Goal: Navigation & Orientation: Find specific page/section

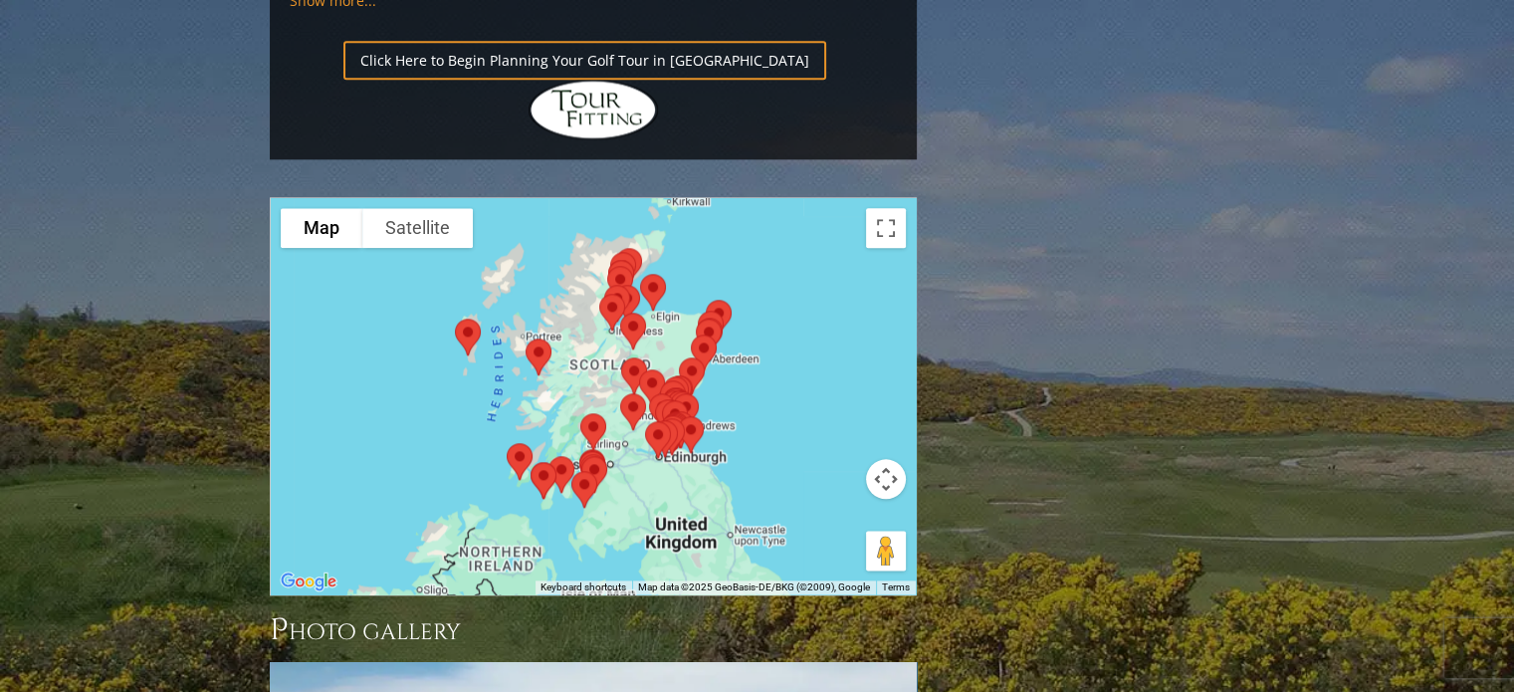
scroll to position [2308, 0]
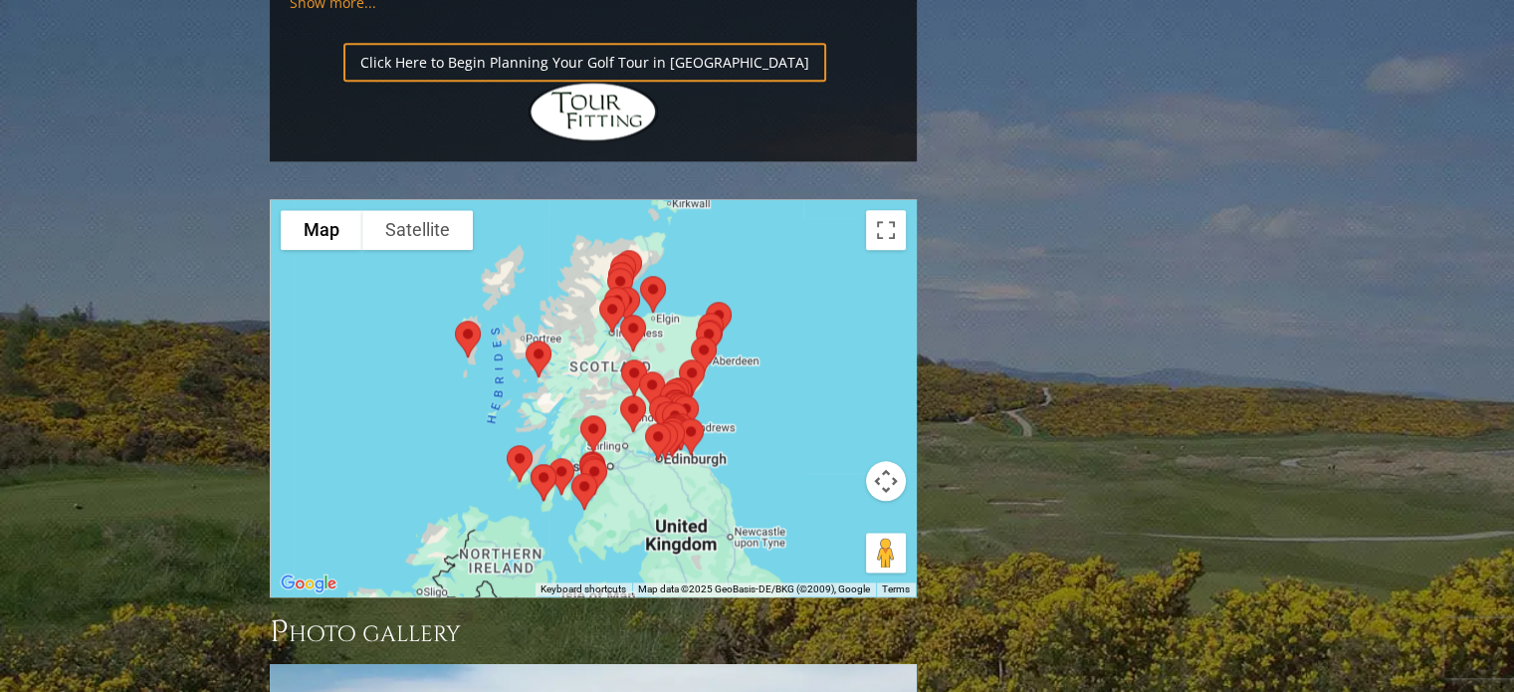
click at [721, 337] on div at bounding box center [593, 398] width 645 height 396
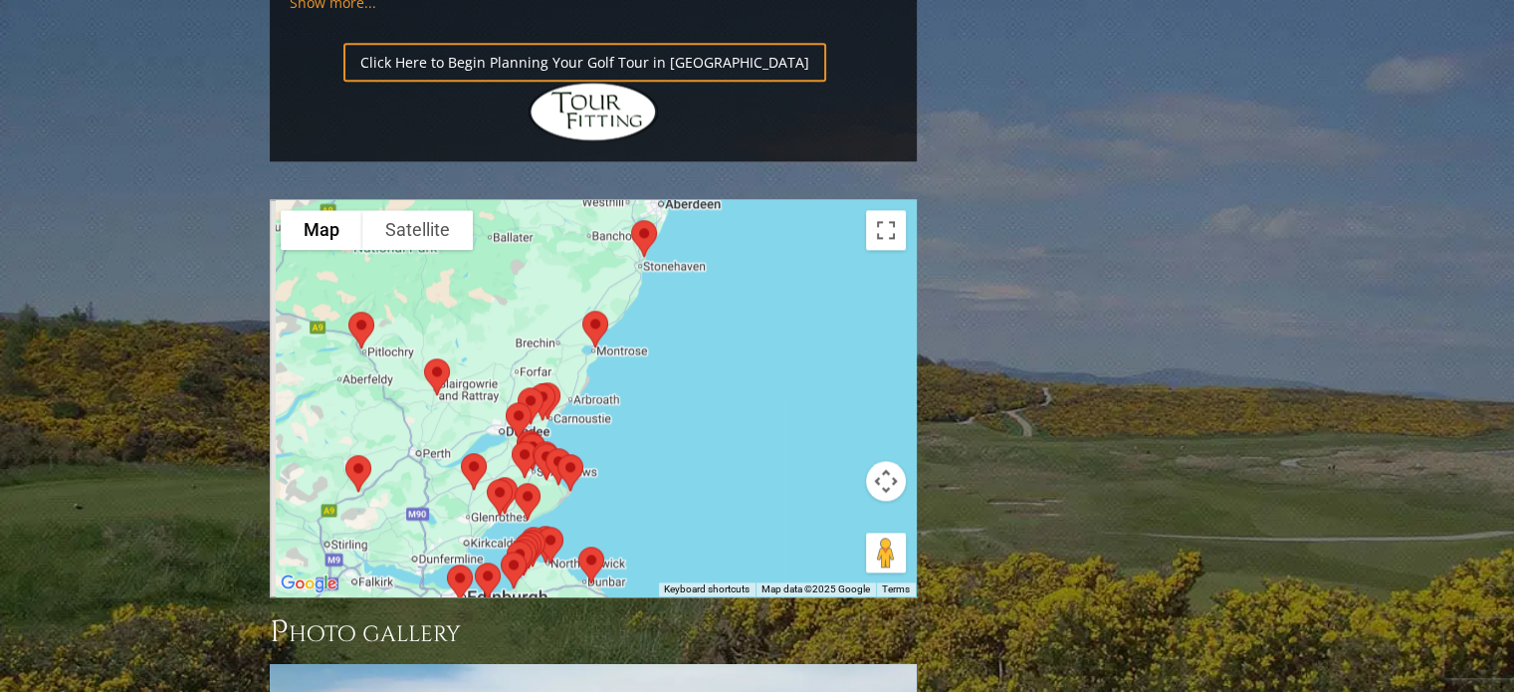
drag, startPoint x: 701, startPoint y: 189, endPoint x: 883, endPoint y: 148, distance: 186.7
click at [883, 200] on div at bounding box center [593, 398] width 645 height 396
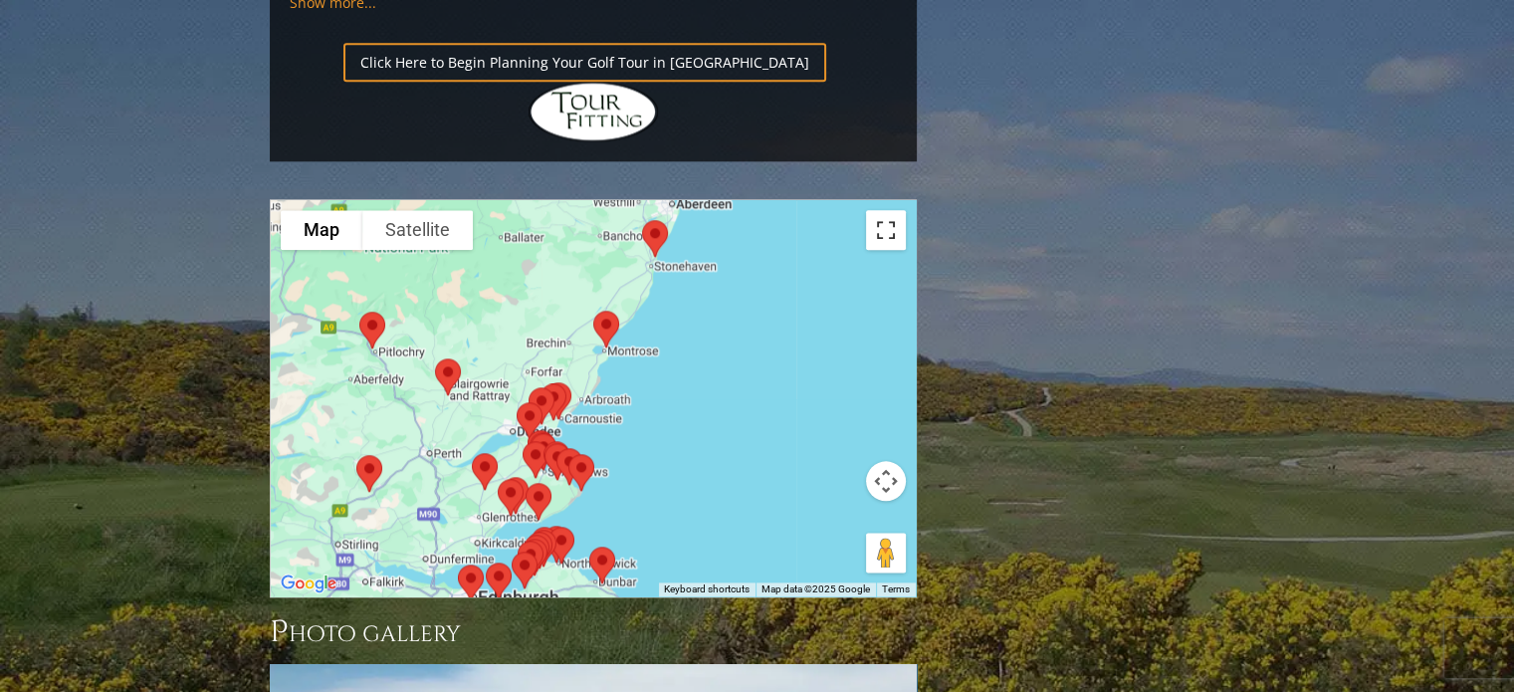
click at [892, 210] on button "Toggle fullscreen view" at bounding box center [886, 230] width 40 height 40
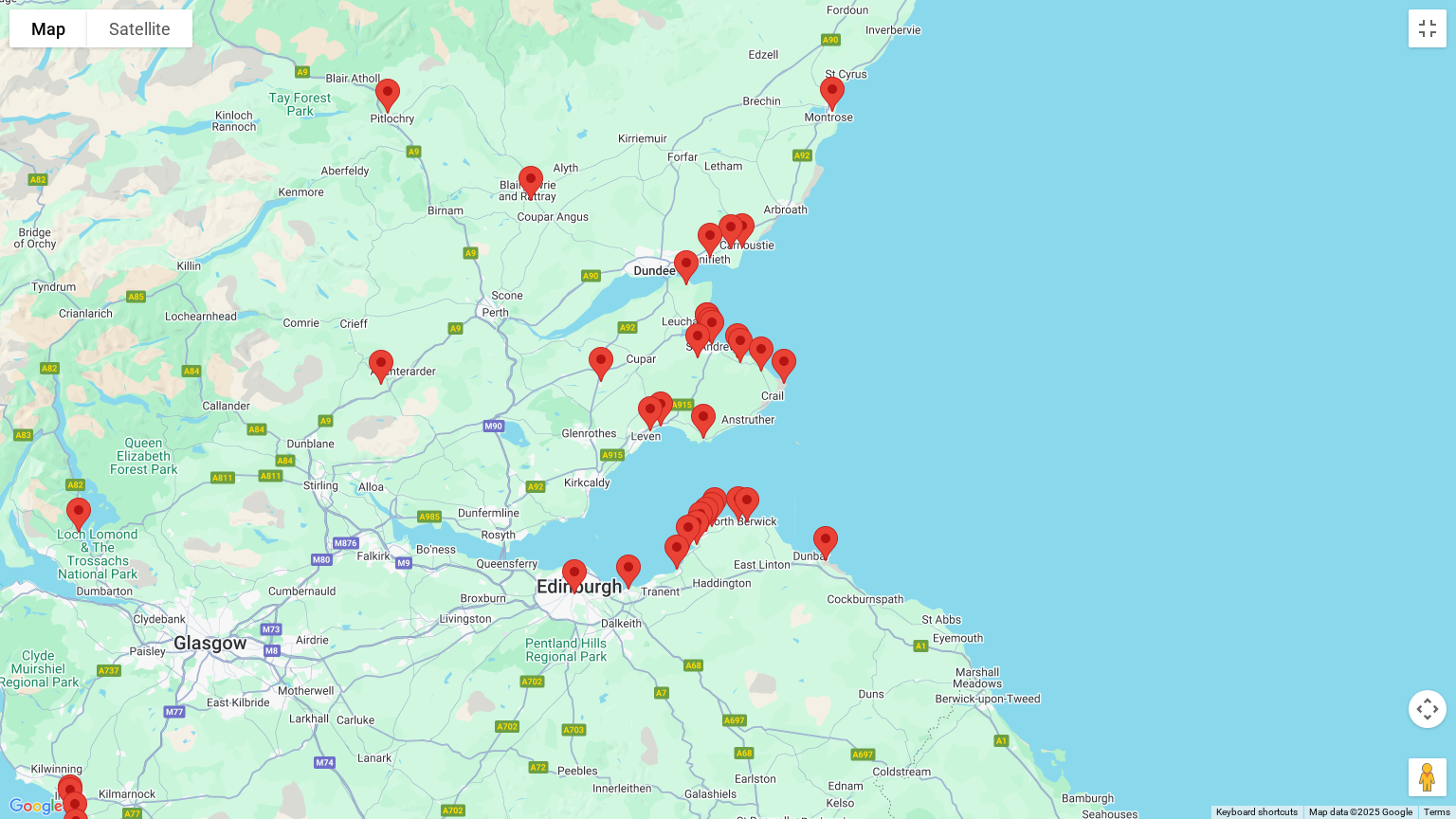
drag, startPoint x: 632, startPoint y: 608, endPoint x: 790, endPoint y: 419, distance: 246.3
click at [790, 419] on div at bounding box center [728, 410] width 1456 height 819
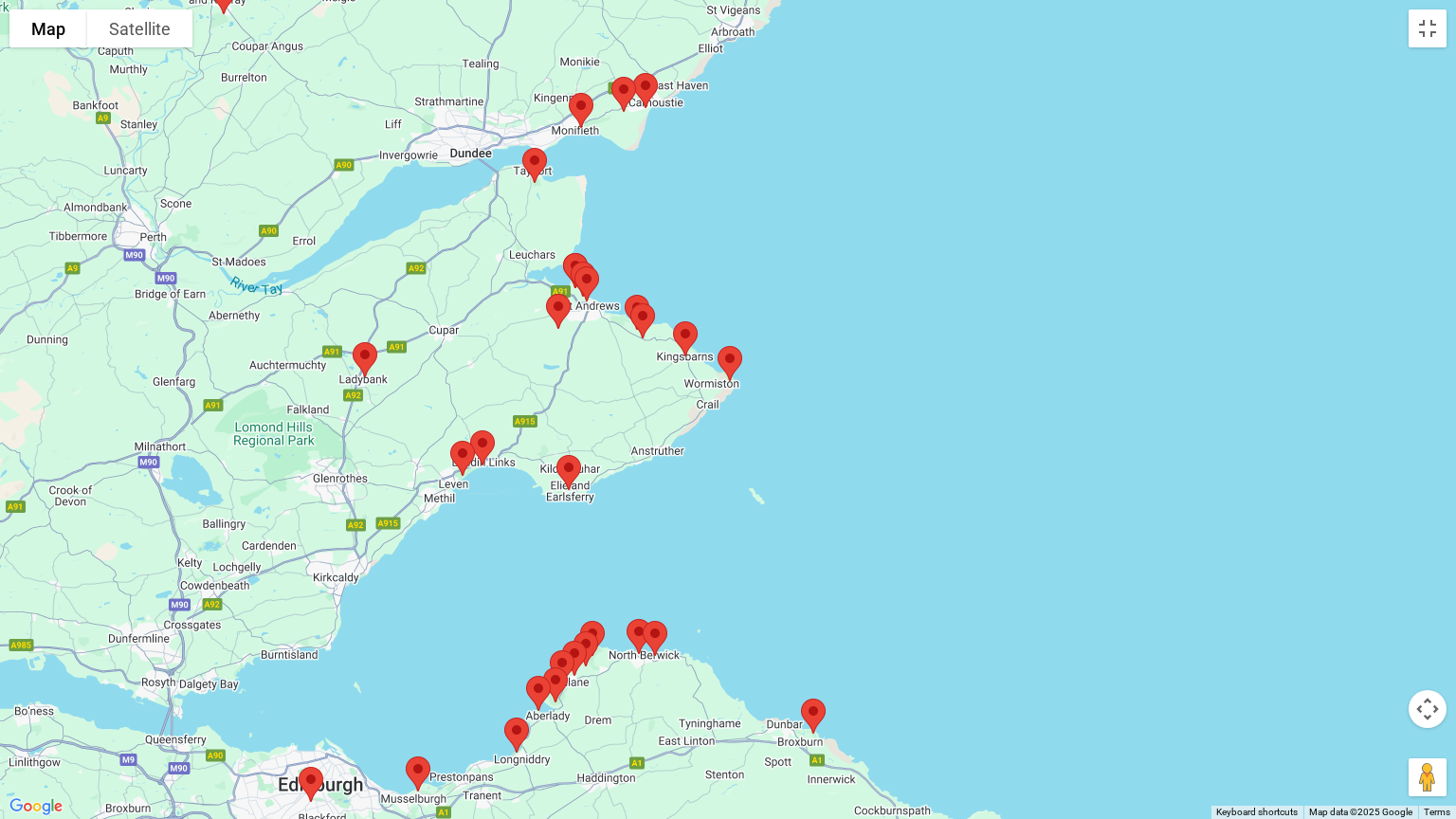
click at [656, 629] on img at bounding box center [655, 638] width 40 height 50
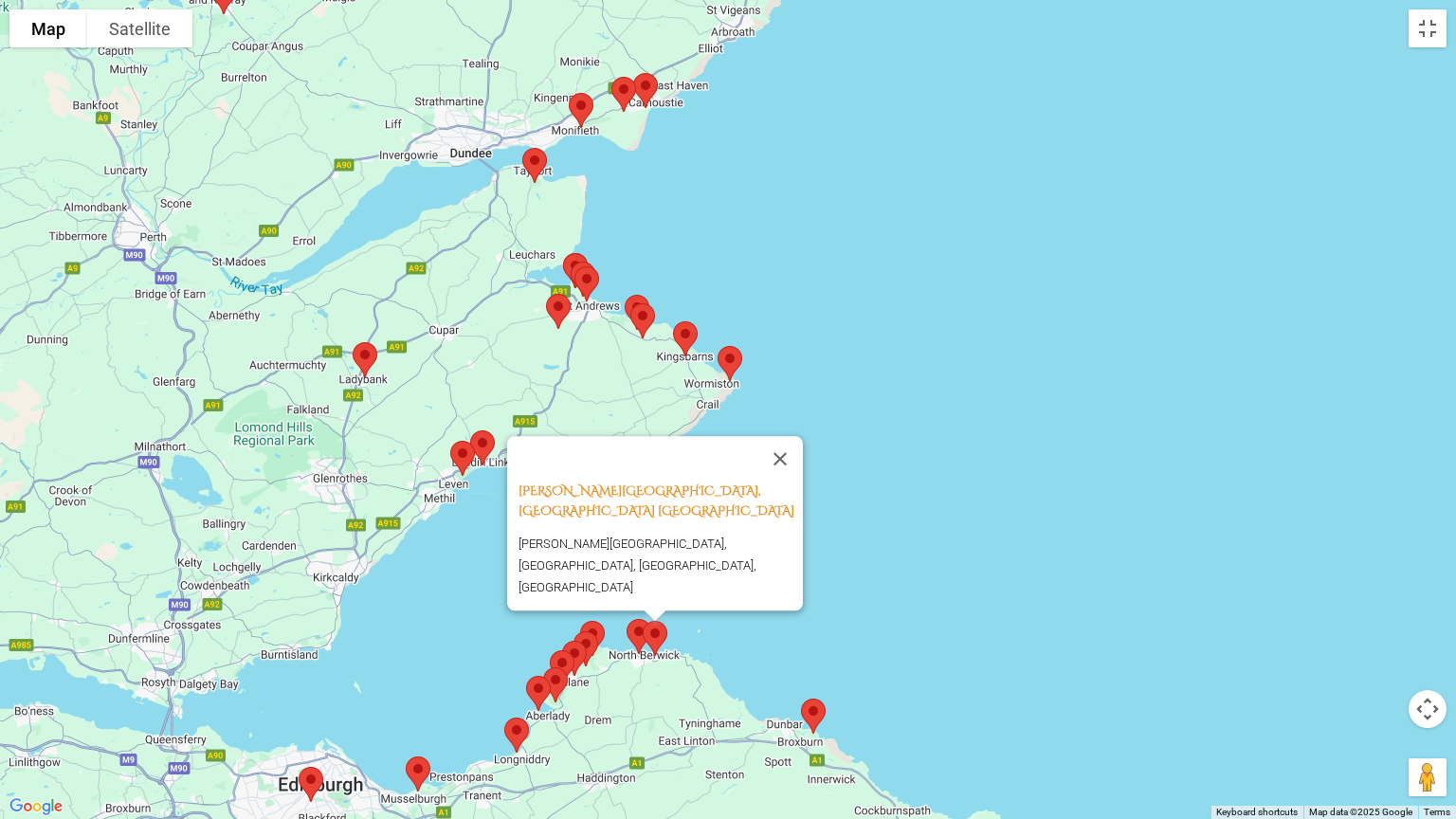
click at [628, 631] on img at bounding box center [639, 636] width 40 height 50
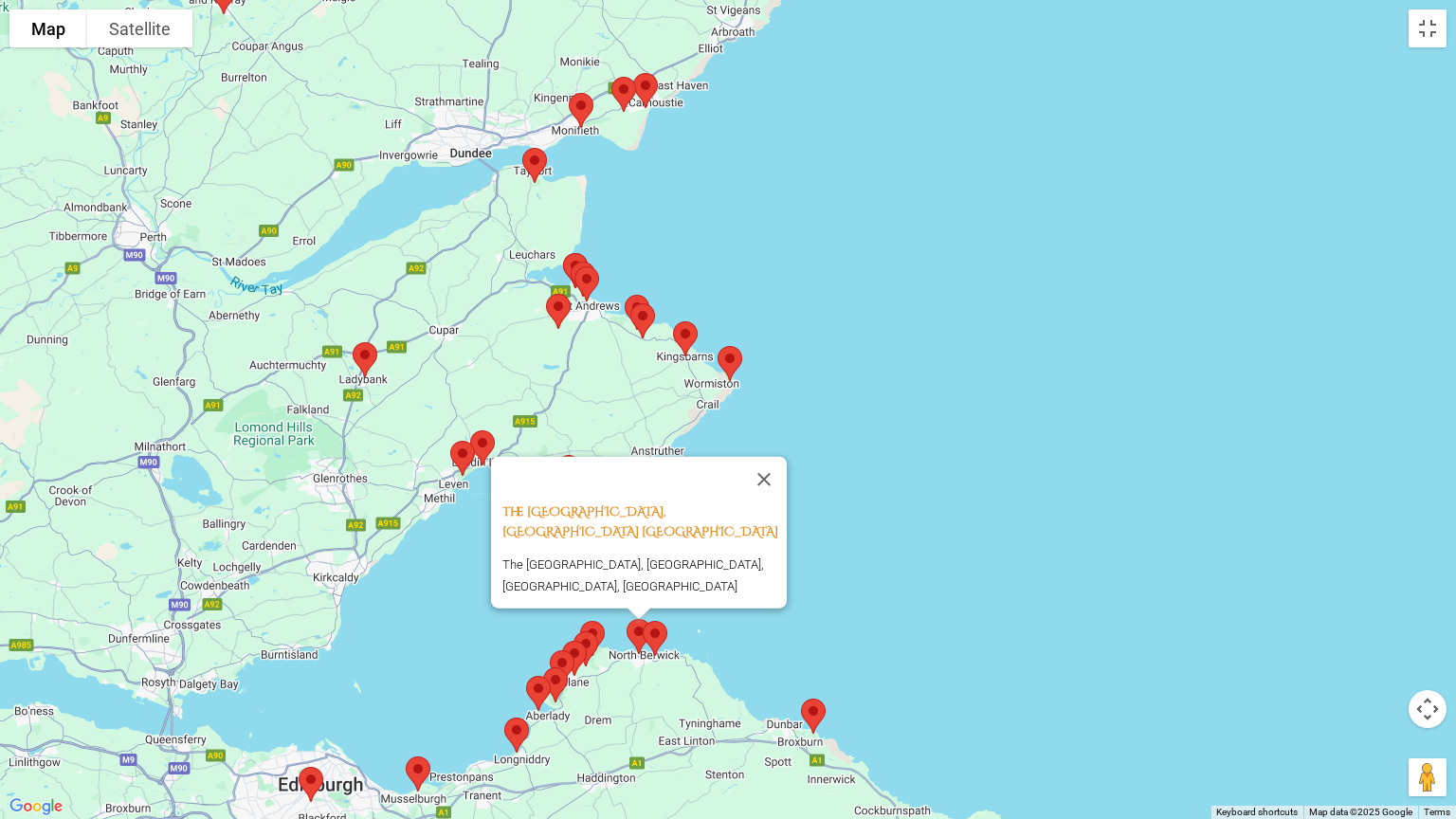
click at [596, 629] on img at bounding box center [586, 649] width 40 height 50
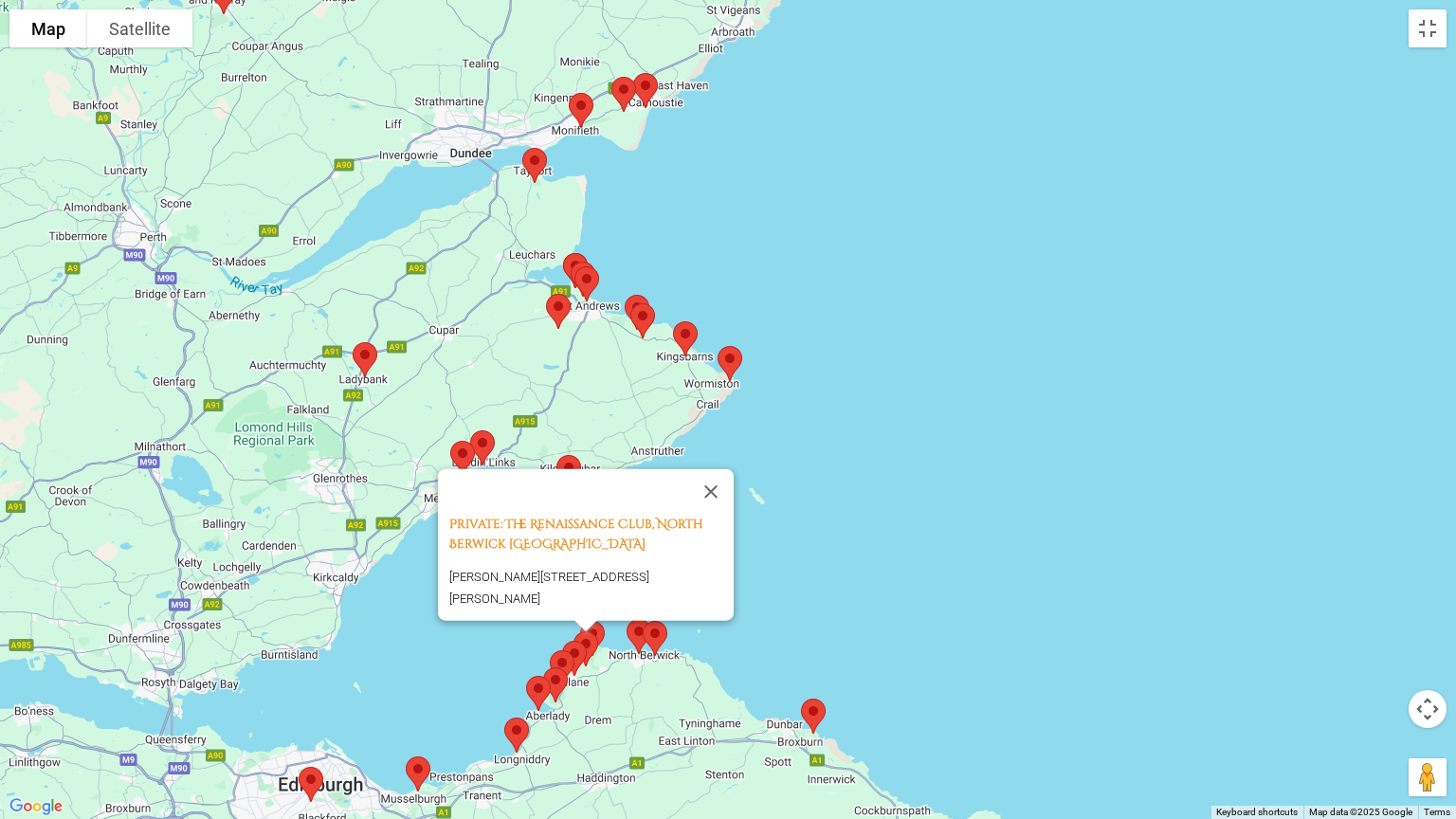
click at [588, 643] on img at bounding box center [574, 658] width 40 height 50
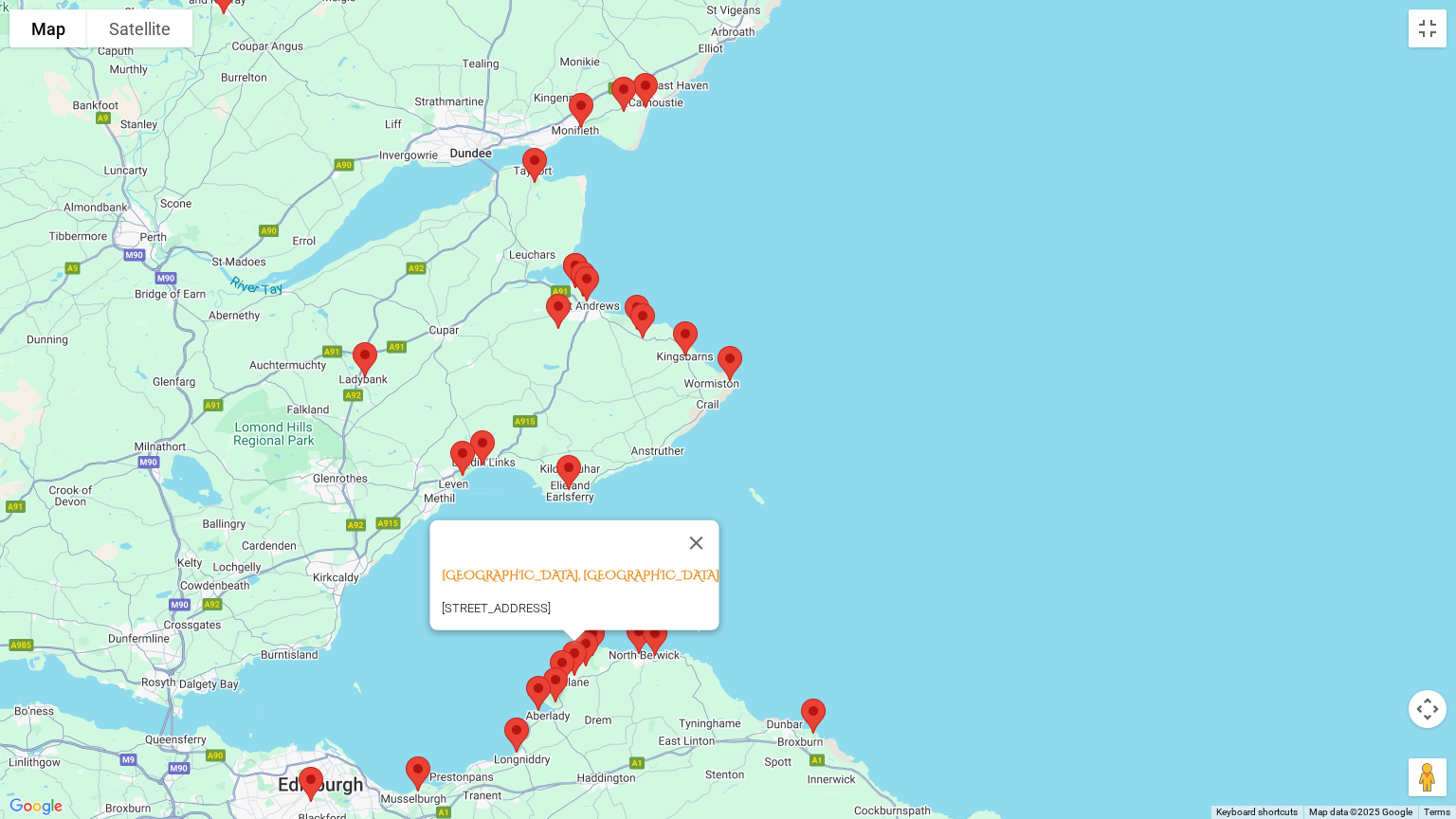
click at [579, 649] on img at bounding box center [562, 668] width 40 height 50
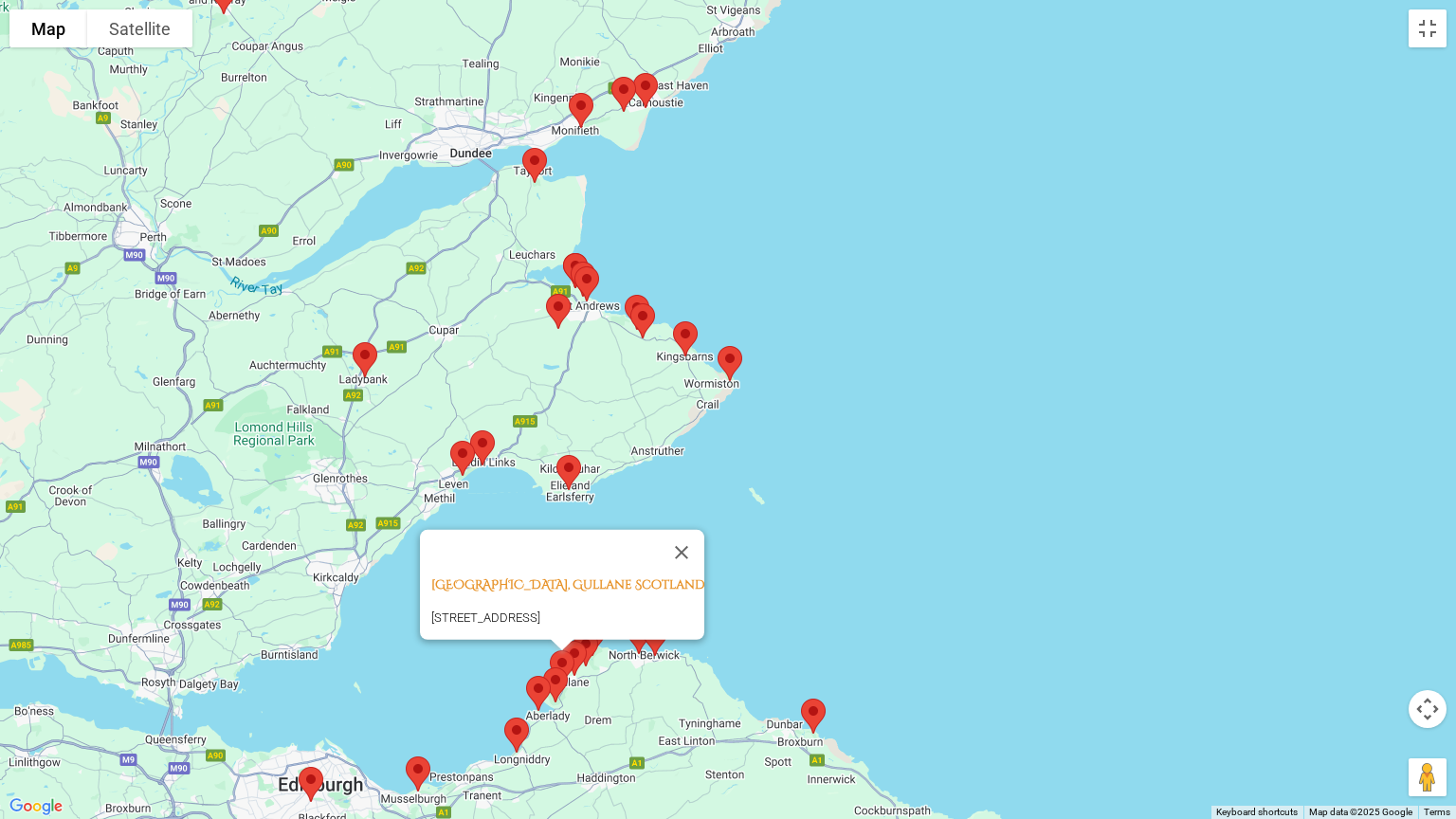
click at [567, 658] on img at bounding box center [555, 685] width 40 height 50
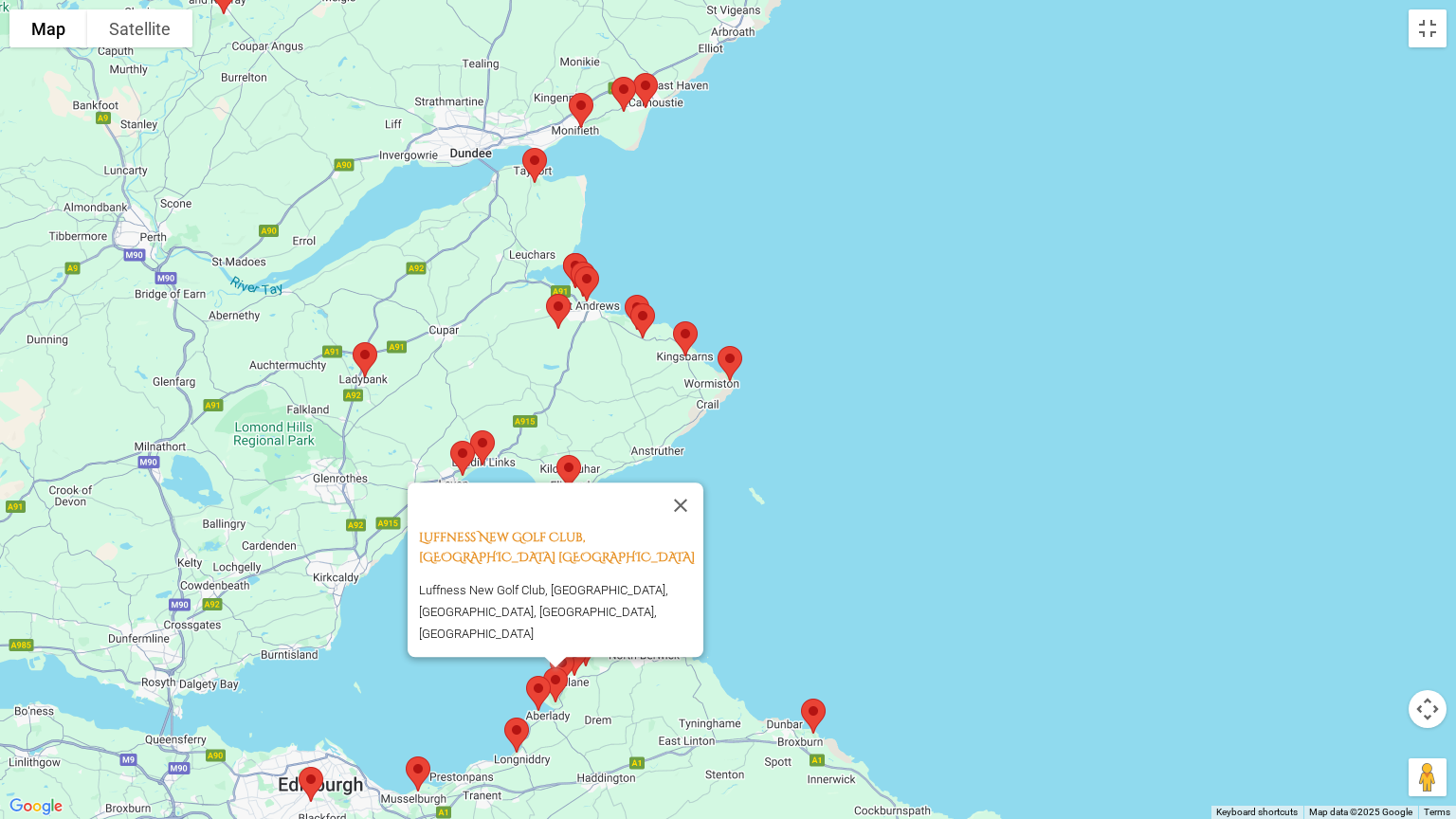
click at [553, 658] on img at bounding box center [539, 693] width 40 height 50
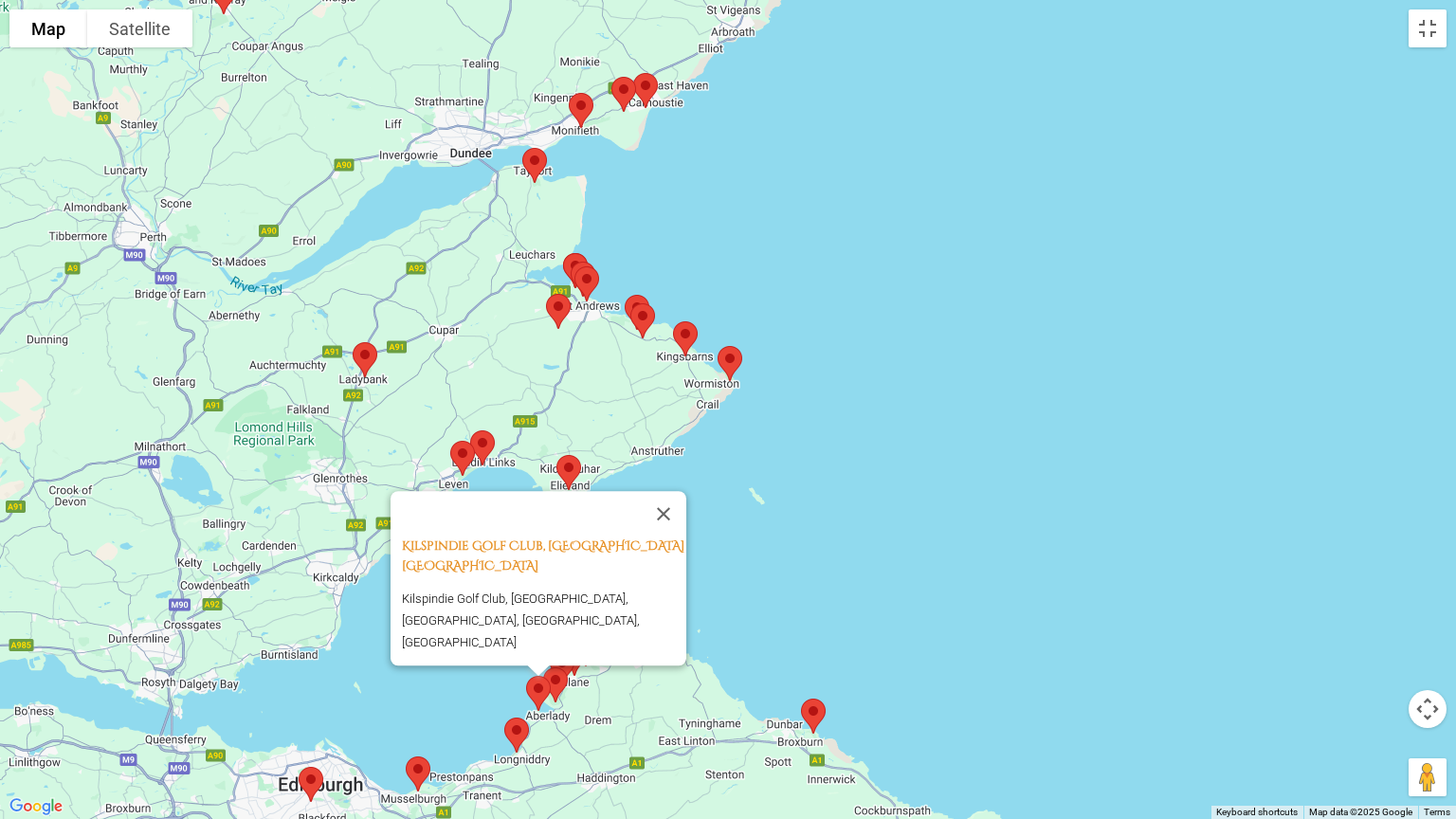
click at [546, 658] on img at bounding box center [539, 693] width 40 height 50
click at [538, 658] on img at bounding box center [539, 693] width 40 height 50
click at [516, 658] on img at bounding box center [517, 735] width 40 height 50
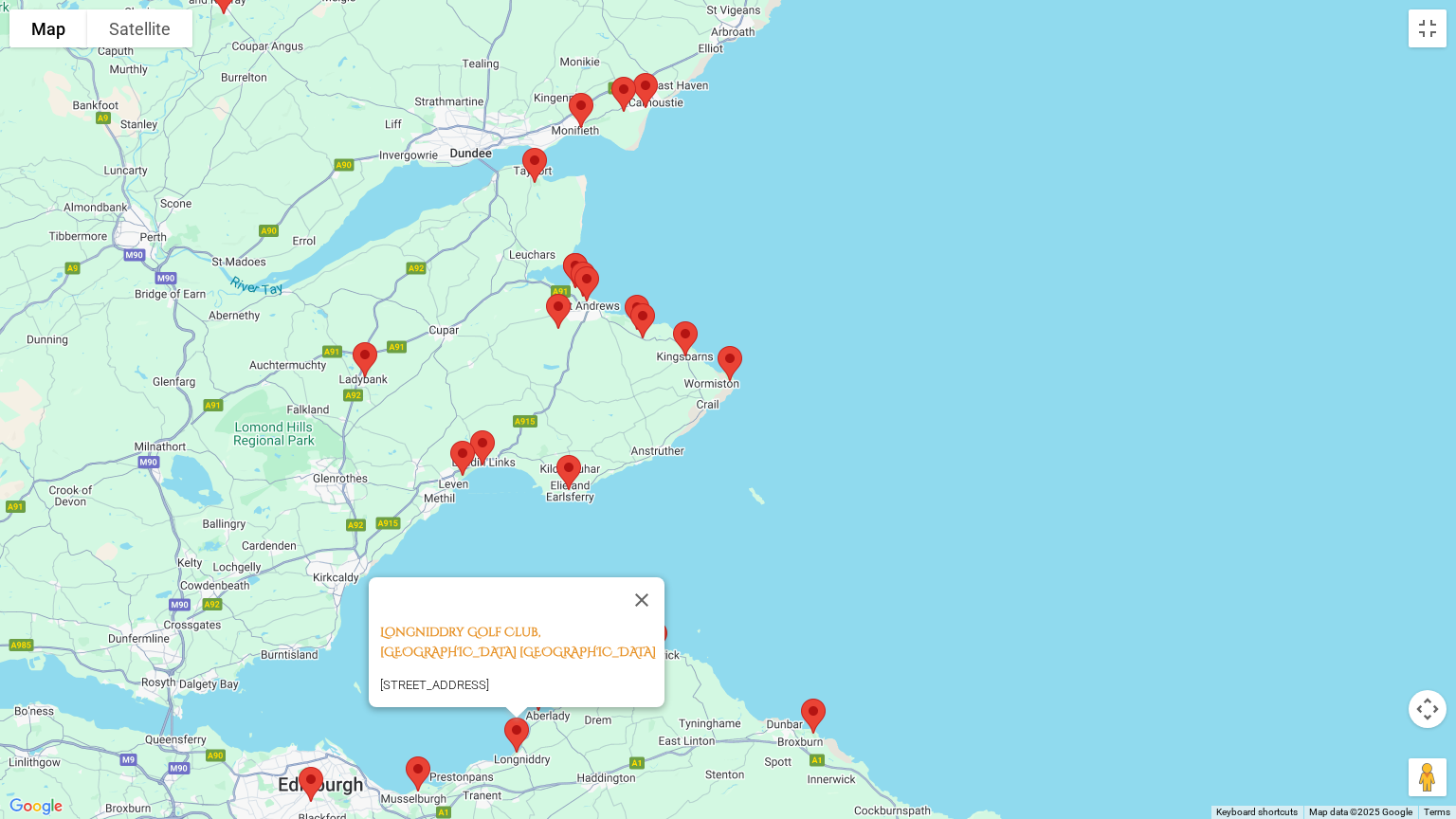
click at [419, 658] on img at bounding box center [418, 773] width 40 height 50
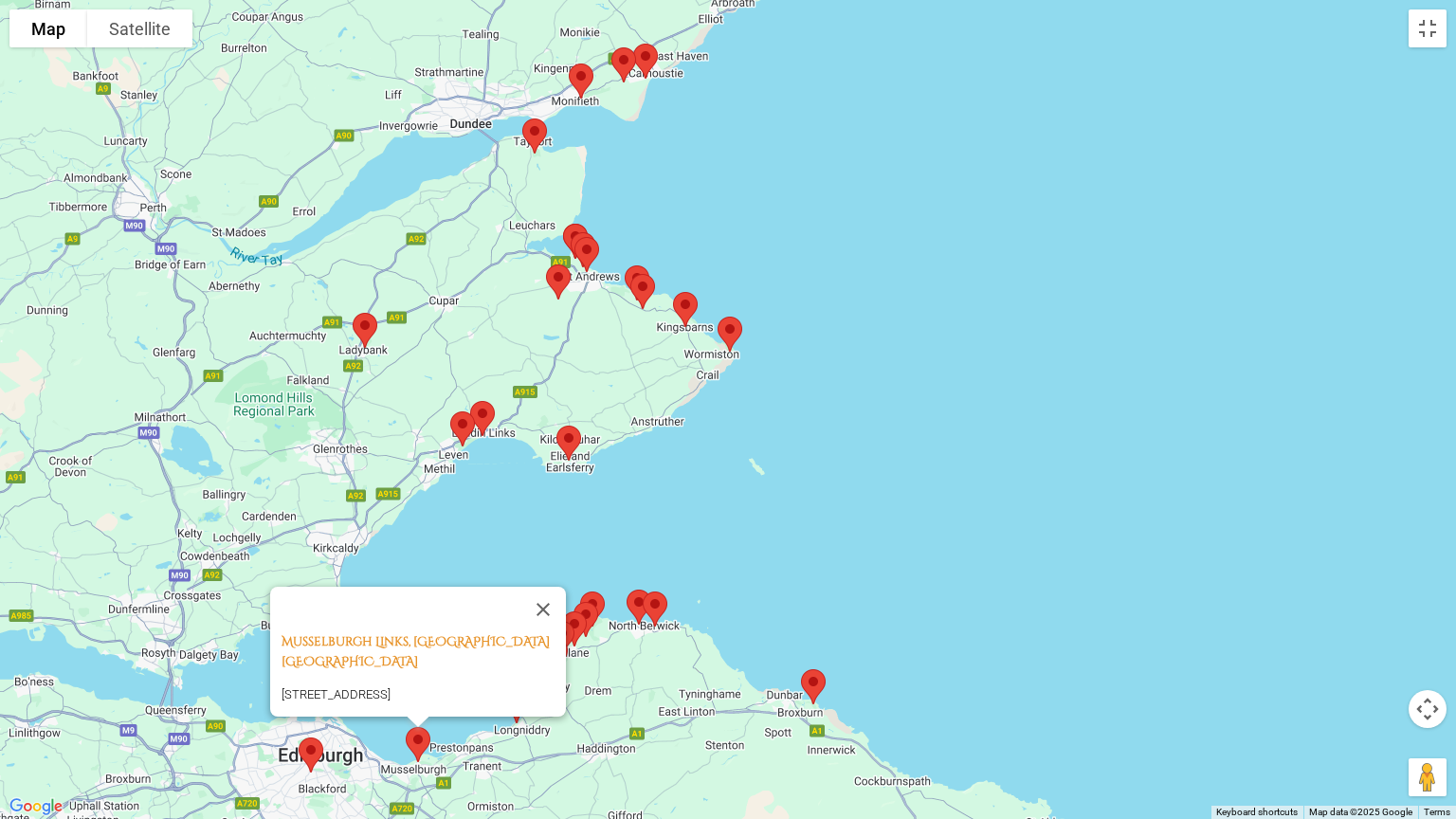
click at [314, 658] on img at bounding box center [311, 755] width 40 height 50
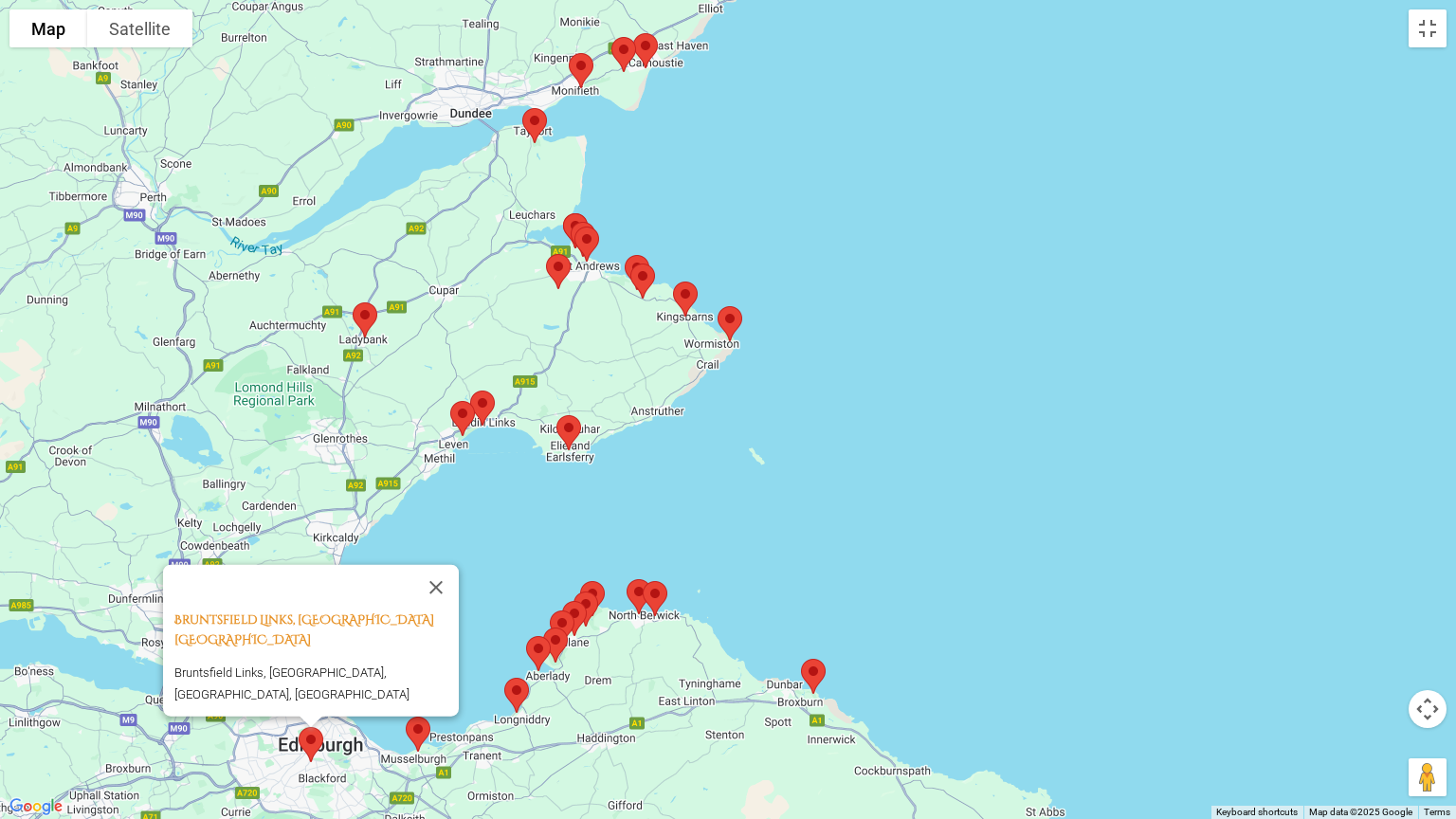
click at [819, 658] on img at bounding box center [813, 676] width 40 height 50
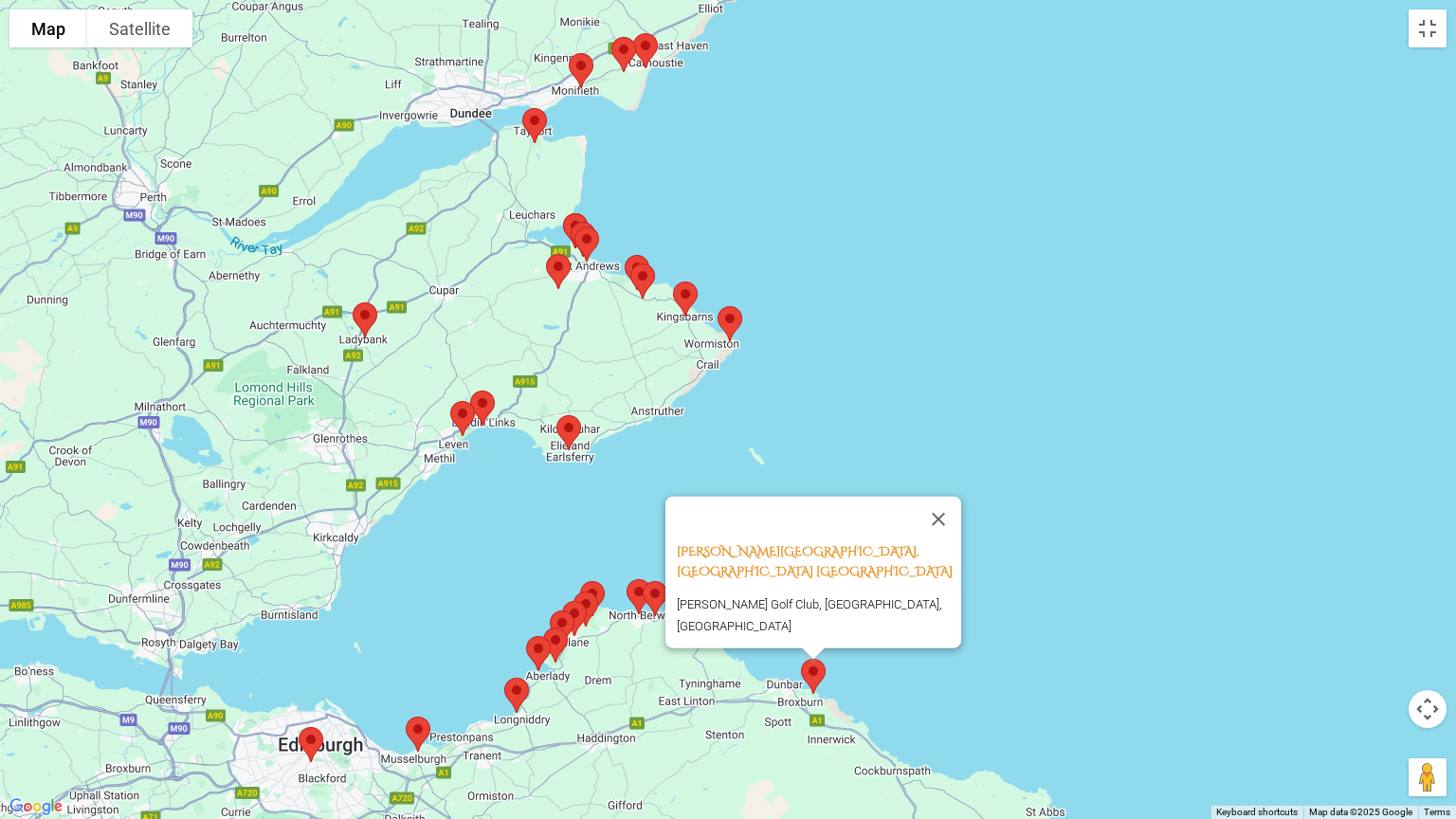
click at [465, 406] on img at bounding box center [463, 418] width 40 height 50
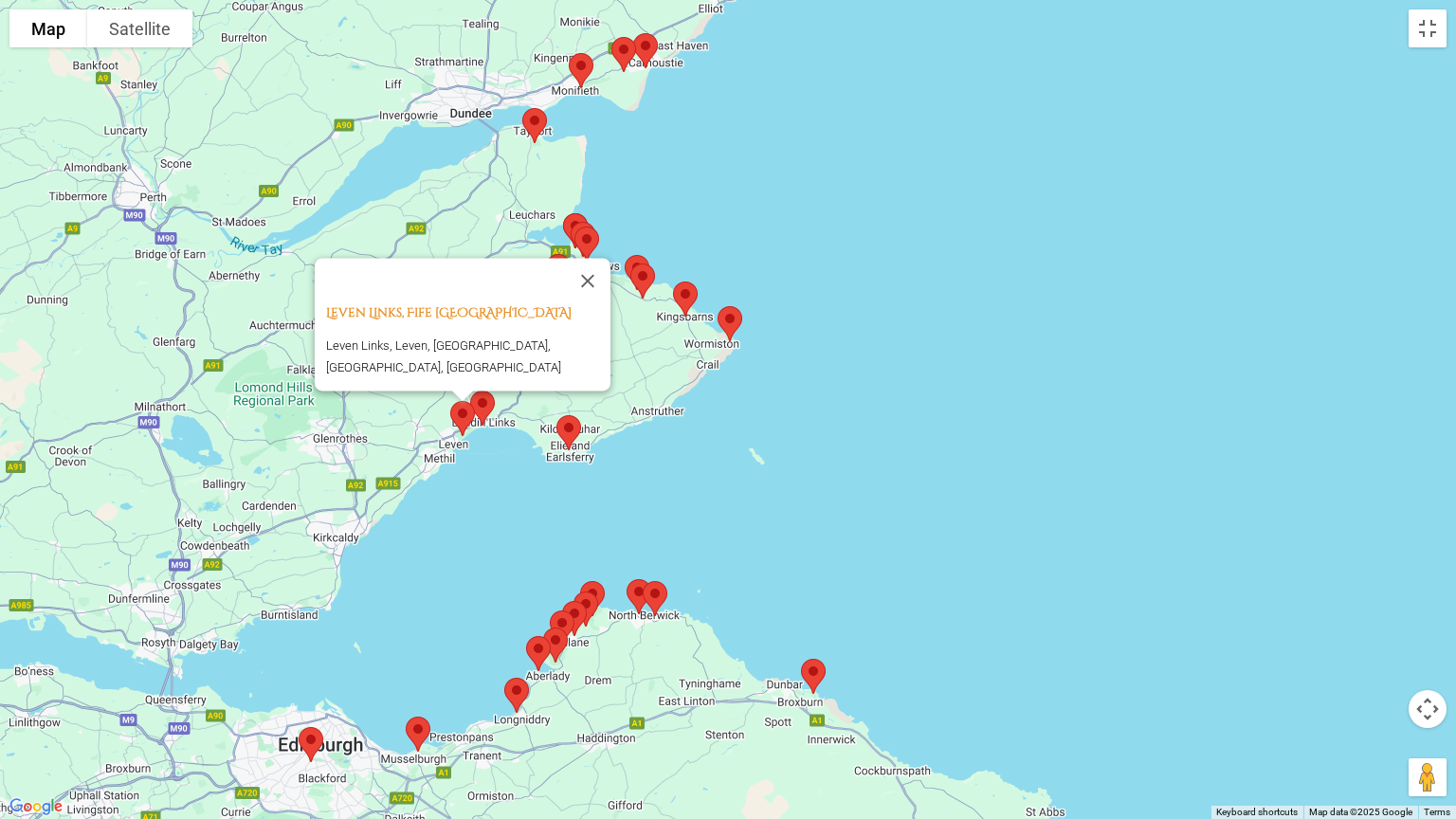
click at [489, 407] on img at bounding box center [483, 408] width 40 height 50
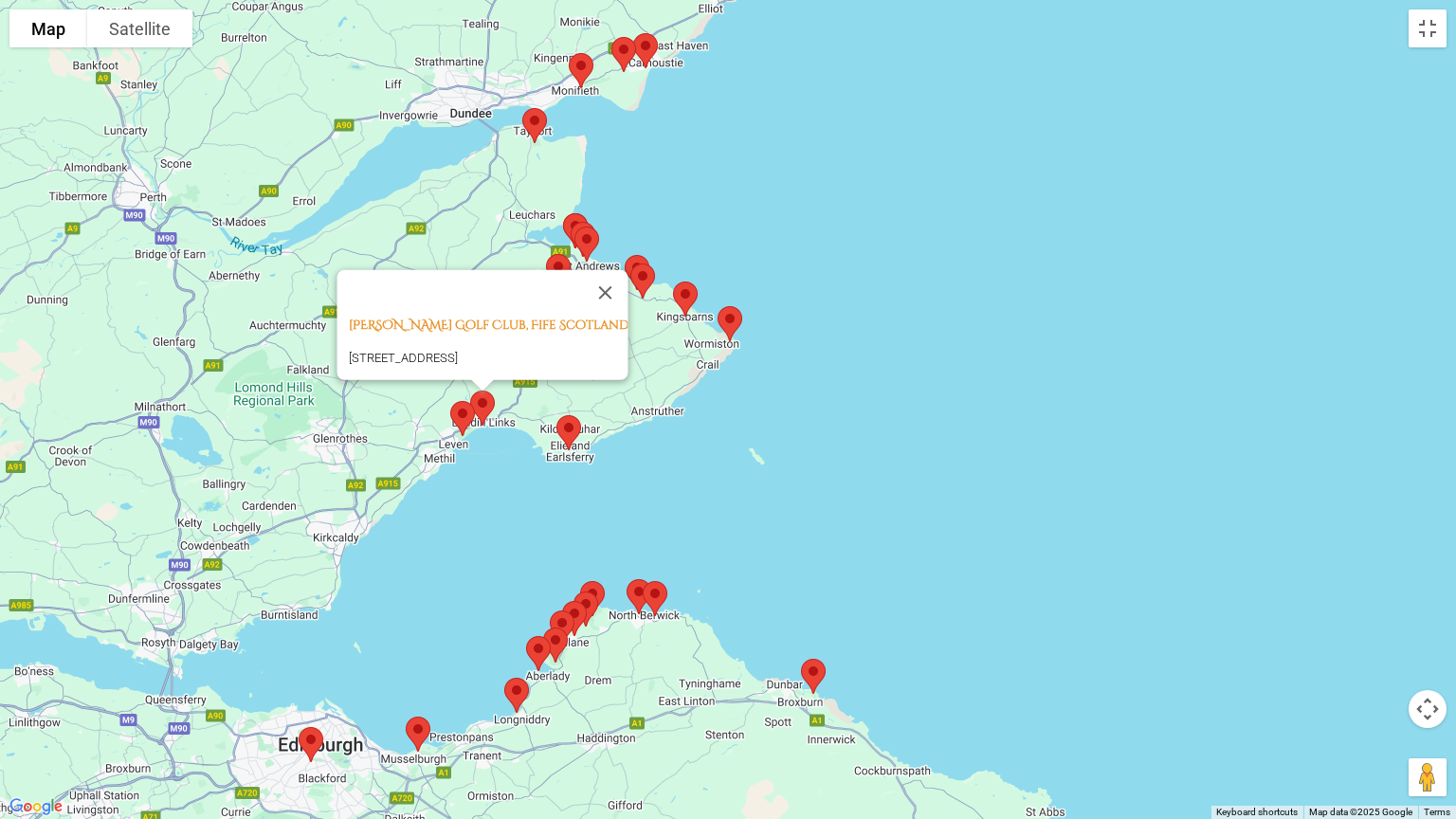
click at [574, 434] on img at bounding box center [568, 432] width 40 height 50
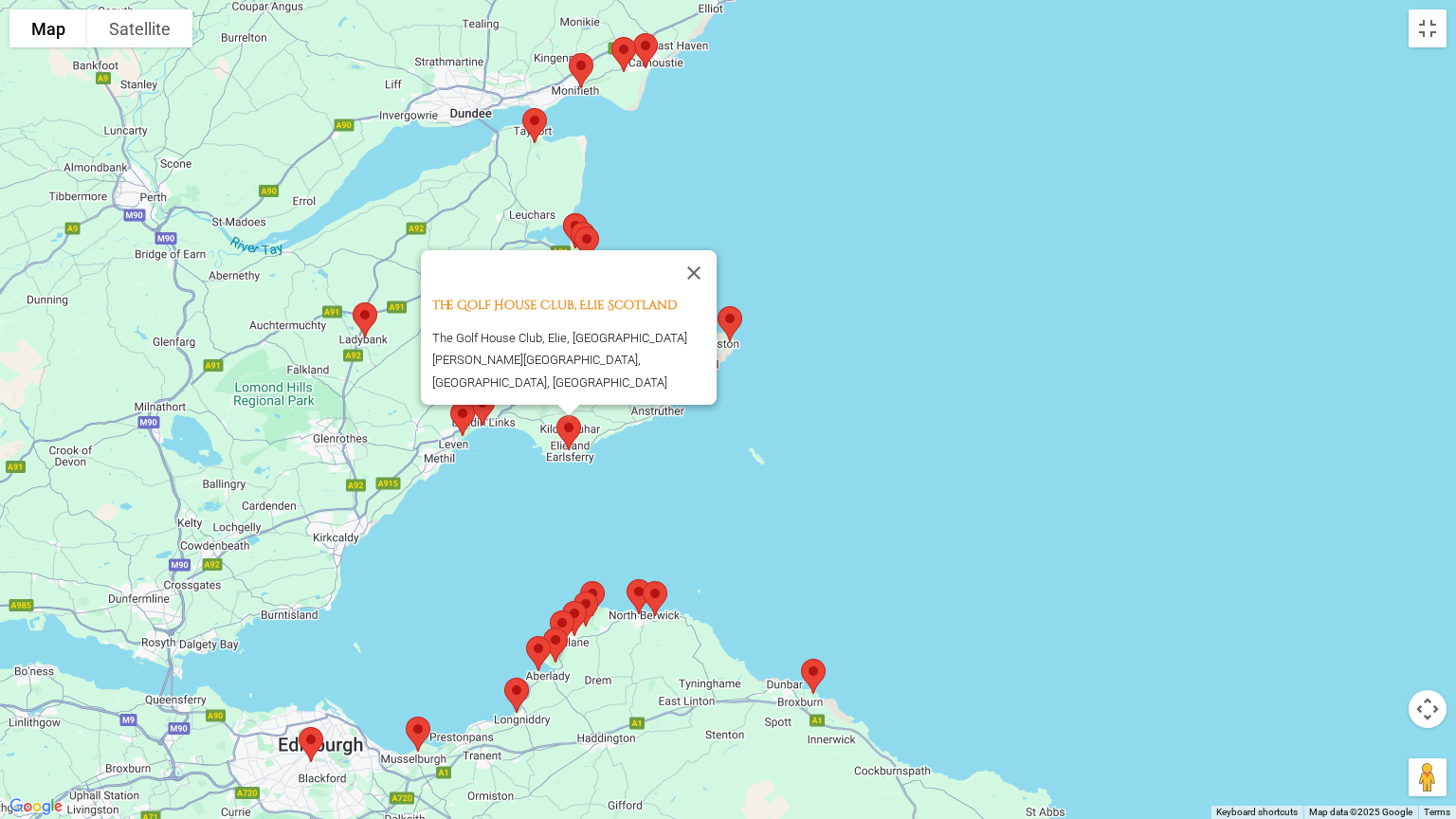
click at [806, 343] on div "The Golf House Club, Elie Scotland The Golf House Club, Elie, [GEOGRAPHIC_DATA]…" at bounding box center [728, 410] width 1456 height 819
click at [731, 330] on img at bounding box center [730, 324] width 40 height 50
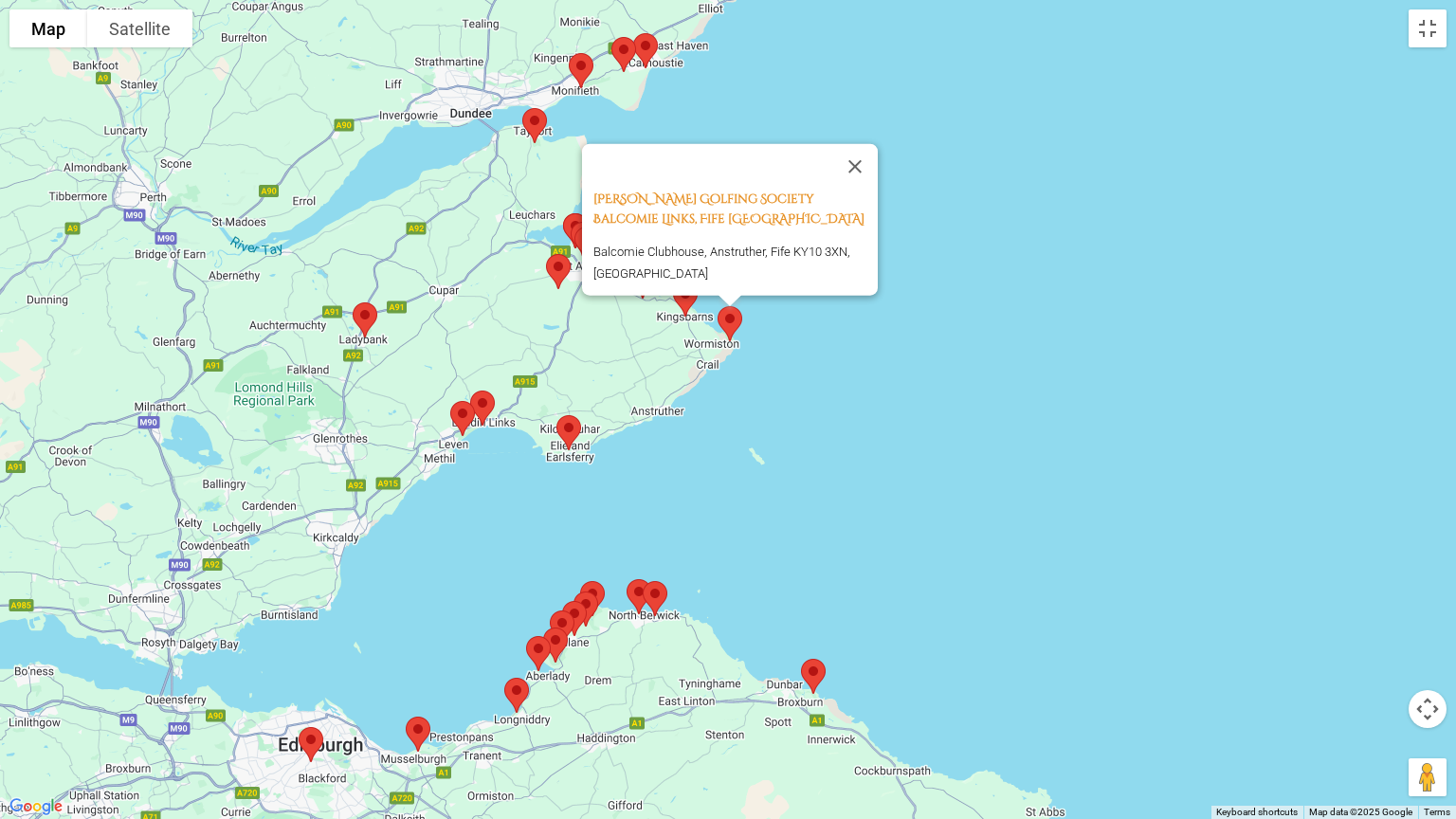
click at [679, 297] on img at bounding box center [686, 299] width 40 height 50
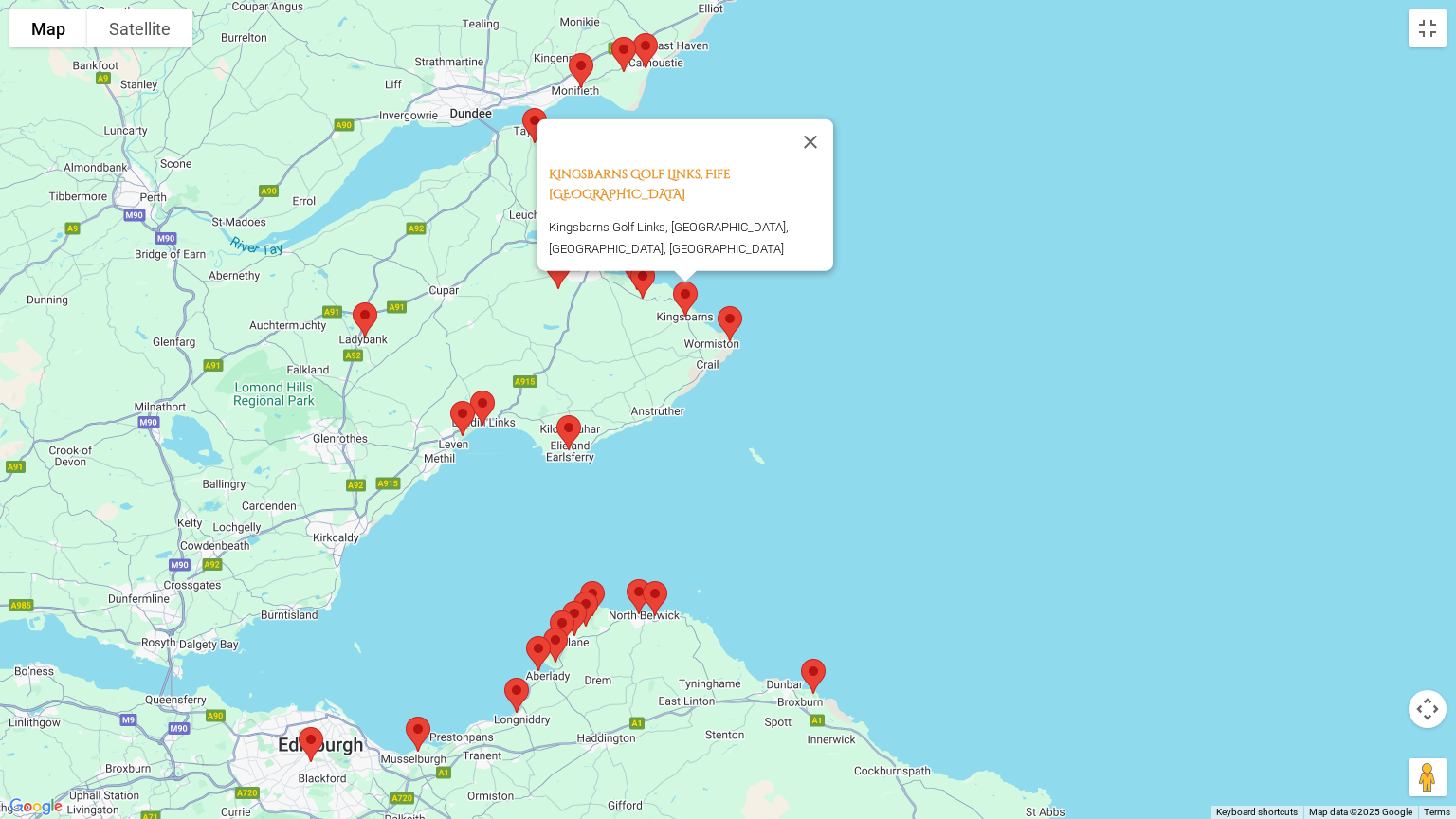
click at [646, 285] on img at bounding box center [643, 281] width 40 height 50
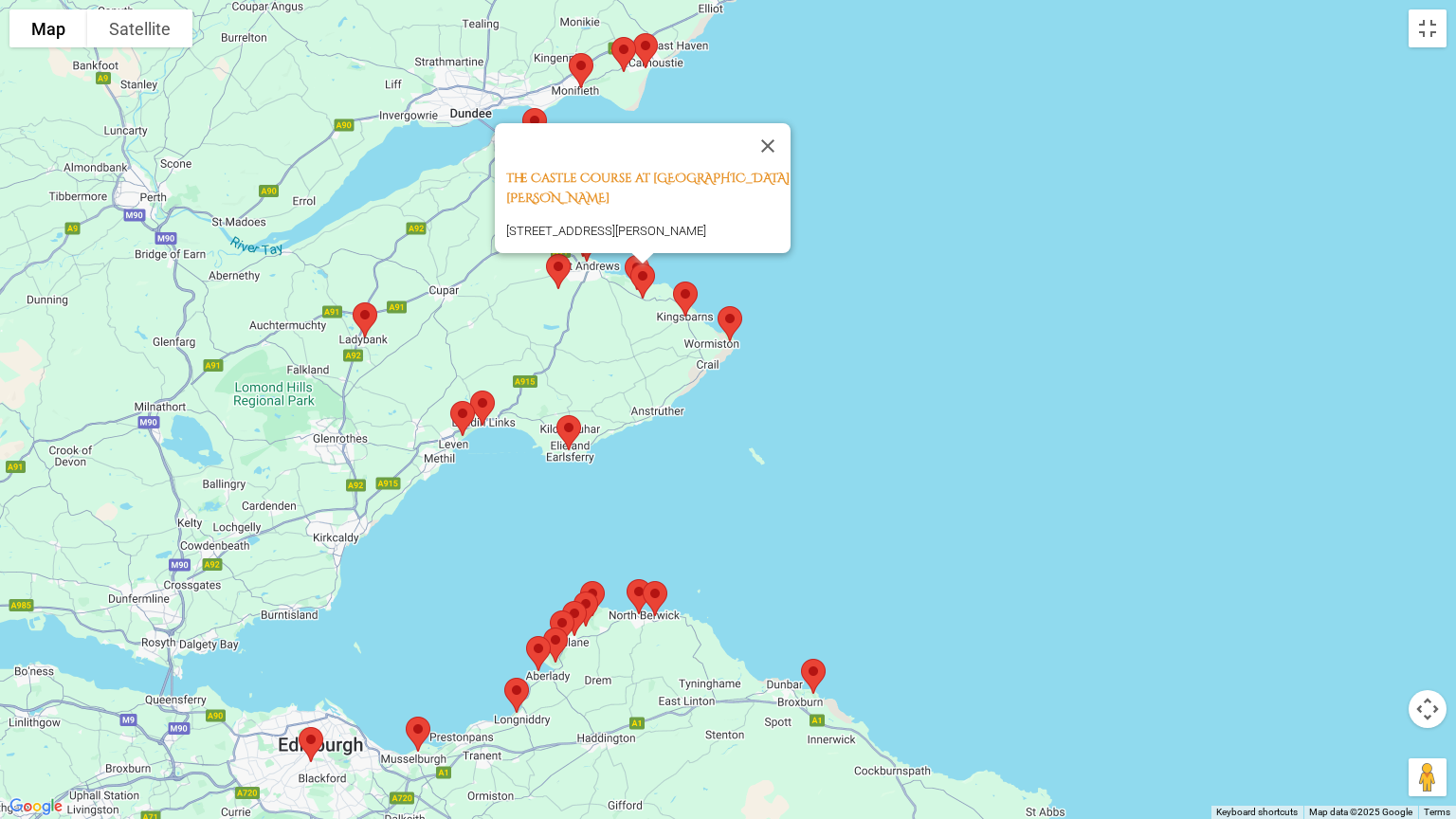
click at [626, 266] on img at bounding box center [643, 281] width 40 height 50
click at [626, 264] on img at bounding box center [643, 281] width 40 height 50
click at [758, 154] on button "Close" at bounding box center [768, 146] width 46 height 46
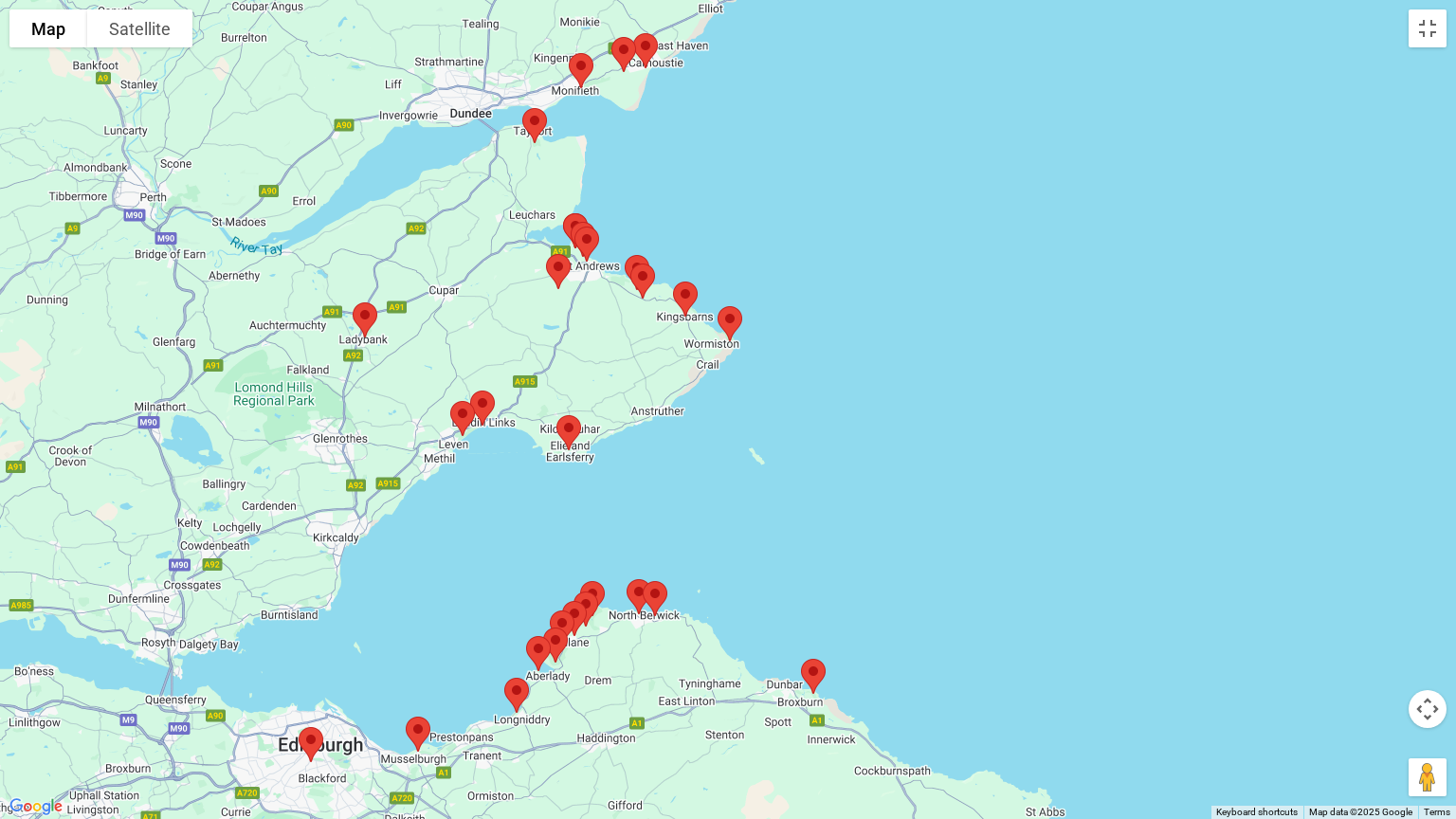
click at [631, 254] on img at bounding box center [637, 272] width 40 height 50
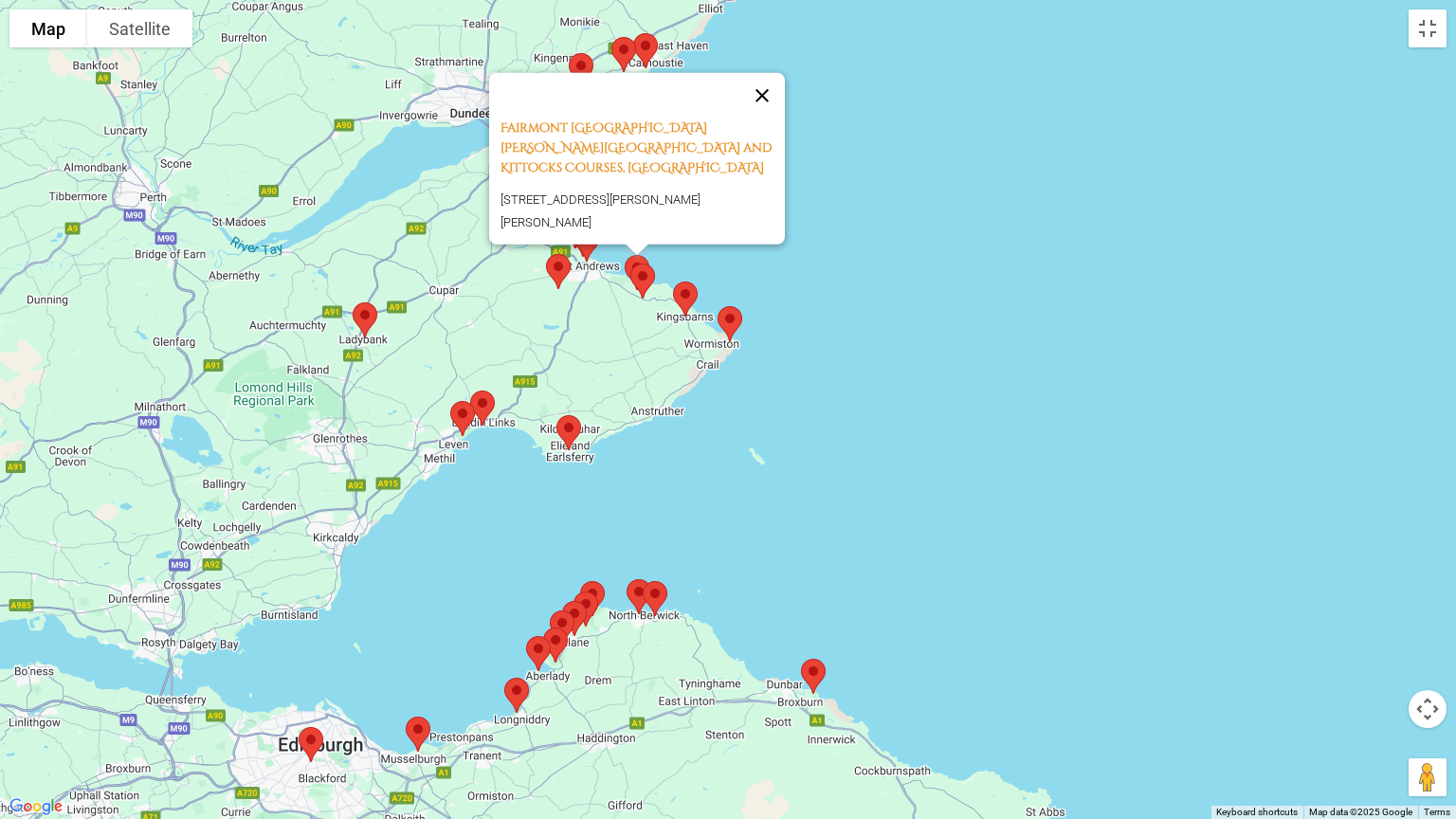
click at [763, 107] on button "Close" at bounding box center [763, 96] width 46 height 46
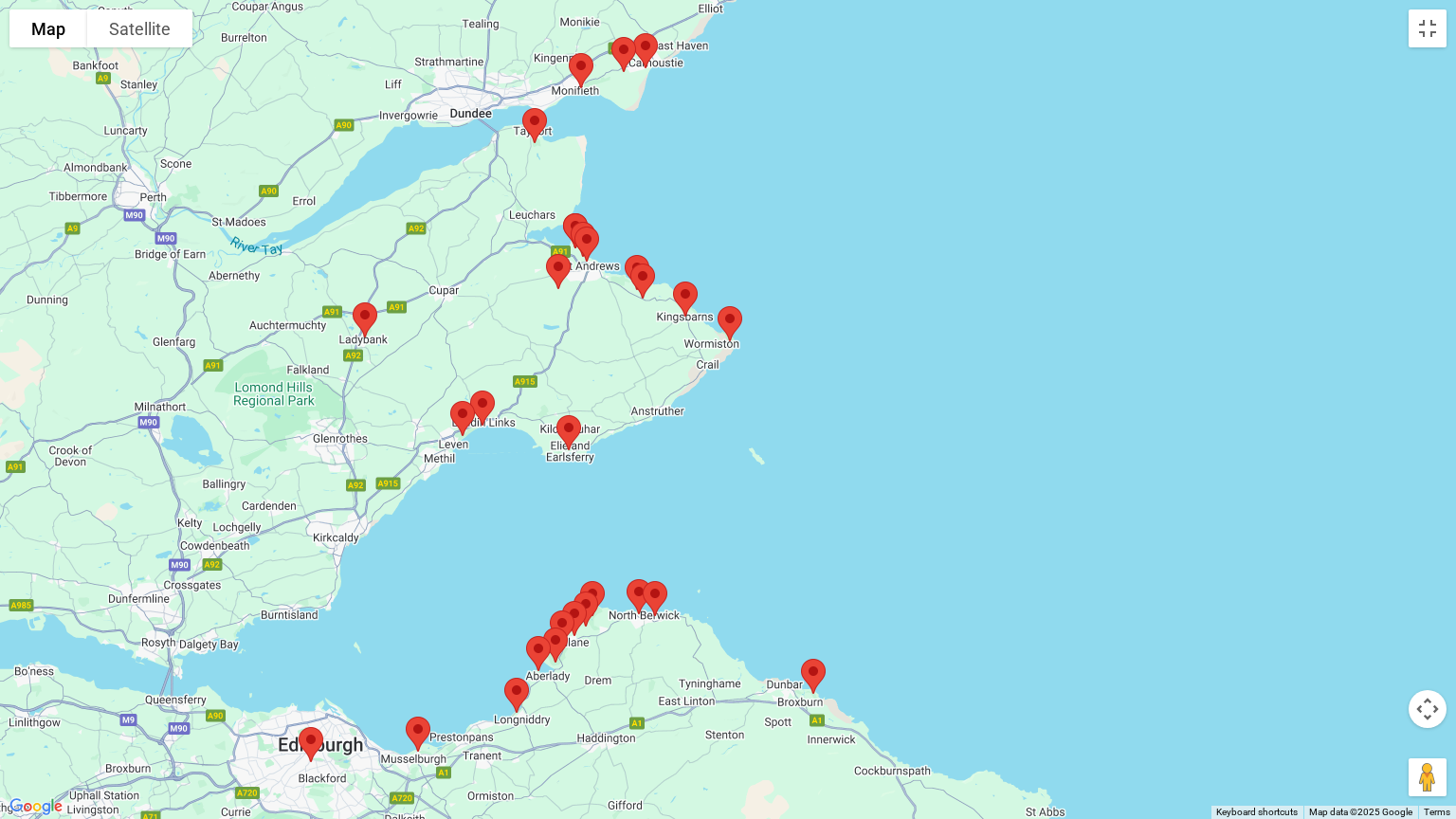
click at [559, 262] on img at bounding box center [558, 271] width 40 height 50
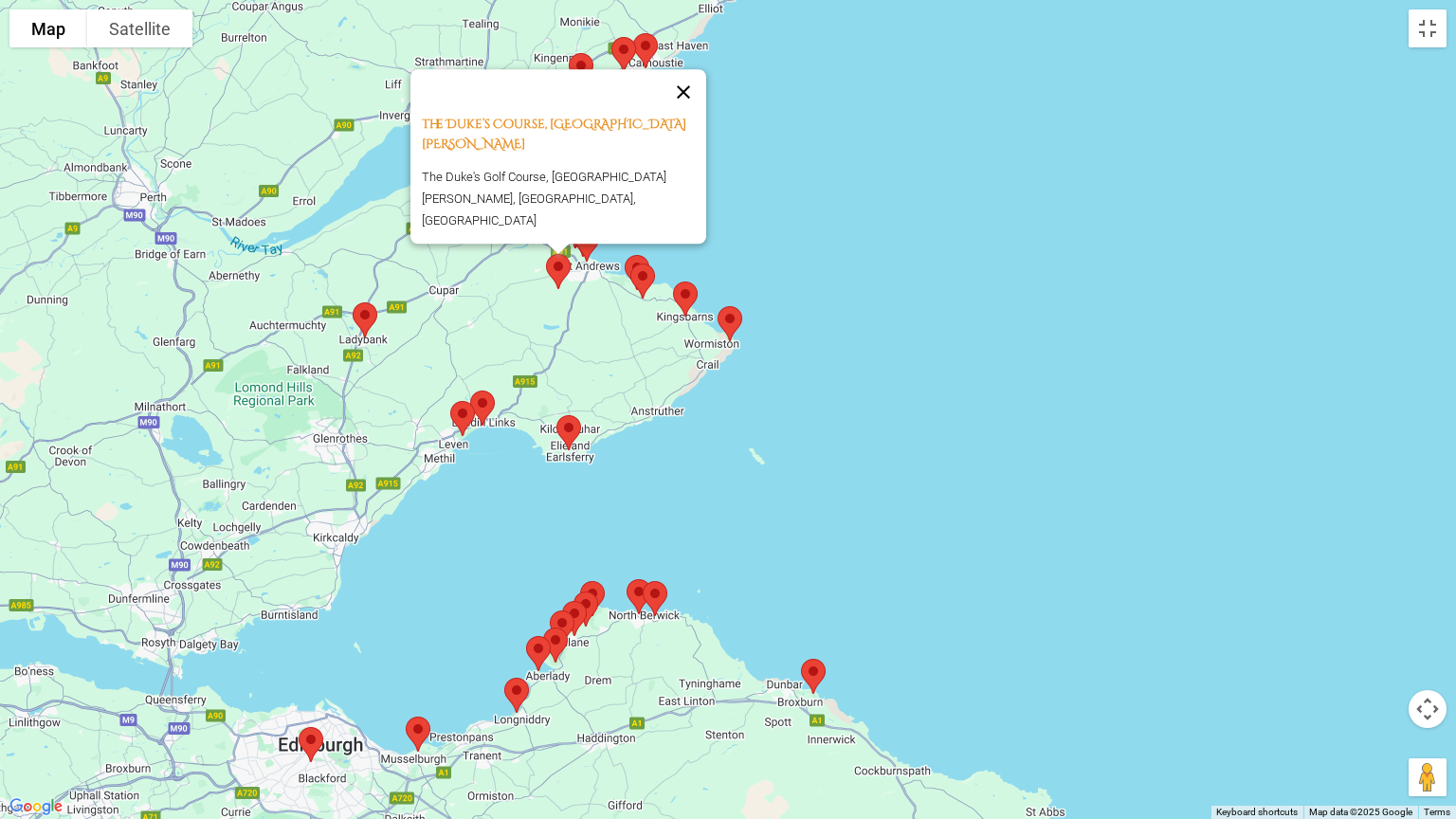
click at [687, 114] on button "Close" at bounding box center [684, 92] width 46 height 46
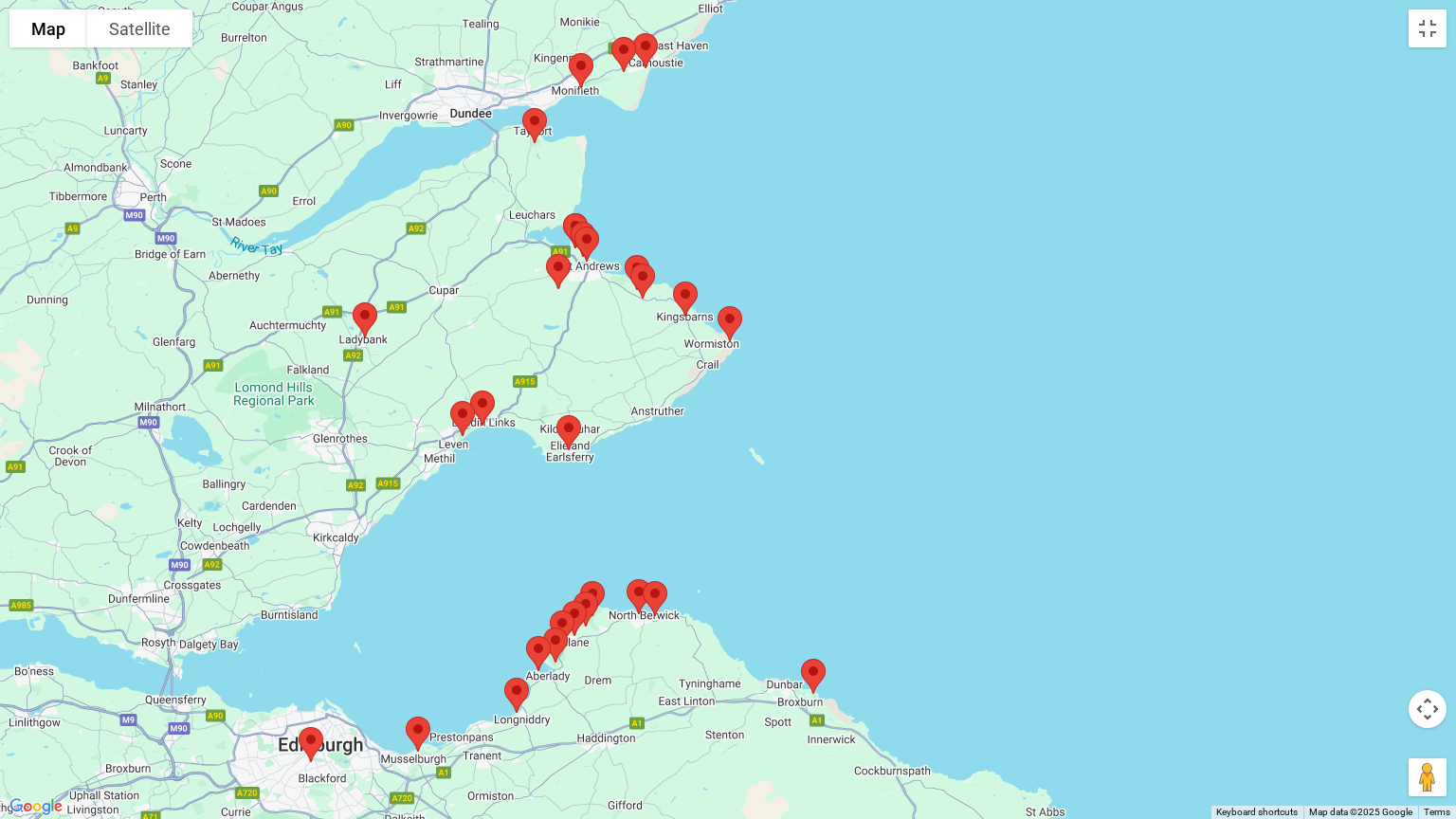
click at [588, 245] on img at bounding box center [587, 244] width 40 height 50
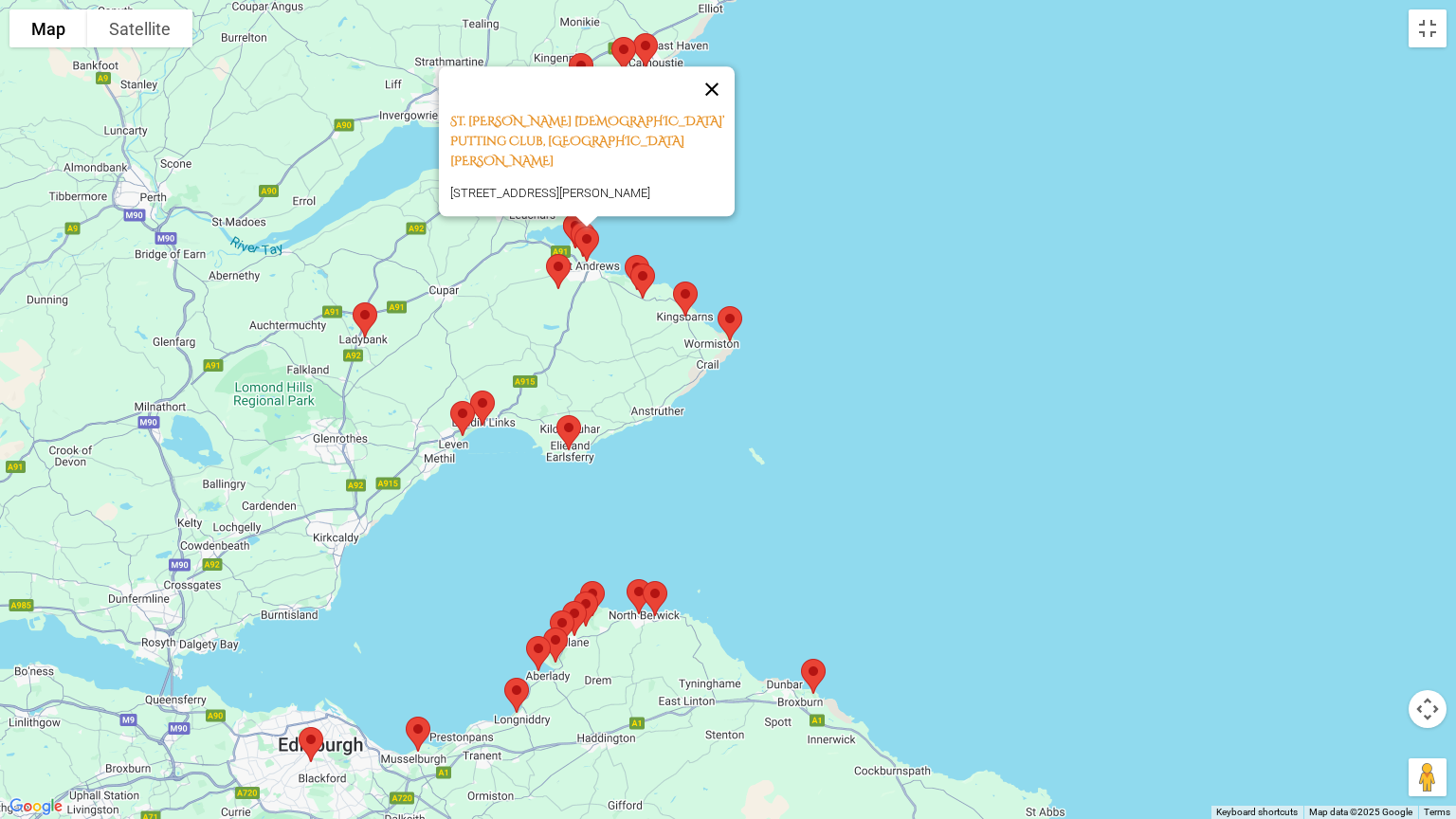
click at [734, 96] on button "Close" at bounding box center [712, 90] width 46 height 46
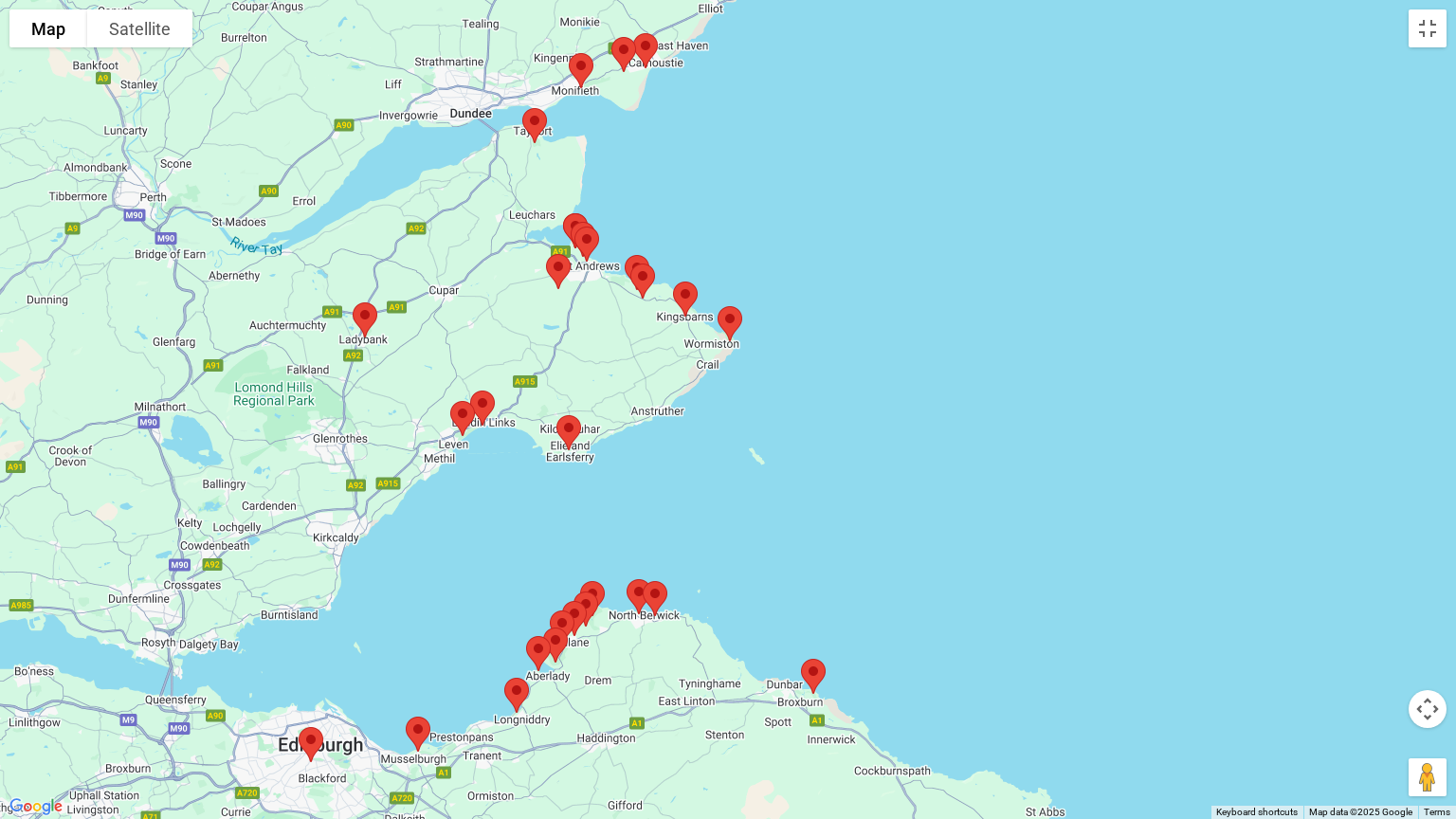
click at [581, 223] on img at bounding box center [587, 244] width 40 height 50
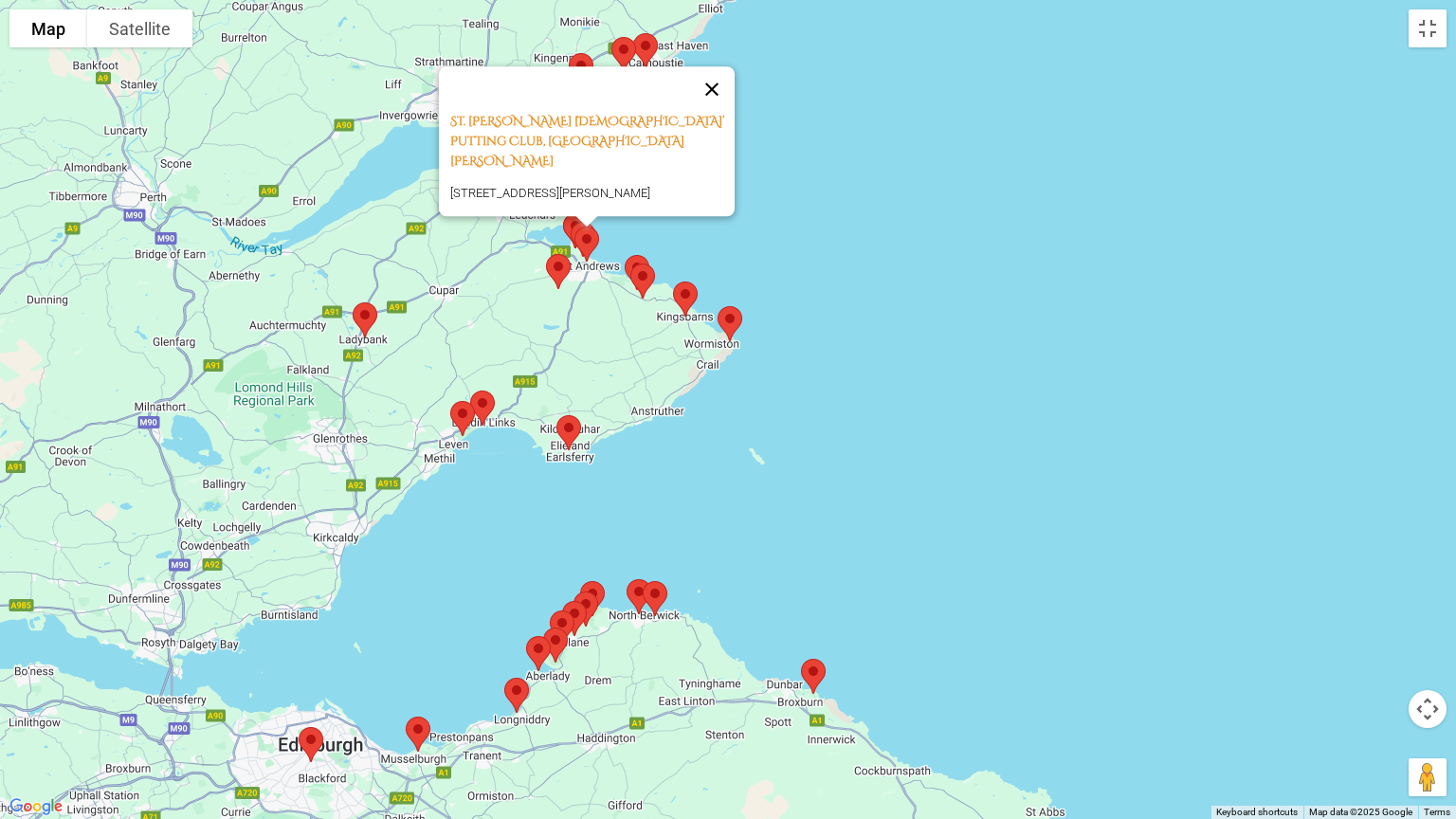
click at [722, 91] on button "Close" at bounding box center [712, 90] width 46 height 46
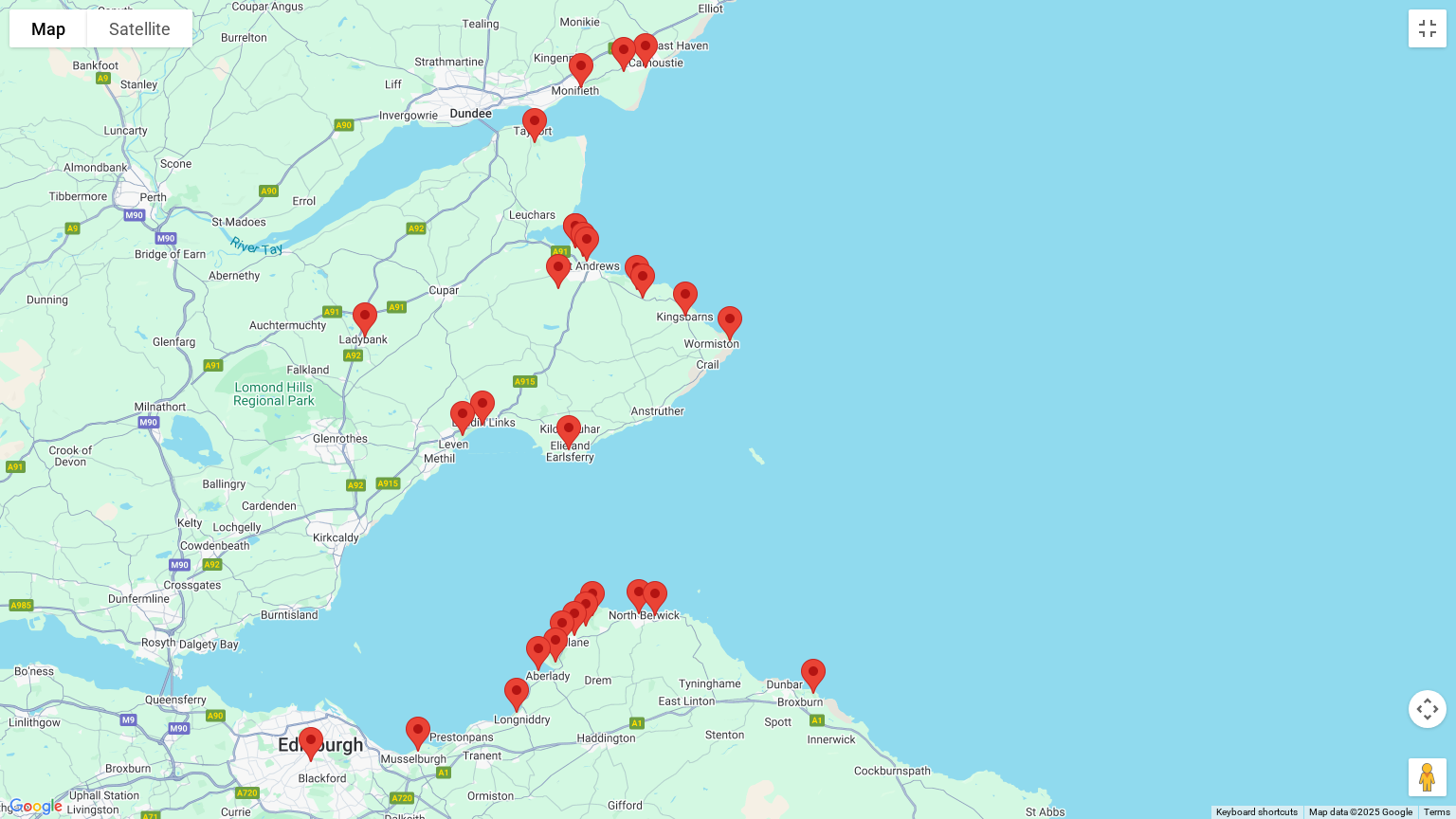
click at [570, 215] on img at bounding box center [583, 239] width 40 height 50
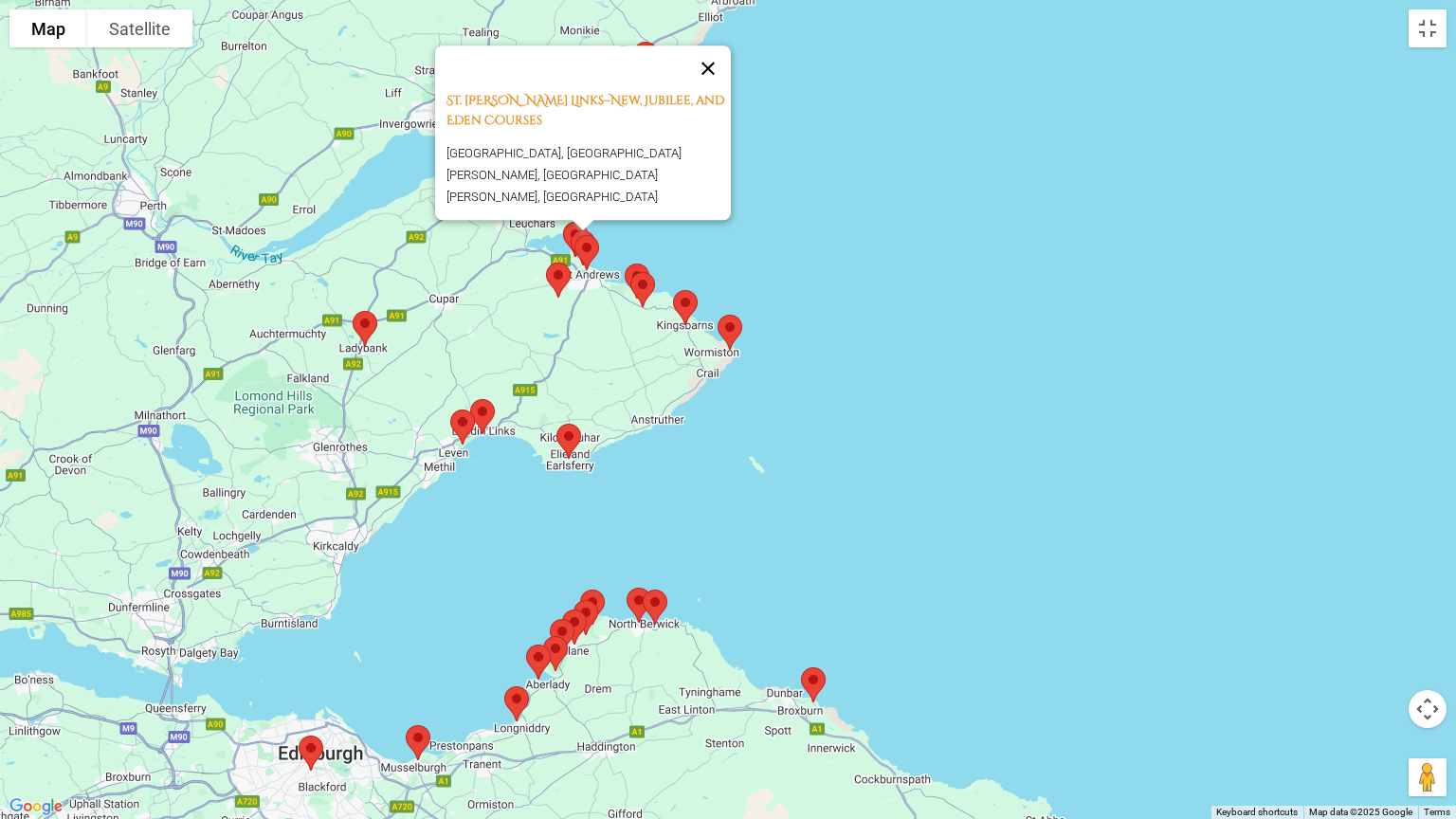
click at [709, 81] on button "Close" at bounding box center [708, 69] width 46 height 46
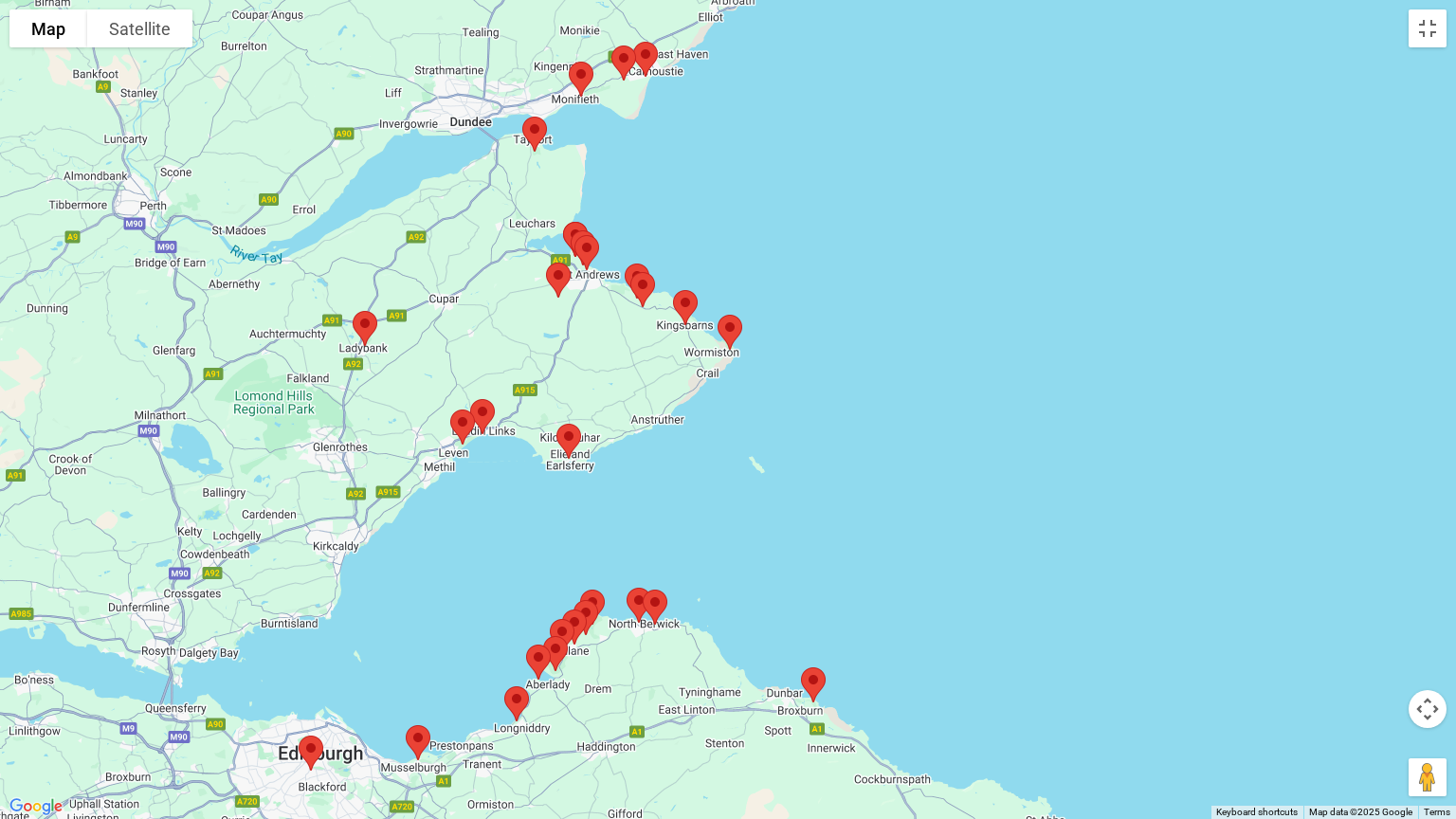
click at [534, 136] on img at bounding box center [535, 133] width 40 height 50
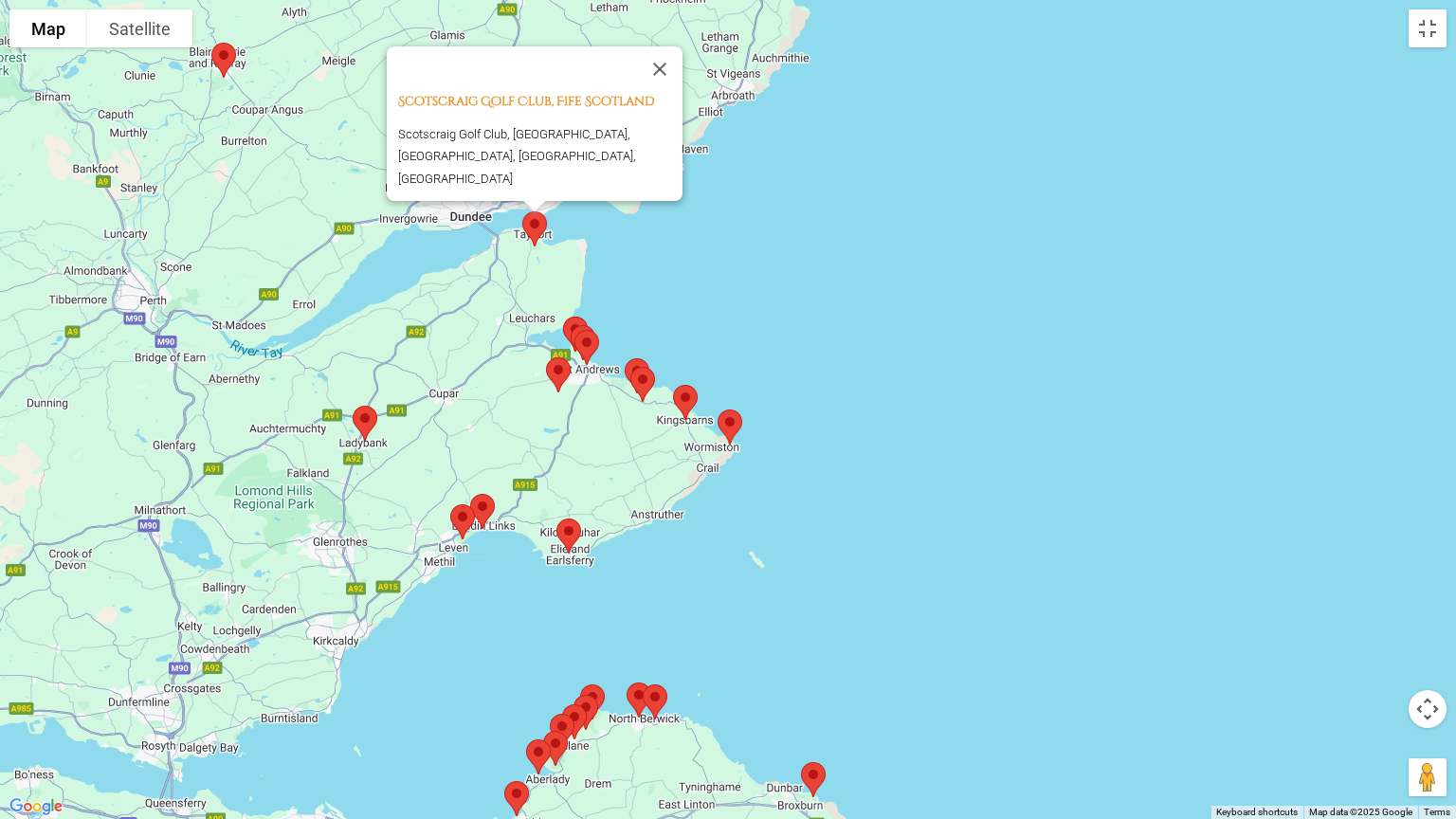
click at [733, 212] on div "Scotscraig Golf Club, Fife Scotland Scotscraig Golf Club, [GEOGRAPHIC_DATA], [G…" at bounding box center [728, 410] width 1456 height 819
click at [675, 82] on button "Close" at bounding box center [660, 70] width 46 height 46
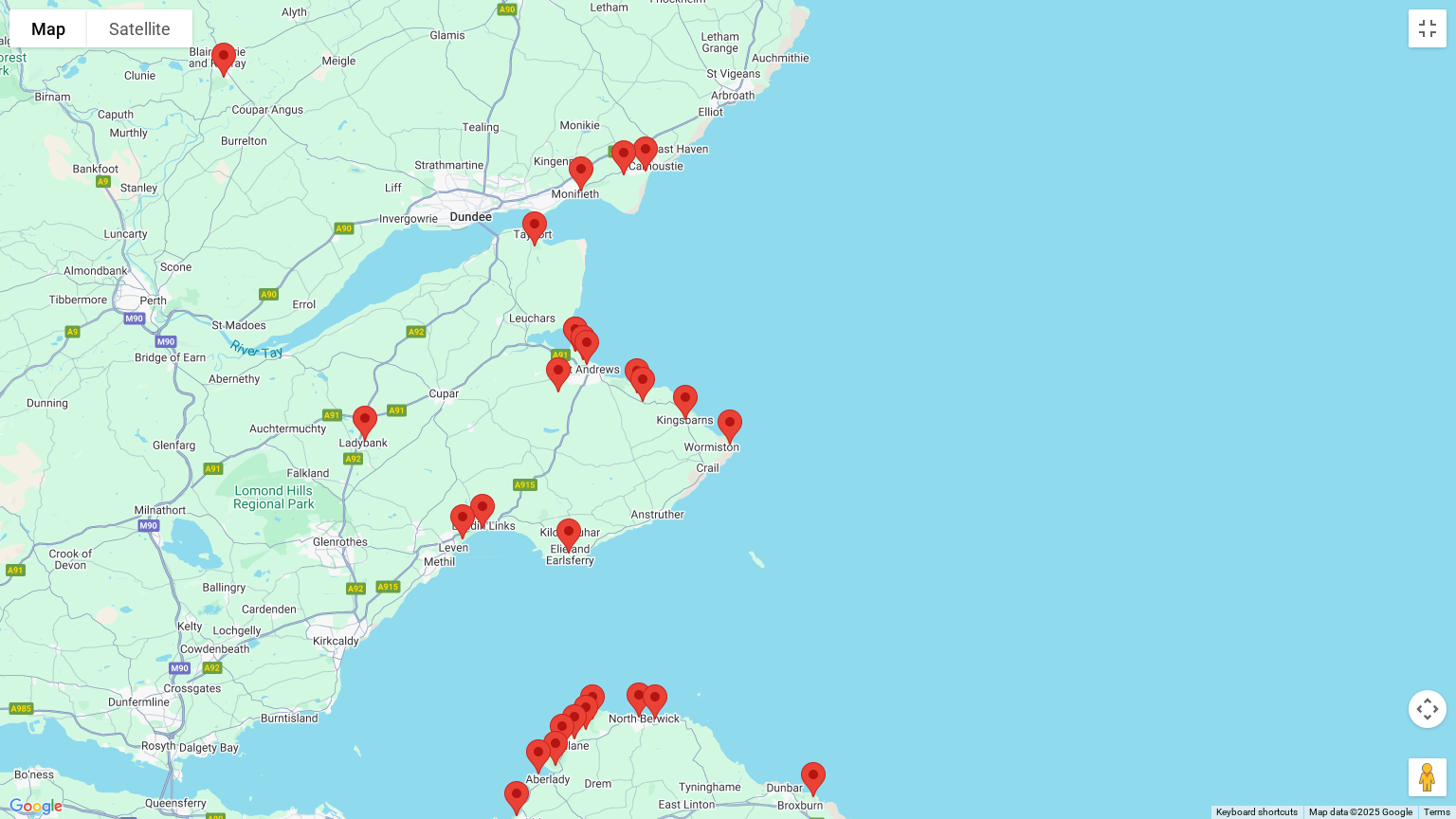
click at [581, 170] on img at bounding box center [581, 173] width 40 height 50
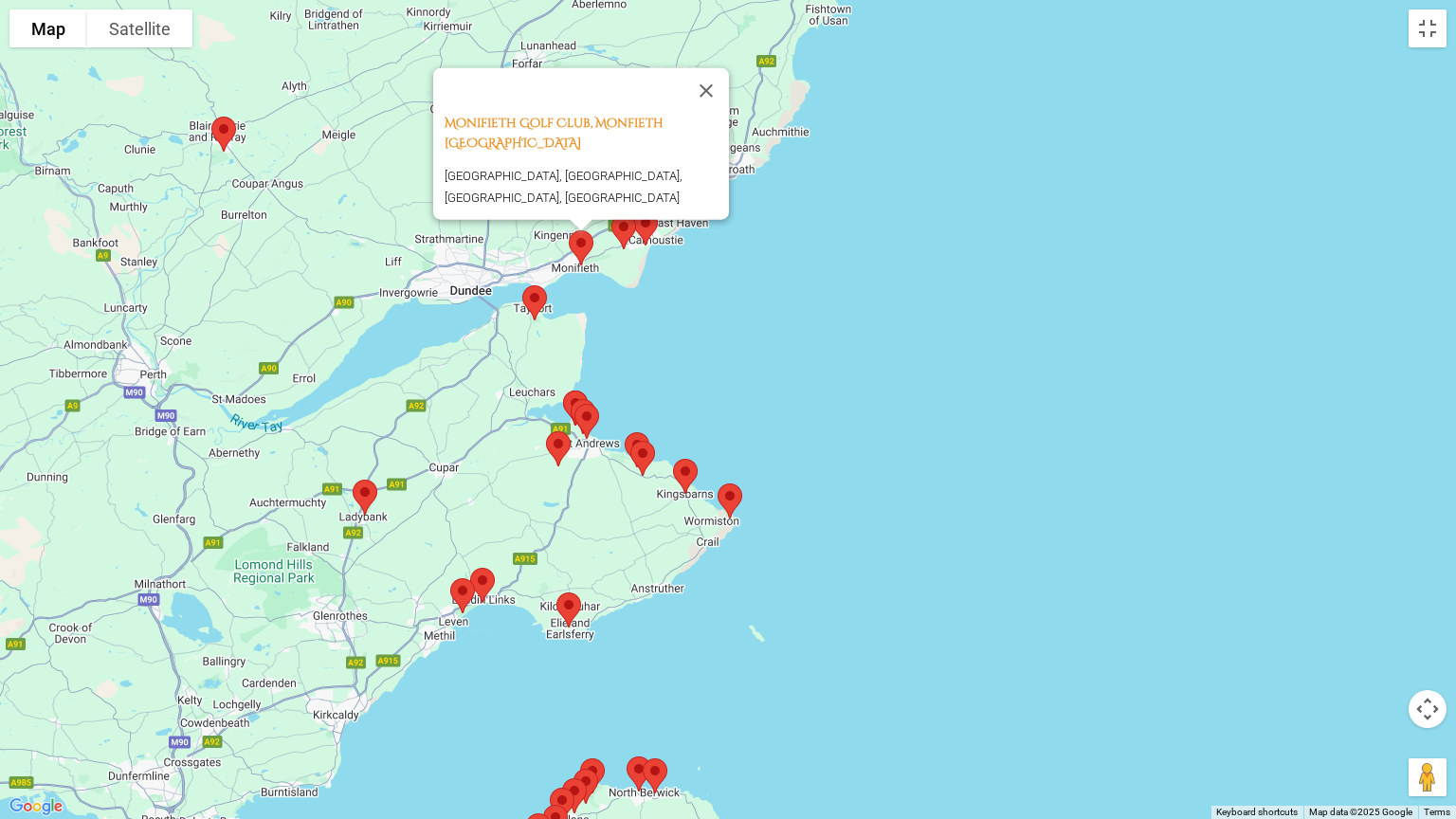
click at [743, 235] on div "Monifieth Golf Club, Monfieth [GEOGRAPHIC_DATA] [GEOGRAPHIC_DATA], [GEOGRAPHIC_…" at bounding box center [728, 410] width 1456 height 819
click at [721, 74] on button "Close" at bounding box center [707, 91] width 46 height 46
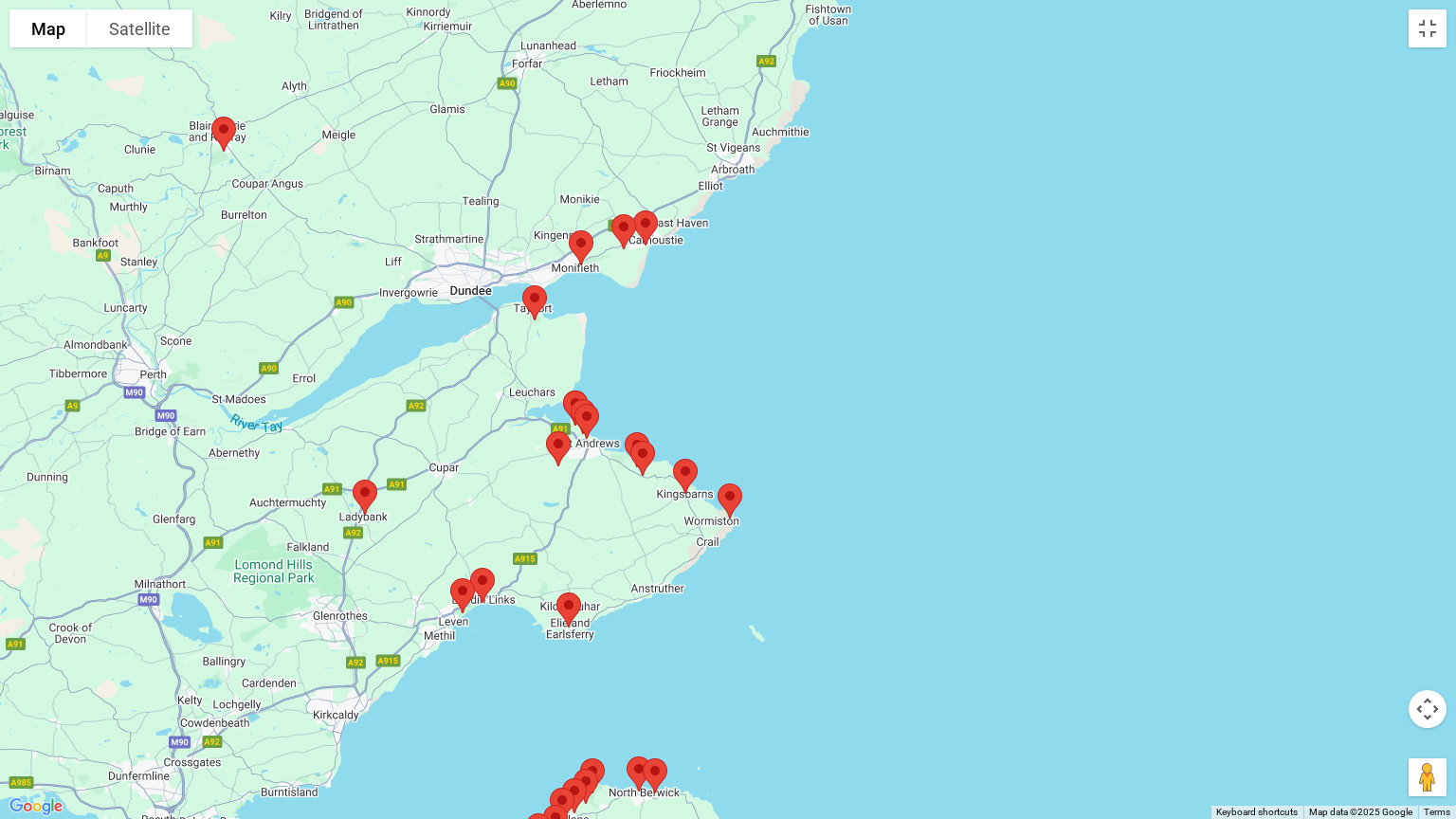
click at [625, 223] on img at bounding box center [624, 231] width 40 height 50
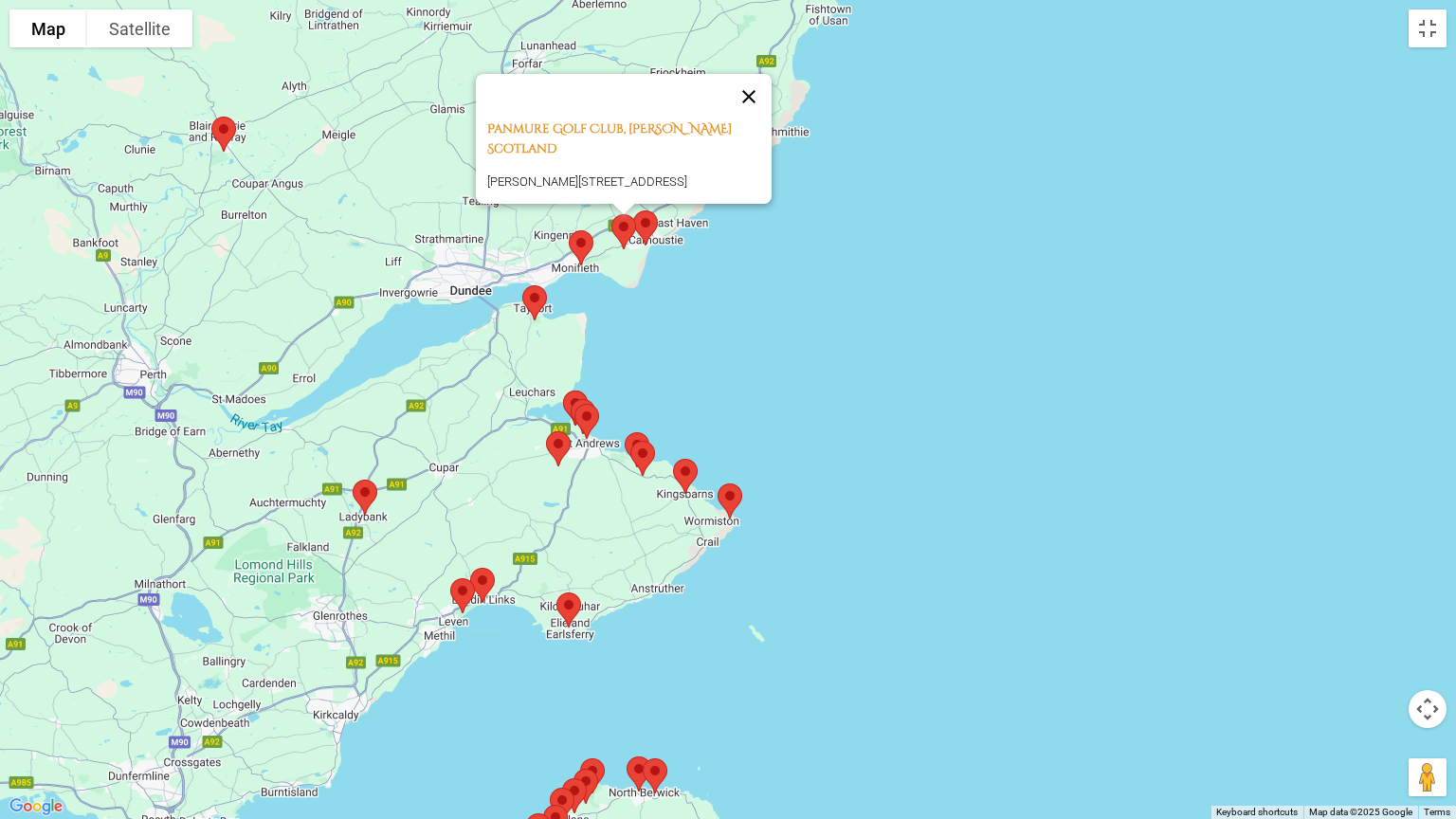
click at [747, 93] on button "Close" at bounding box center [749, 97] width 46 height 46
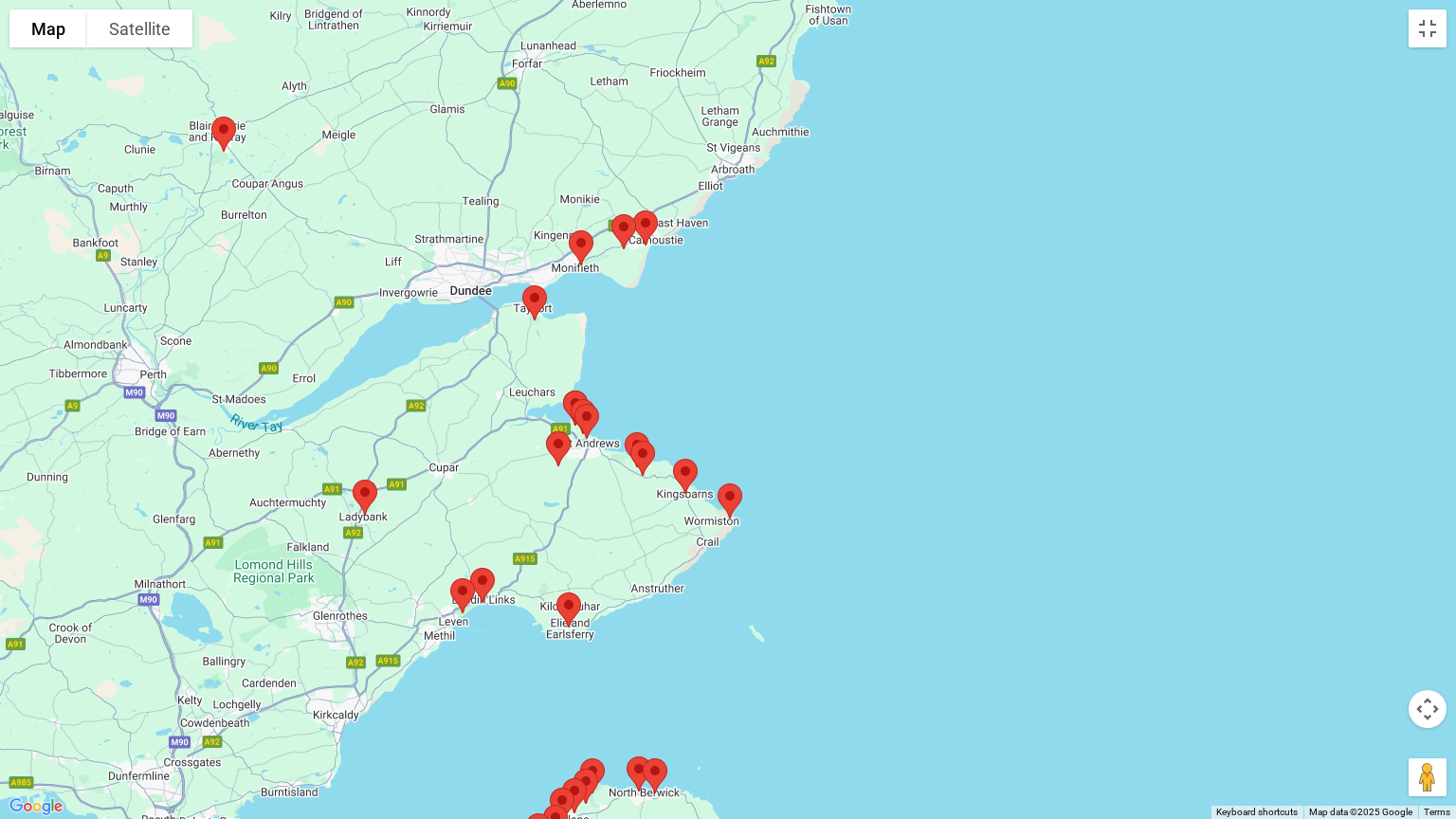
click at [646, 223] on img at bounding box center [646, 228] width 40 height 50
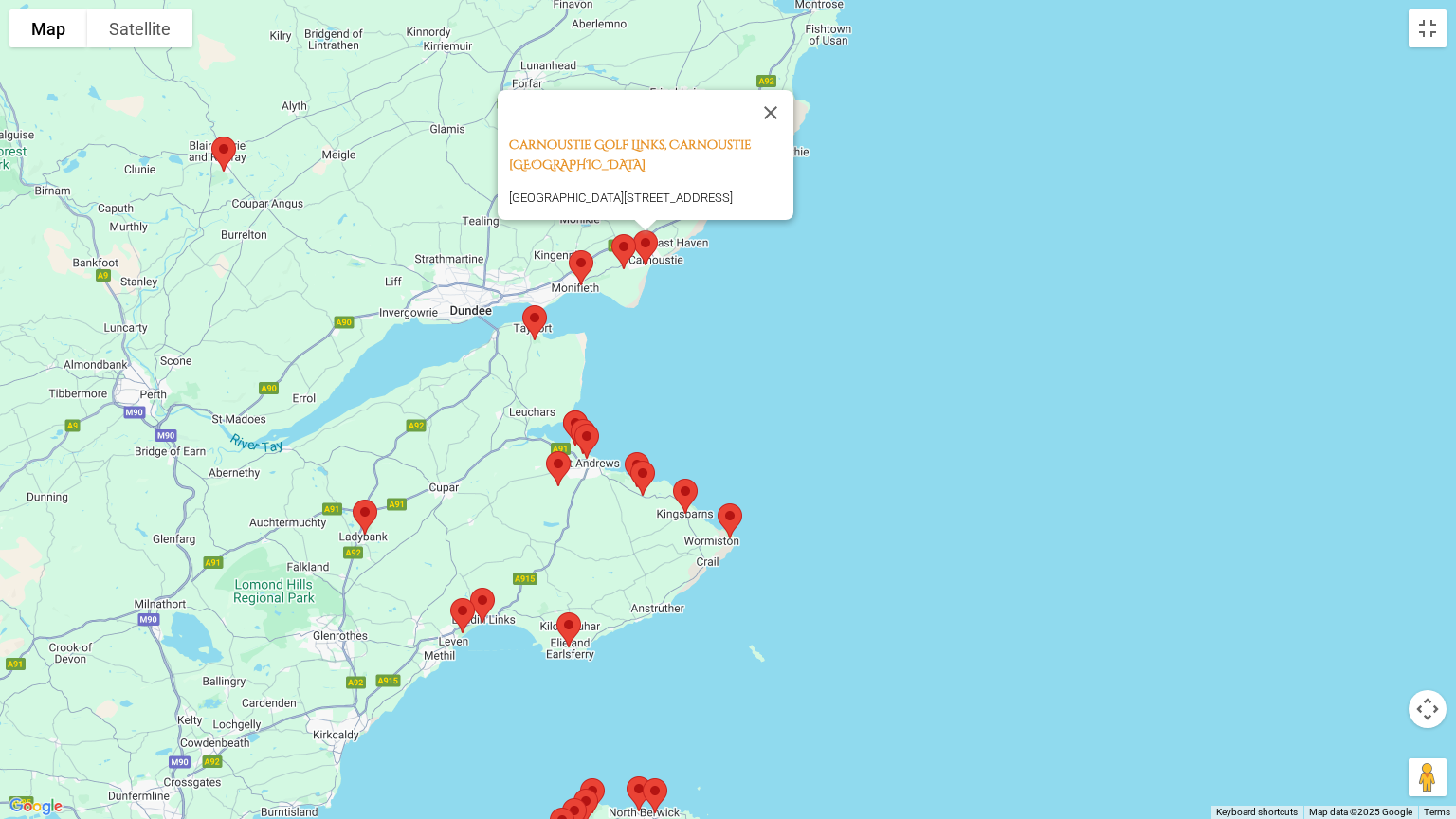
click at [871, 125] on div "Carnoustie Golf Links, Carnoustie [GEOGRAPHIC_DATA] [GEOGRAPHIC_DATA][STREET_AD…" at bounding box center [728, 410] width 1456 height 819
click at [770, 90] on button "Close" at bounding box center [770, 113] width 46 height 46
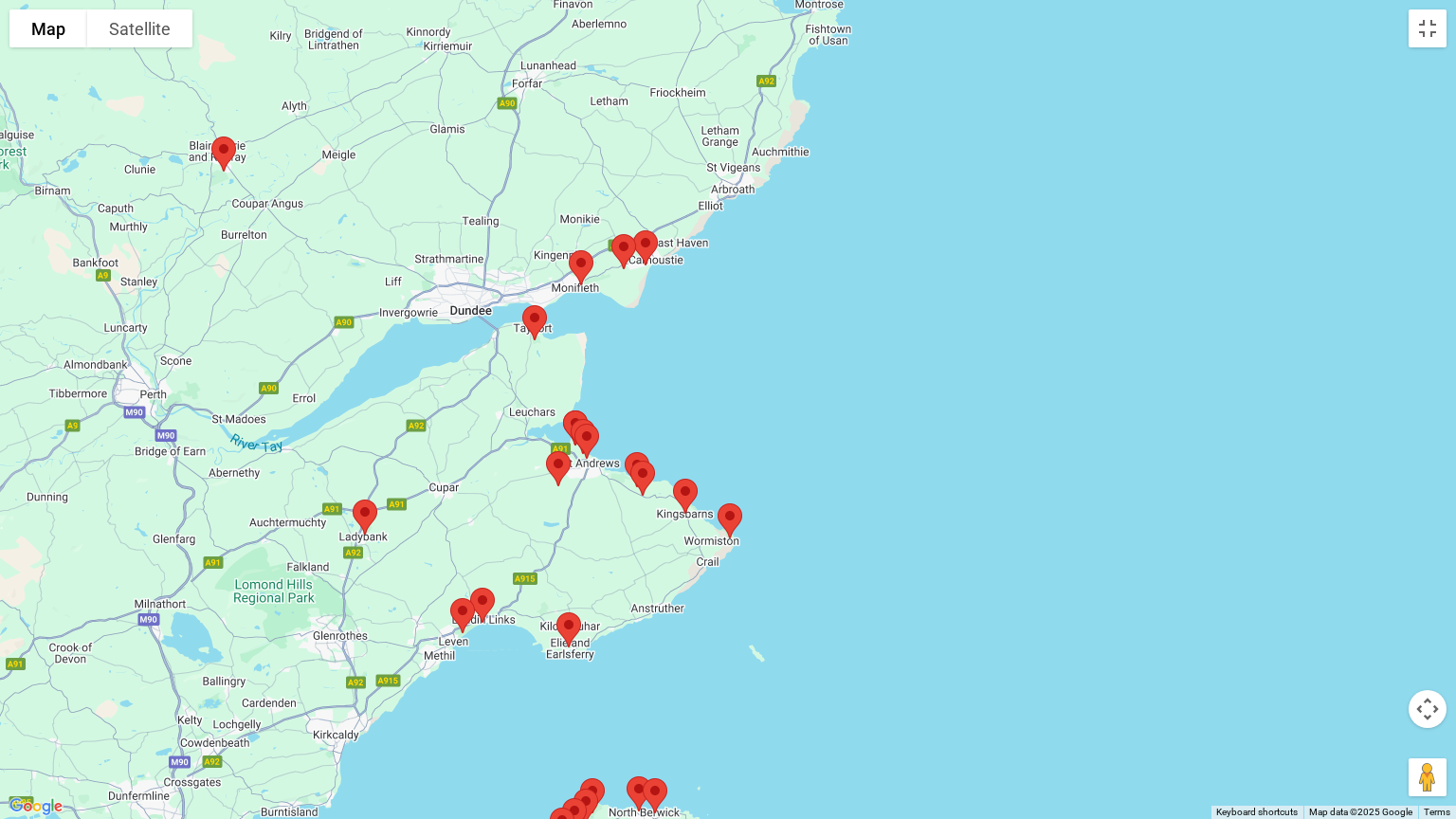
click at [222, 147] on img at bounding box center [224, 153] width 40 height 50
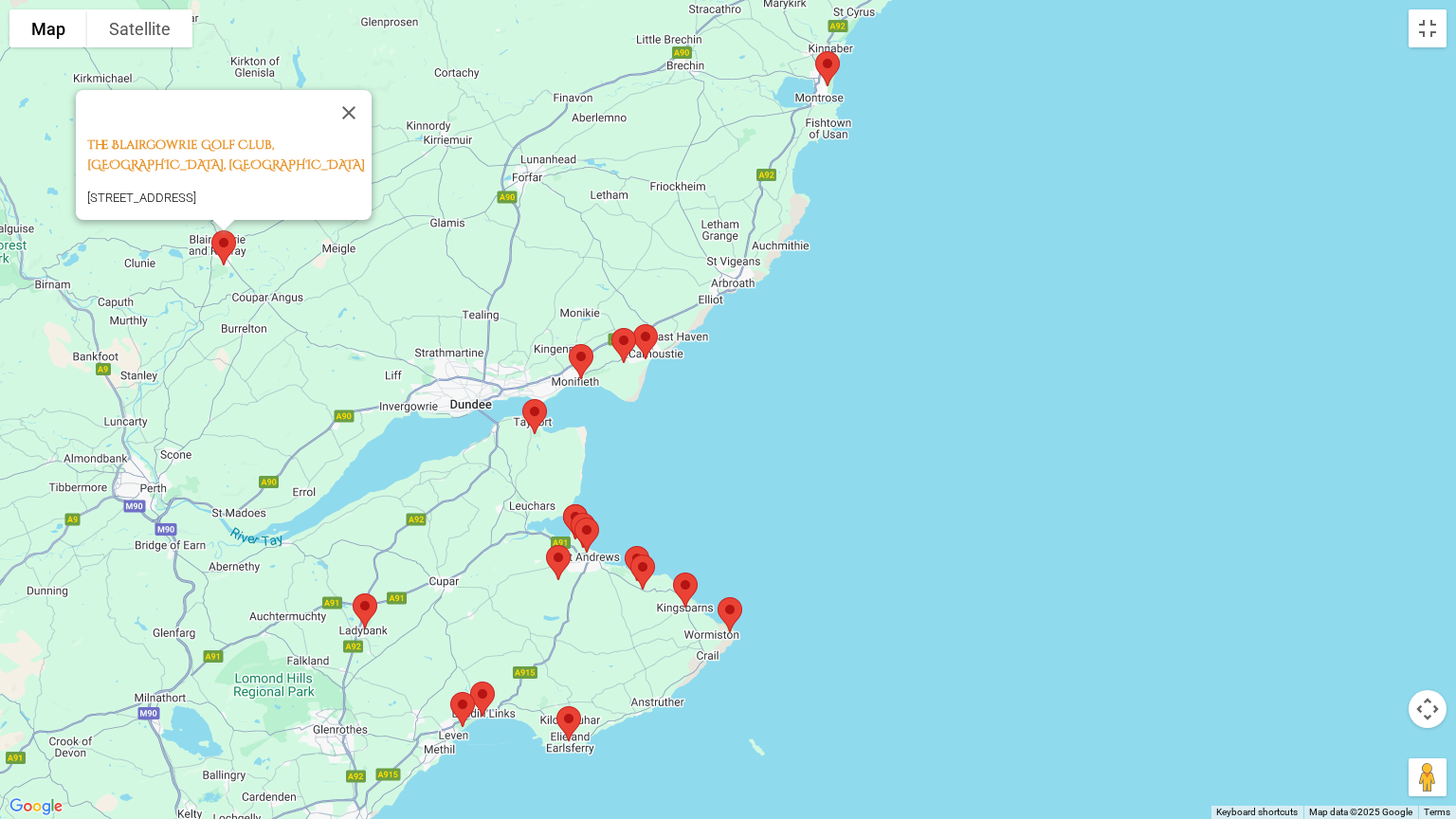
click at [769, 370] on div "The Blairgowrie Golf Club, [GEOGRAPHIC_DATA], [STREET_ADDRESS]" at bounding box center [728, 410] width 1456 height 819
click at [819, 71] on img at bounding box center [828, 69] width 40 height 50
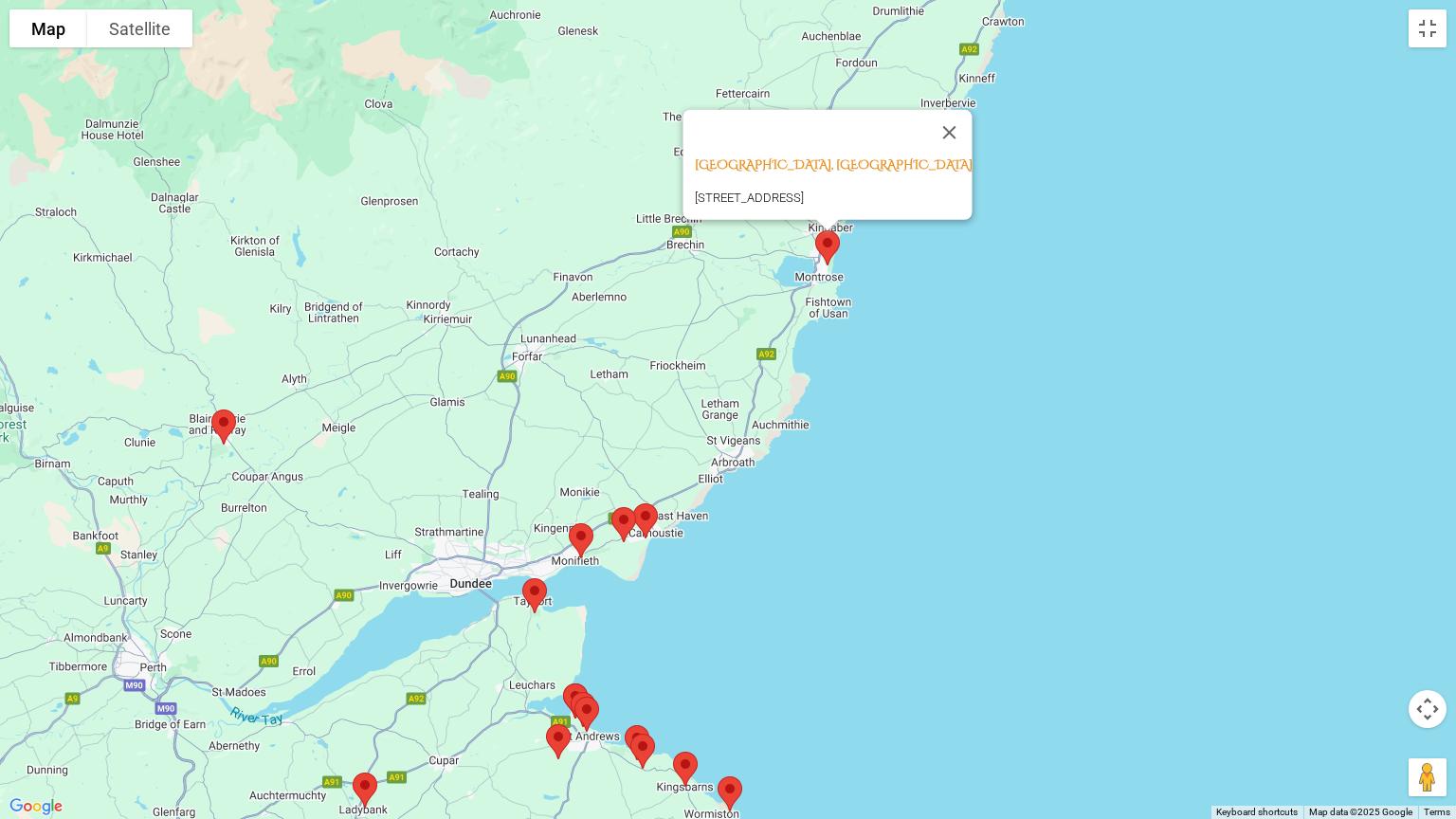
click at [1001, 299] on div "[GEOGRAPHIC_DATA], [STREET_ADDRESS]" at bounding box center [728, 410] width 1456 height 819
click at [960, 110] on button "Close" at bounding box center [950, 132] width 46 height 46
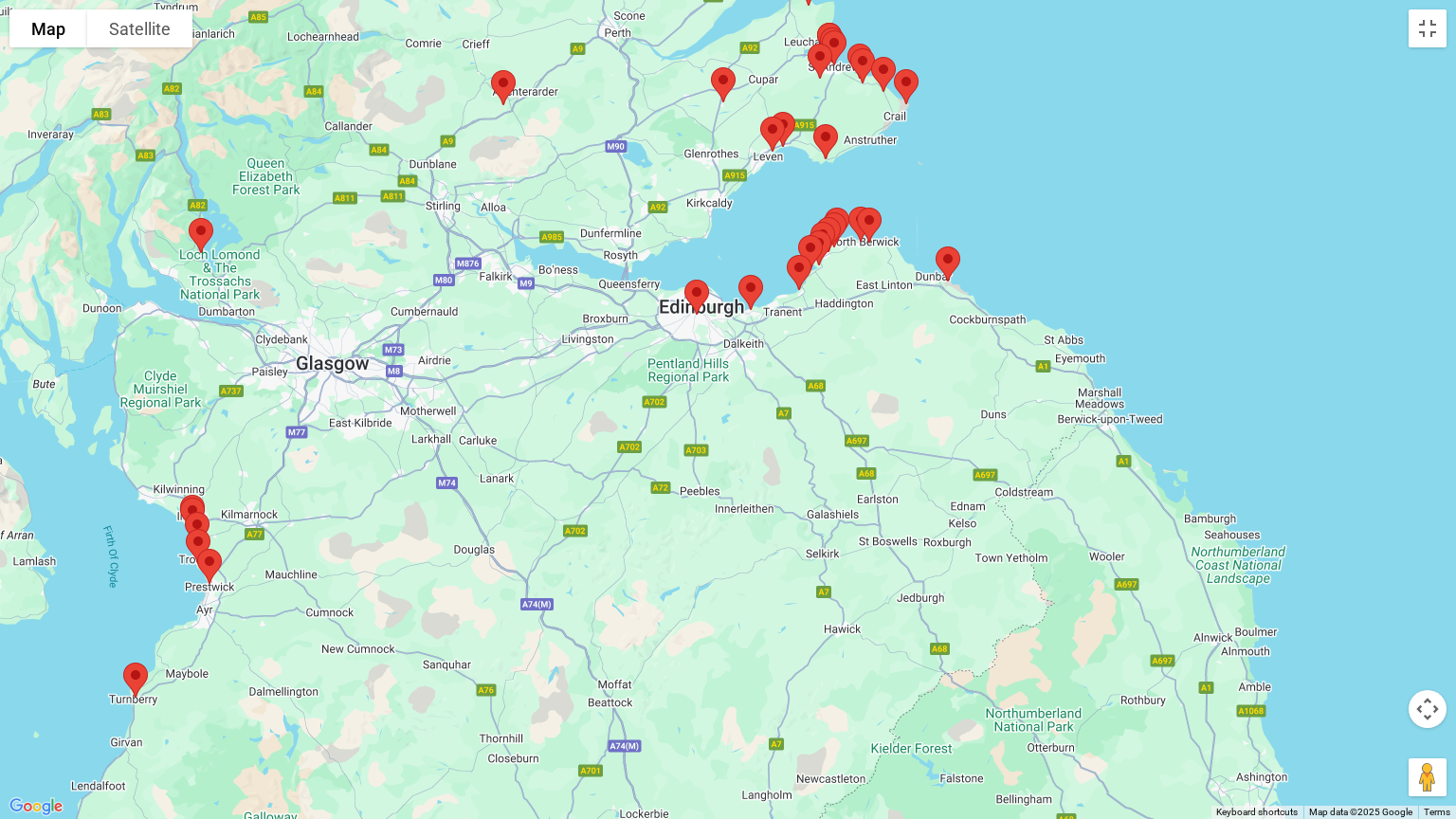
drag, startPoint x: 953, startPoint y: 540, endPoint x: 1020, endPoint y: 0, distance: 544.1
click at [1020, 0] on div at bounding box center [728, 410] width 1456 height 819
click at [202, 498] on img at bounding box center [192, 515] width 40 height 50
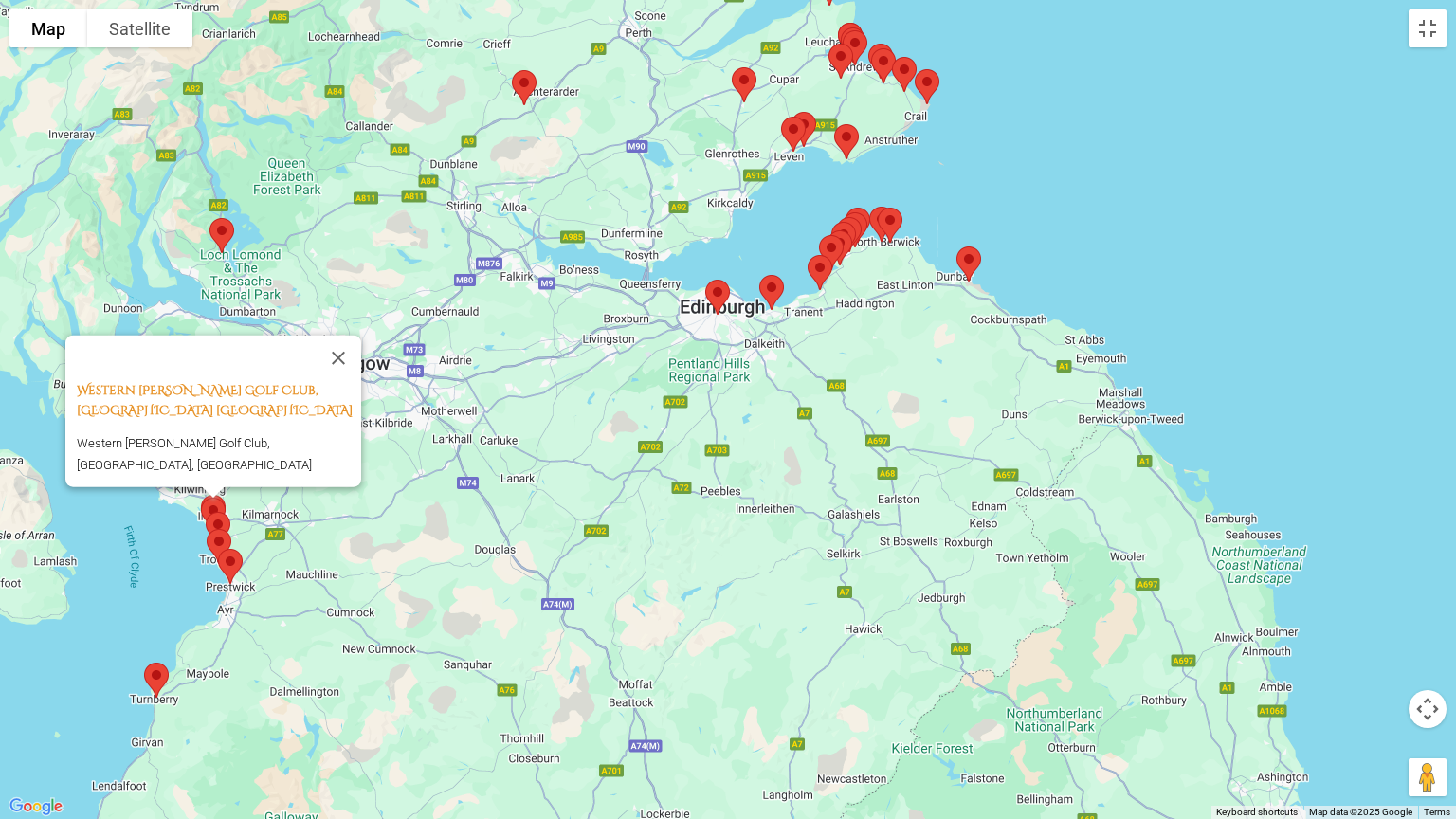
click at [212, 520] on img at bounding box center [218, 529] width 40 height 50
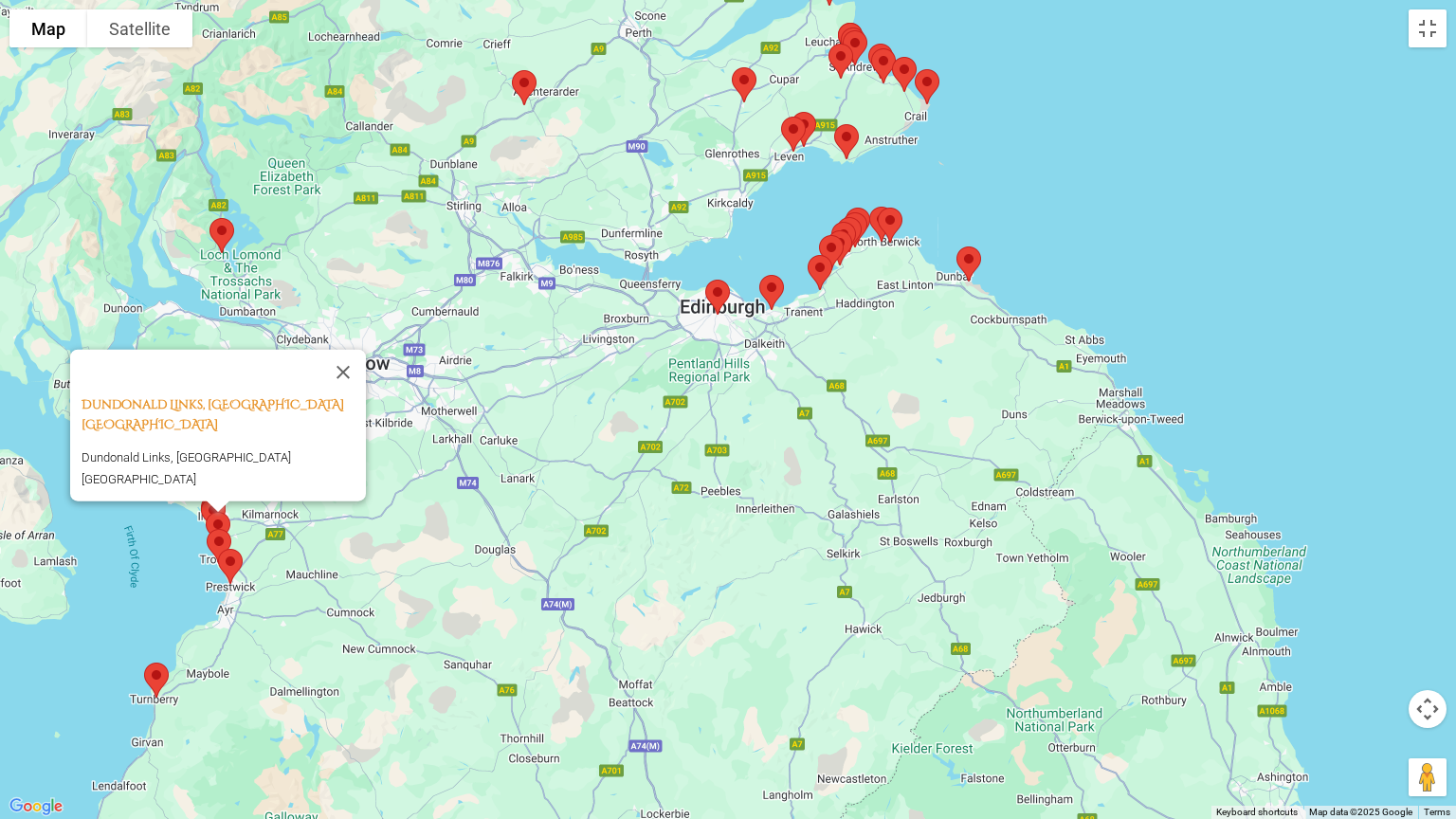
click at [221, 533] on img at bounding box center [219, 547] width 40 height 50
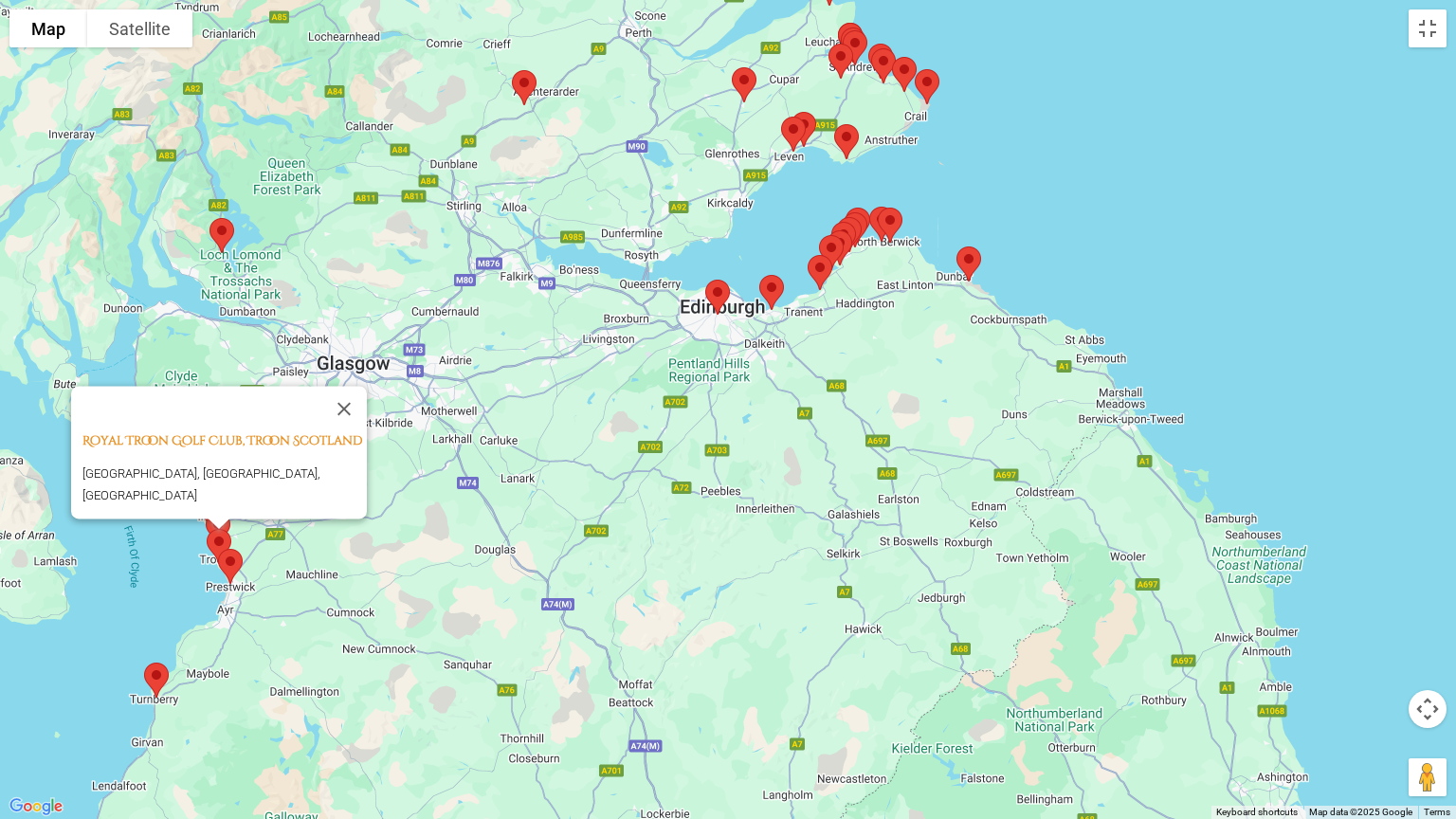
click at [228, 554] on img at bounding box center [230, 566] width 40 height 50
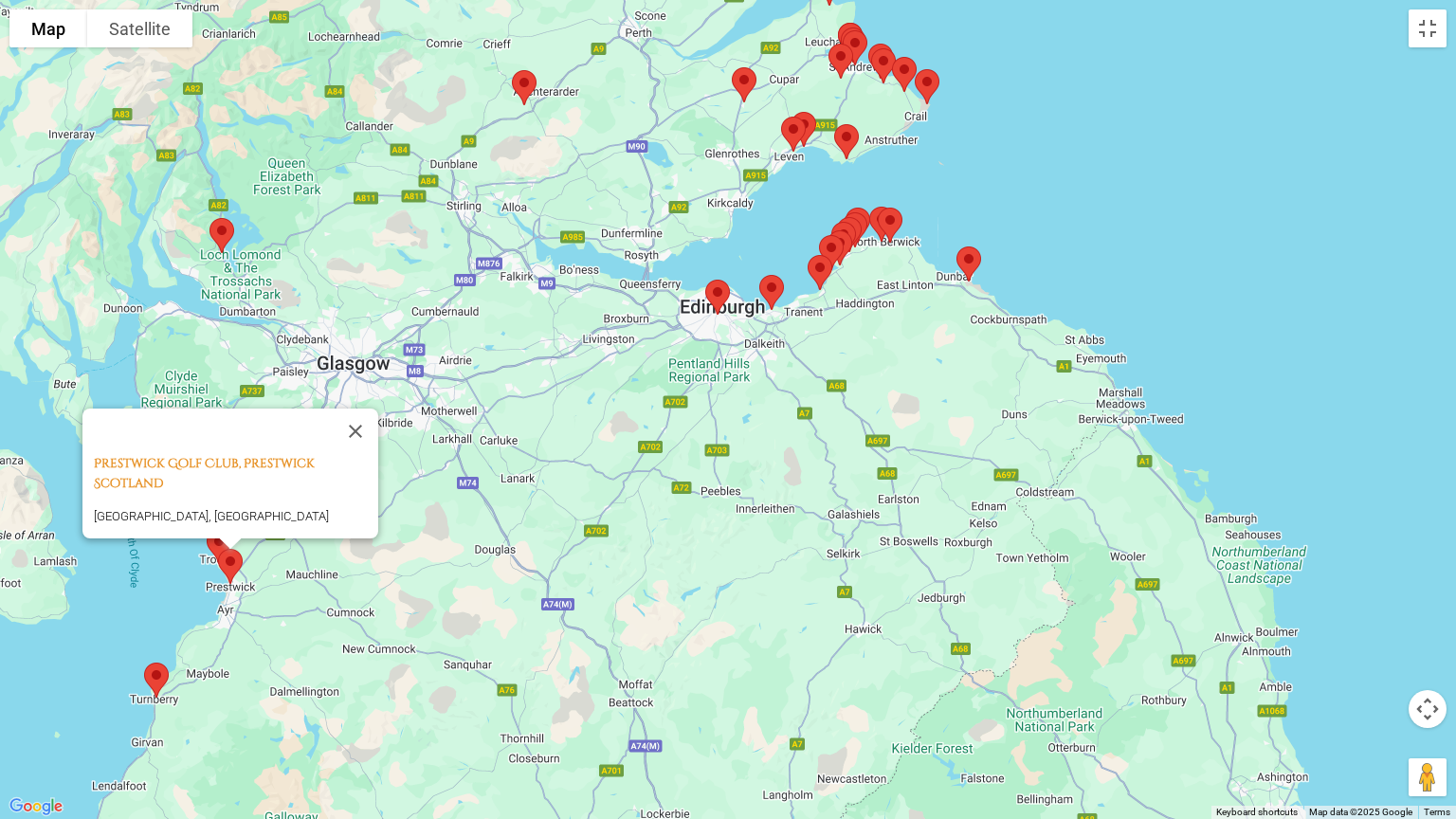
click at [163, 658] on img at bounding box center [156, 680] width 40 height 50
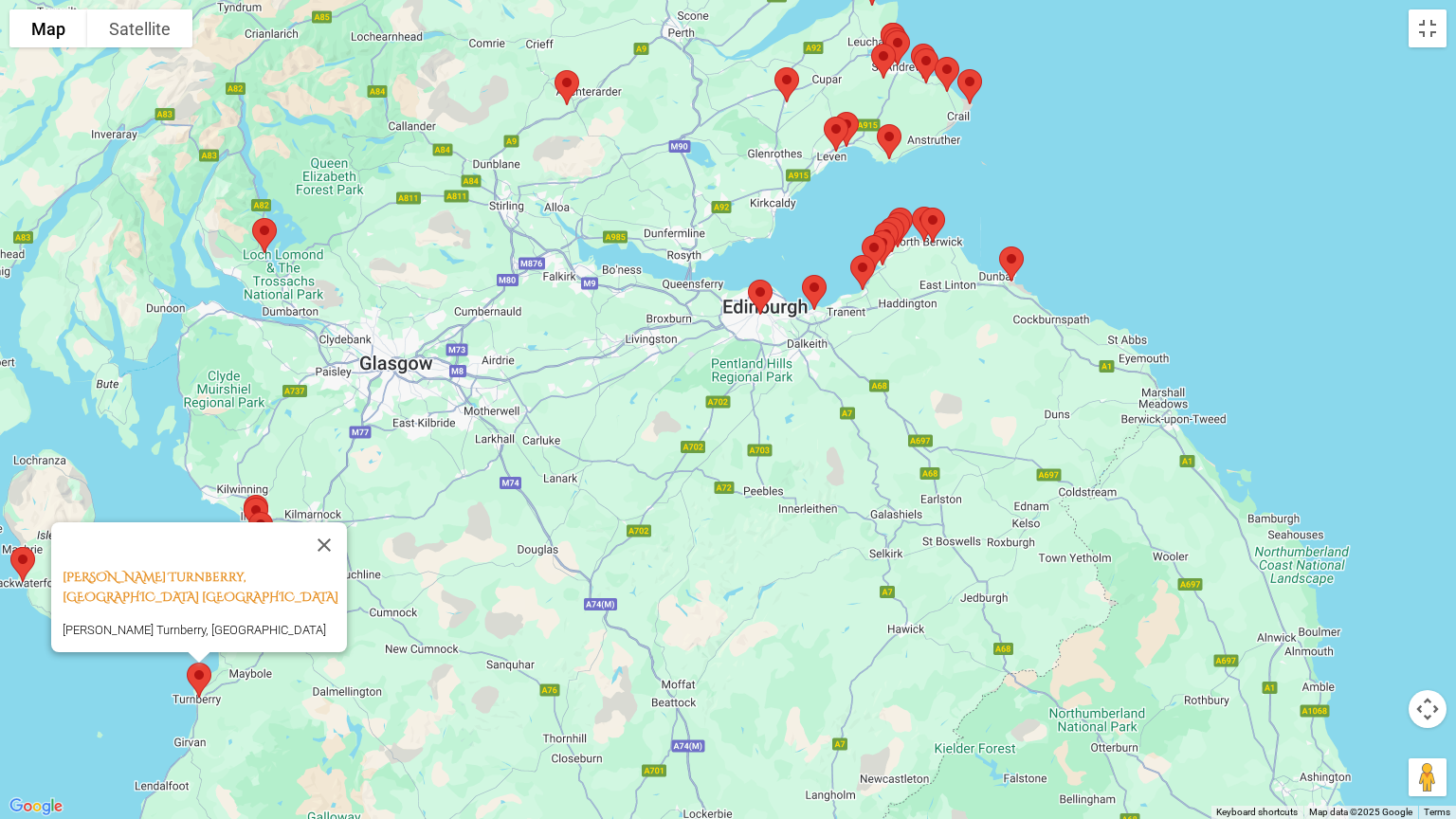
click at [21, 553] on img at bounding box center [23, 564] width 40 height 50
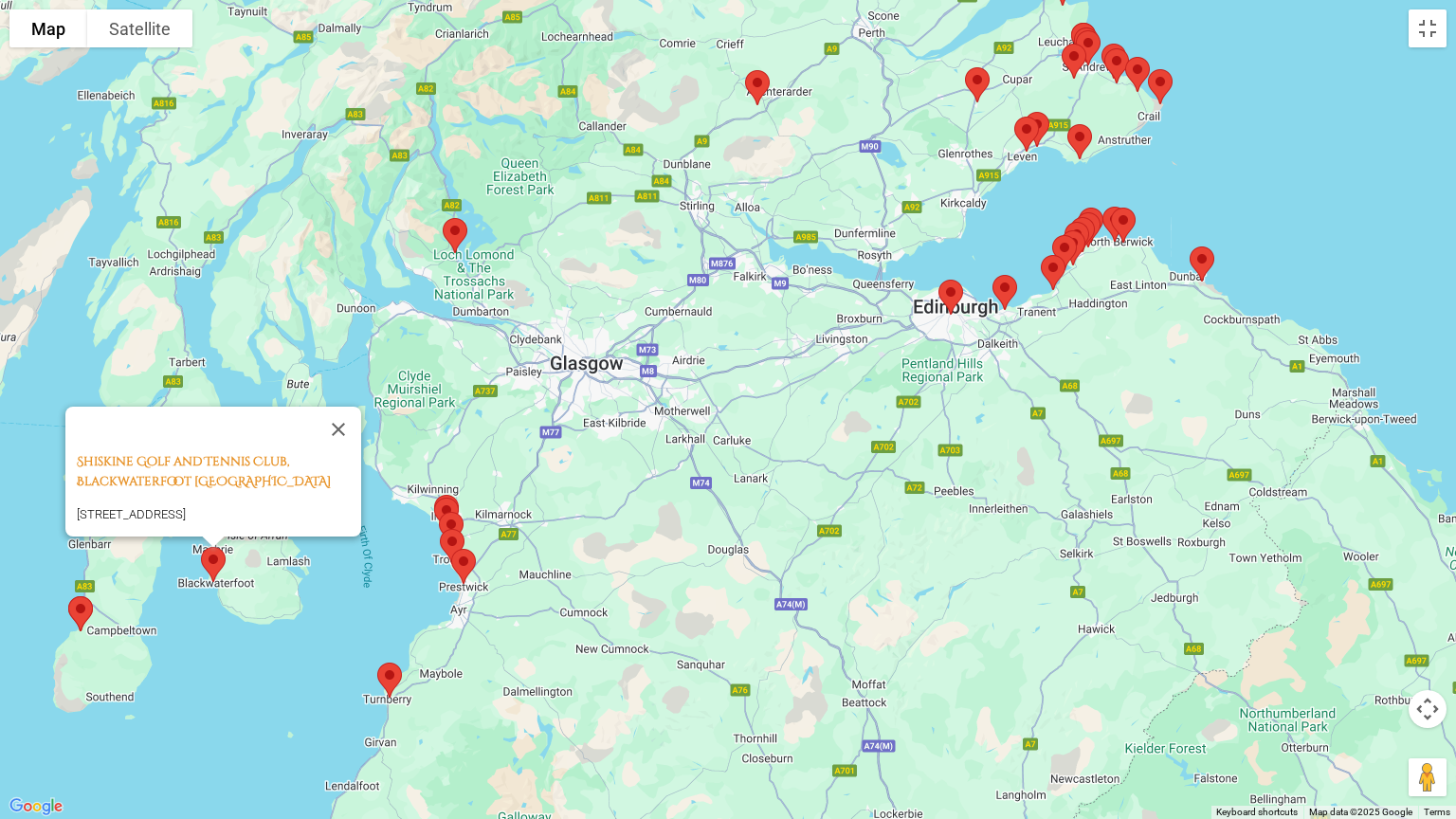
click at [467, 218] on img at bounding box center [455, 235] width 40 height 50
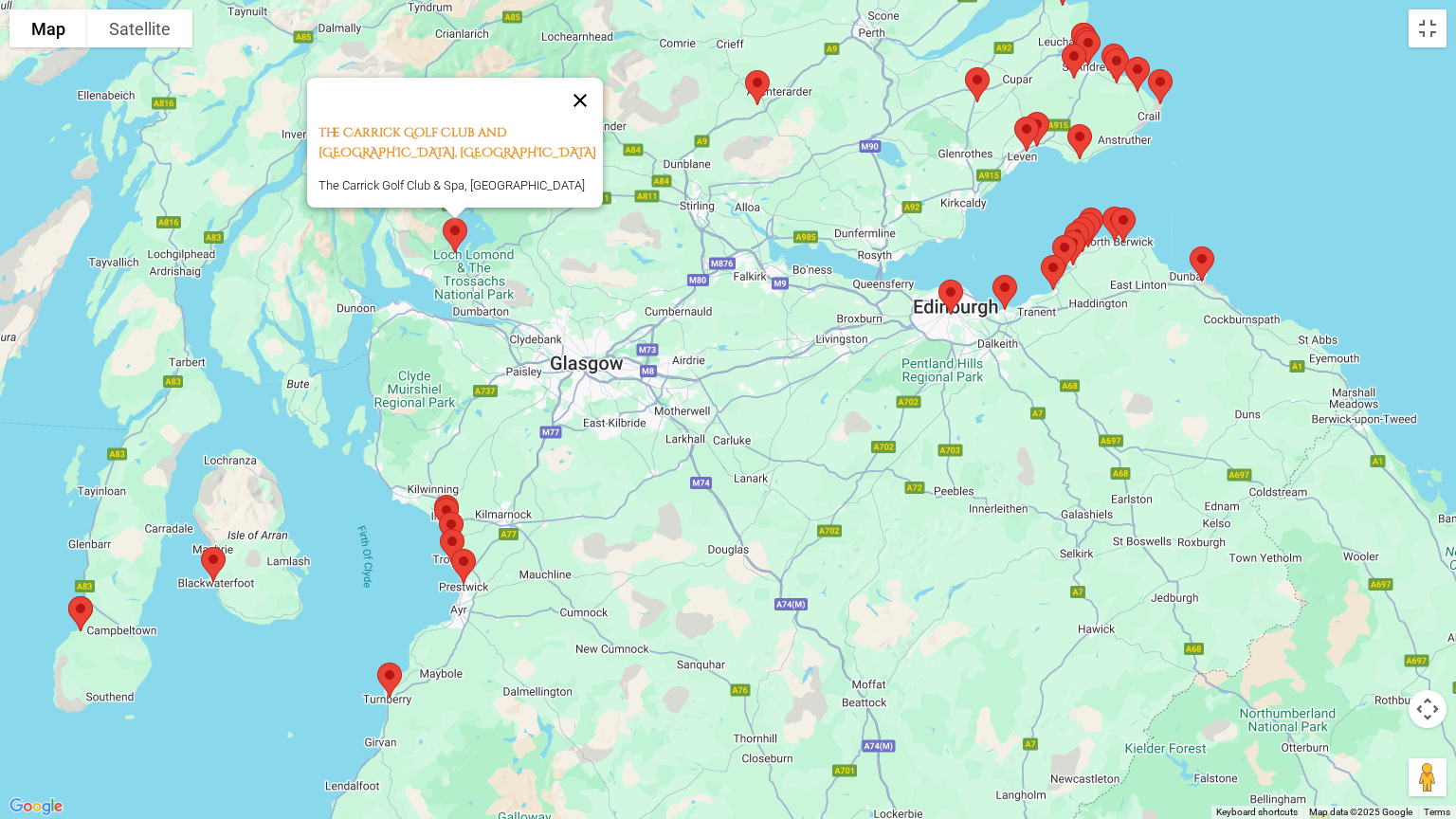
click at [592, 78] on button "Close" at bounding box center [580, 101] width 46 height 46
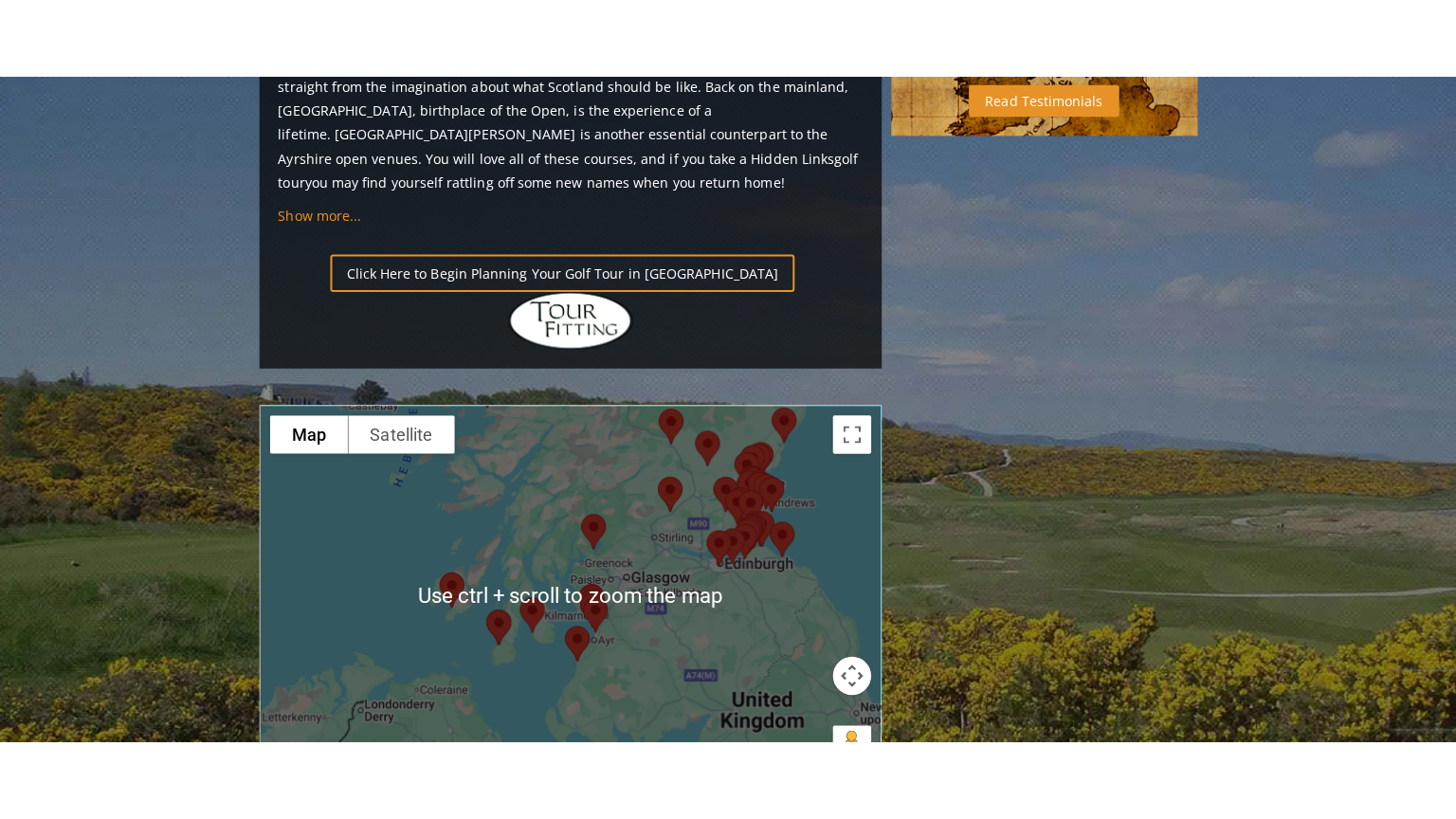
scroll to position [2097, 0]
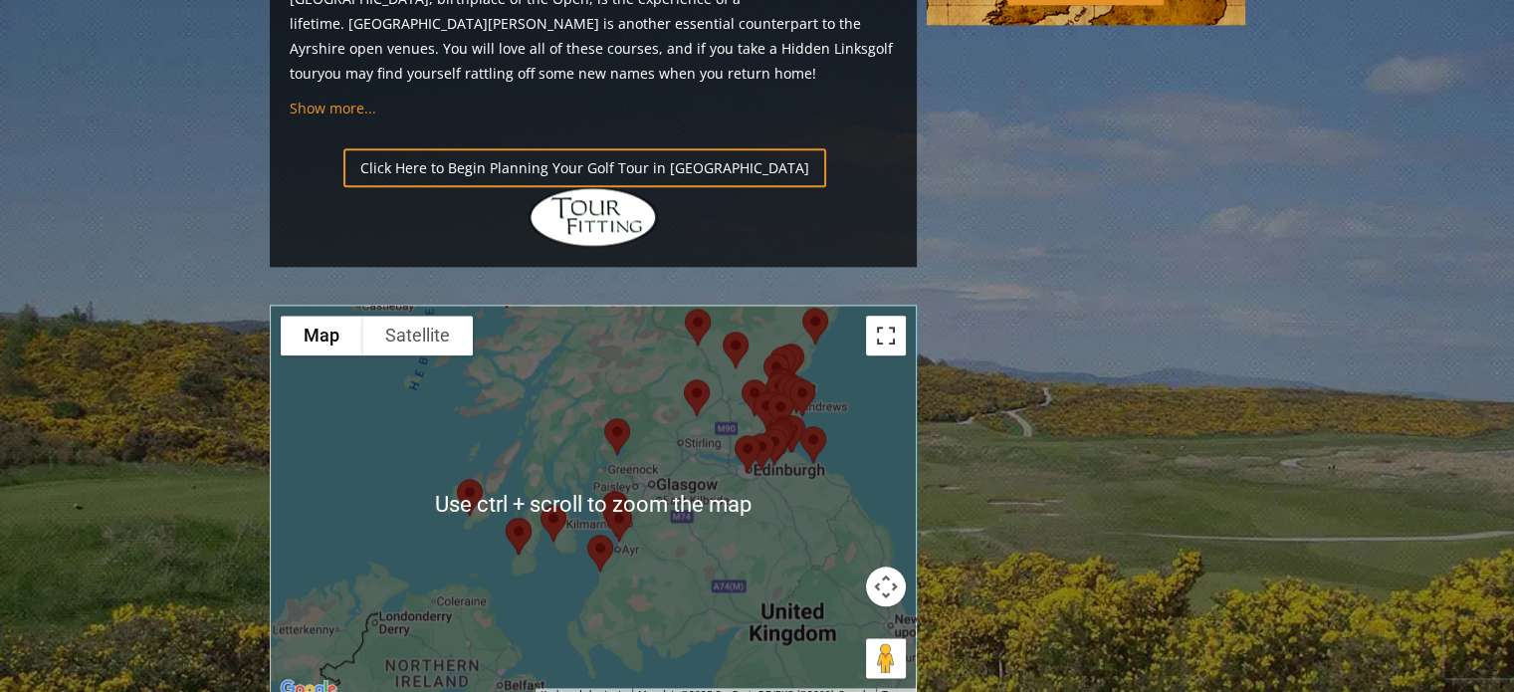
click at [876, 316] on button "Toggle fullscreen view" at bounding box center [886, 336] width 40 height 40
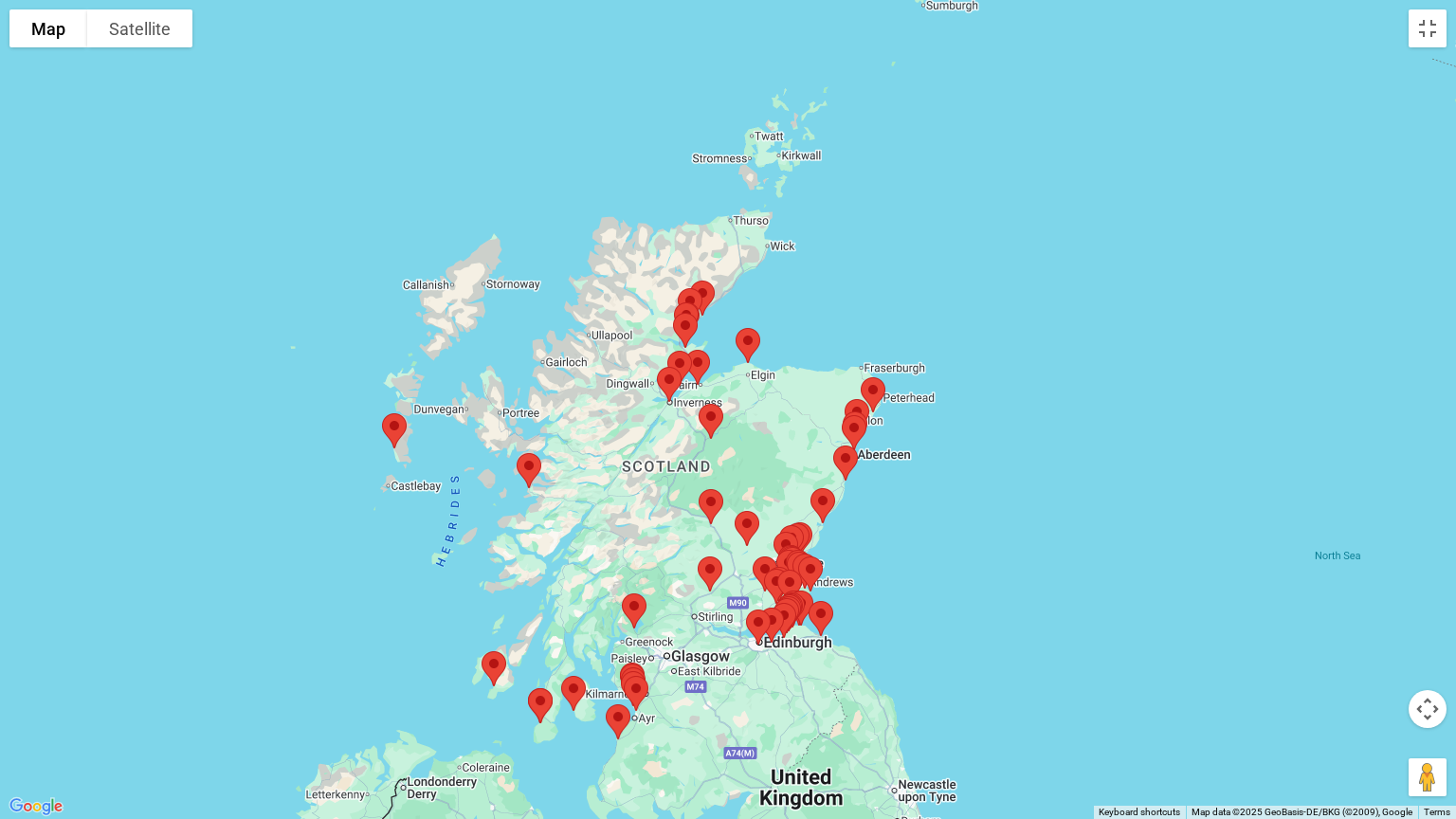
drag, startPoint x: 979, startPoint y: 375, endPoint x: 861, endPoint y: 645, distance: 294.7
click at [861, 645] on div at bounding box center [728, 410] width 1456 height 819
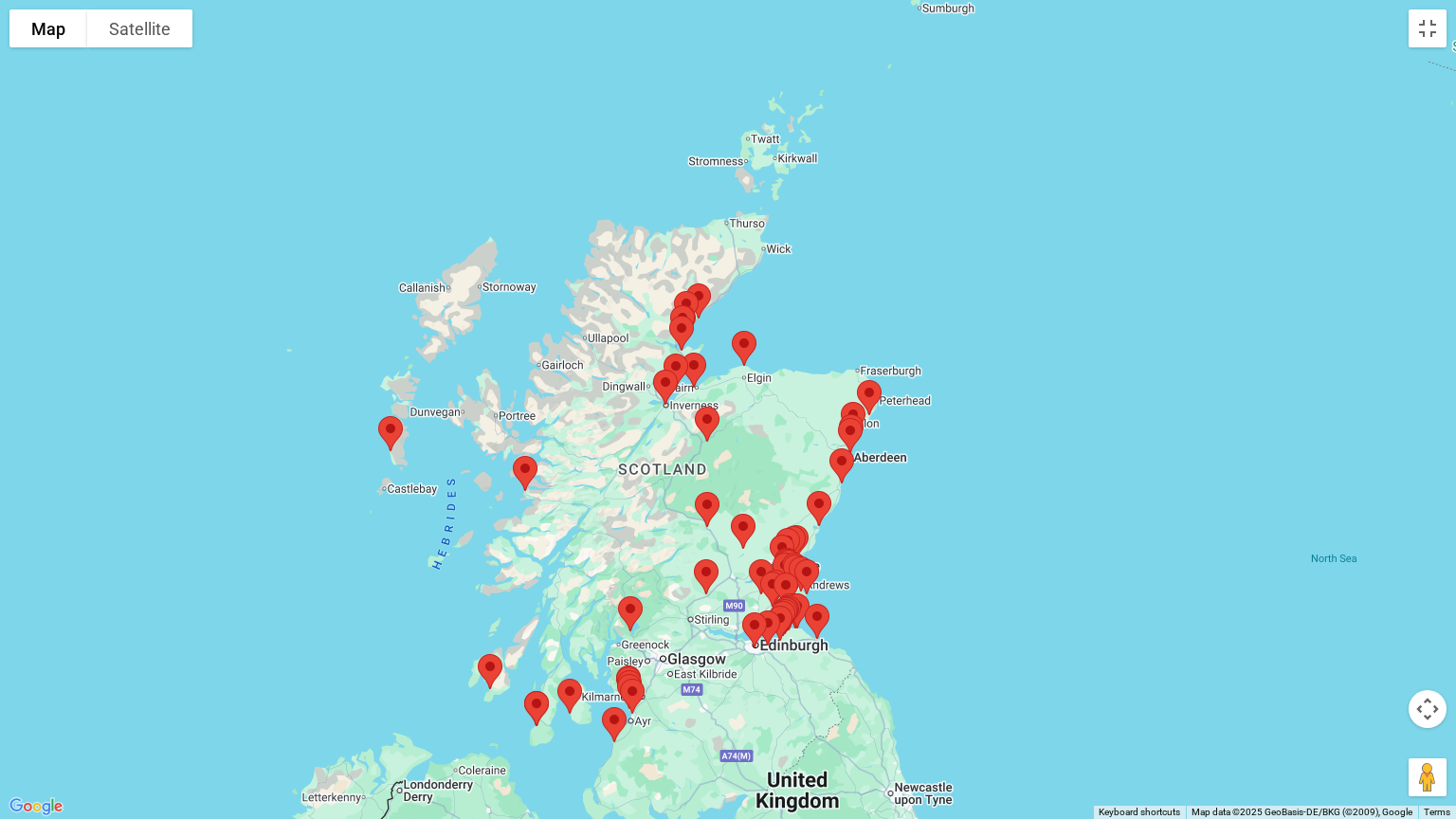
click at [747, 341] on img at bounding box center [745, 348] width 40 height 50
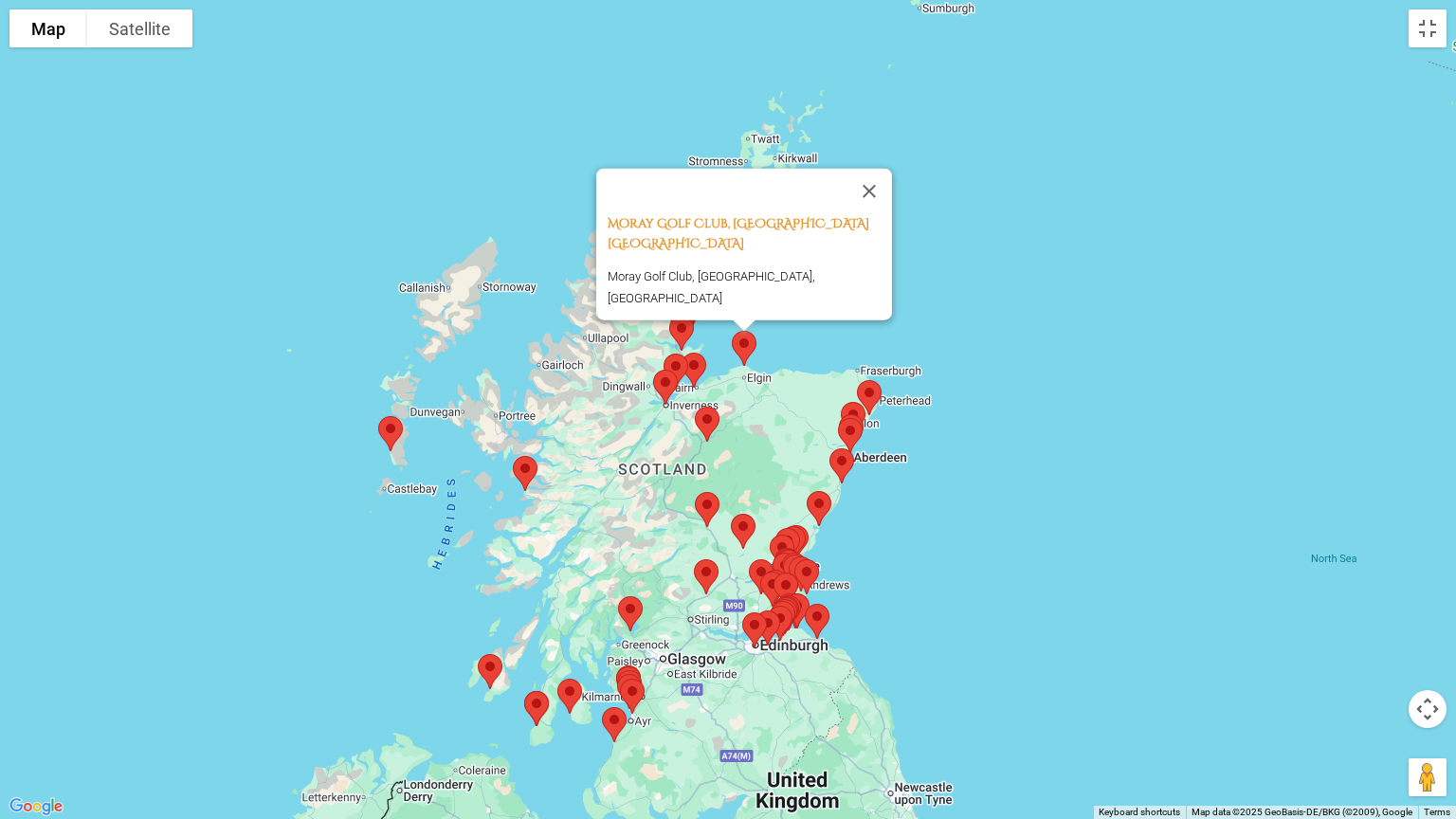
click at [693, 360] on img at bounding box center [676, 370] width 40 height 50
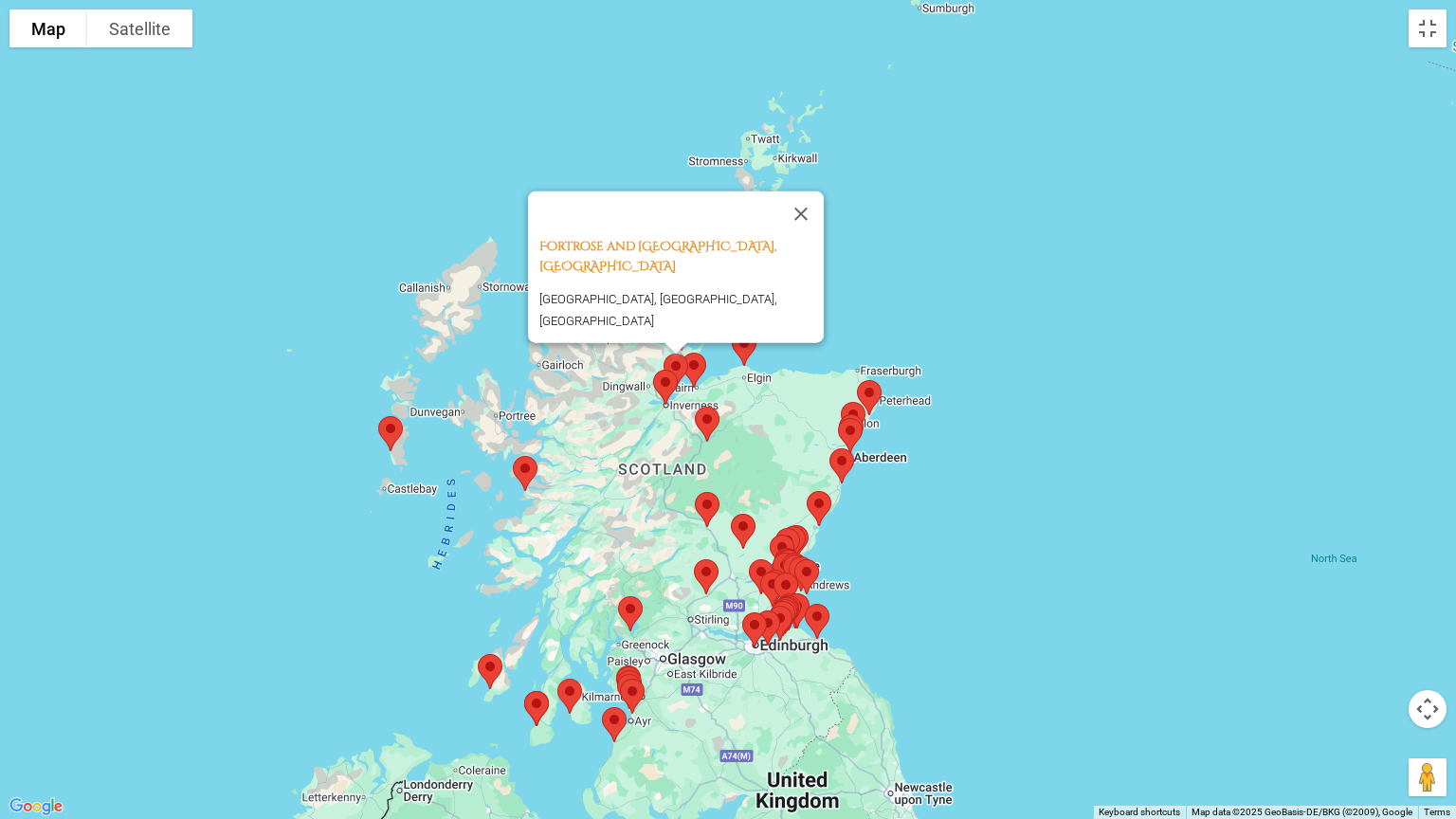
click at [678, 360] on img at bounding box center [676, 370] width 40 height 50
click at [672, 365] on img at bounding box center [666, 387] width 40 height 50
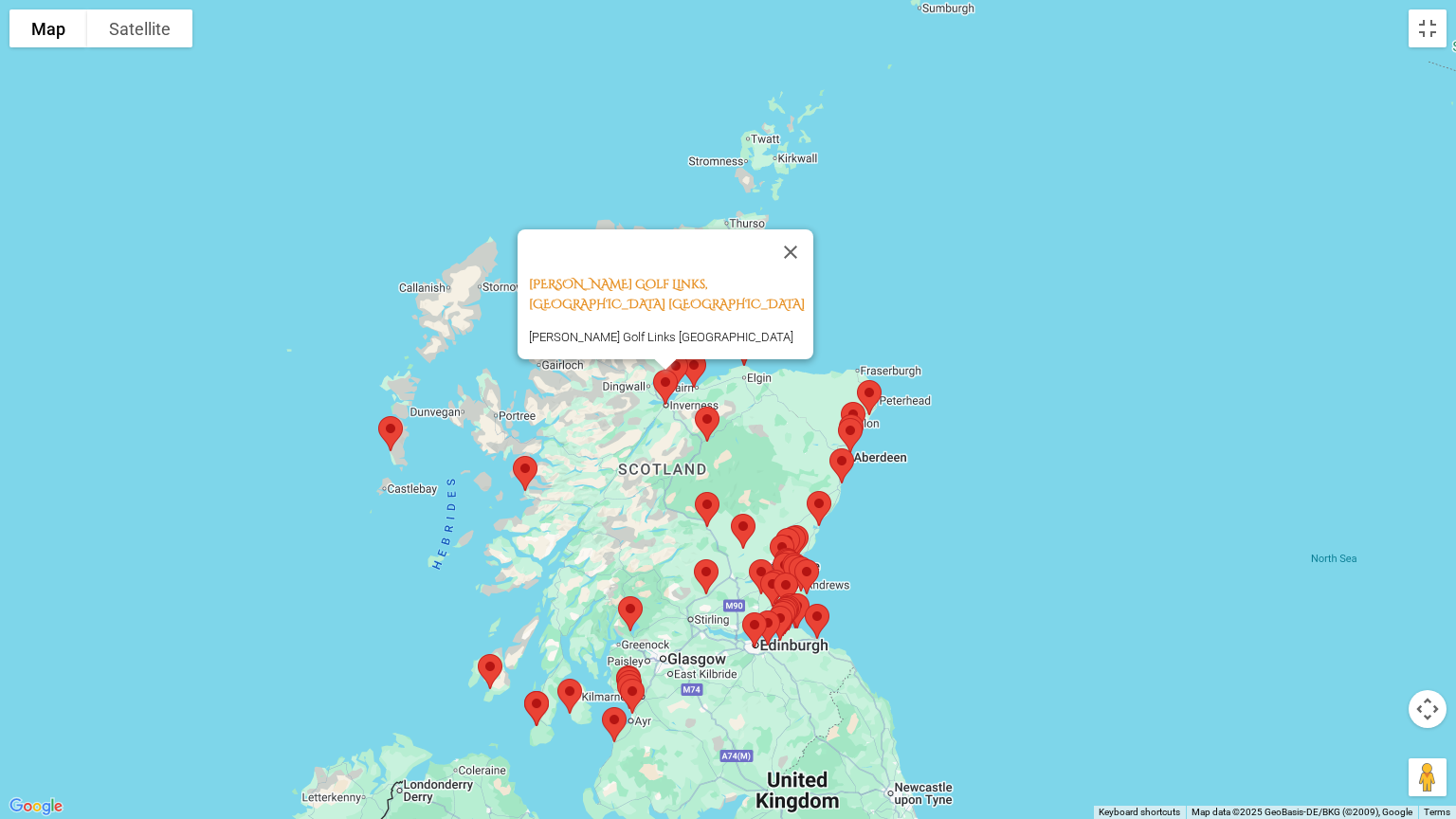
click at [672, 399] on img at bounding box center [666, 387] width 40 height 50
click at [659, 387] on img at bounding box center [666, 387] width 40 height 50
click at [659, 384] on img at bounding box center [666, 387] width 40 height 50
click at [704, 426] on img at bounding box center [708, 424] width 40 height 50
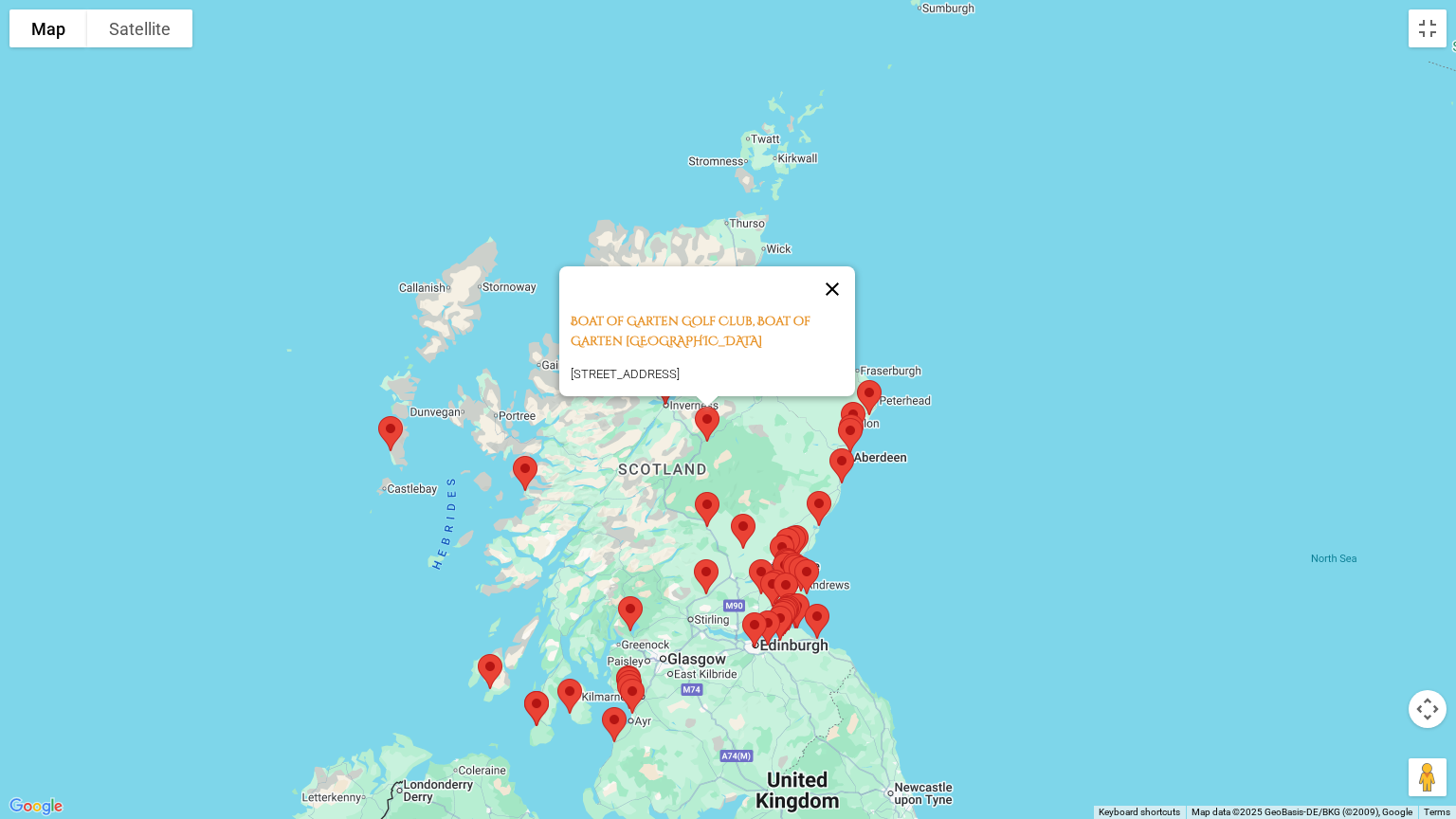
click at [848, 267] on button "Close" at bounding box center [832, 290] width 46 height 46
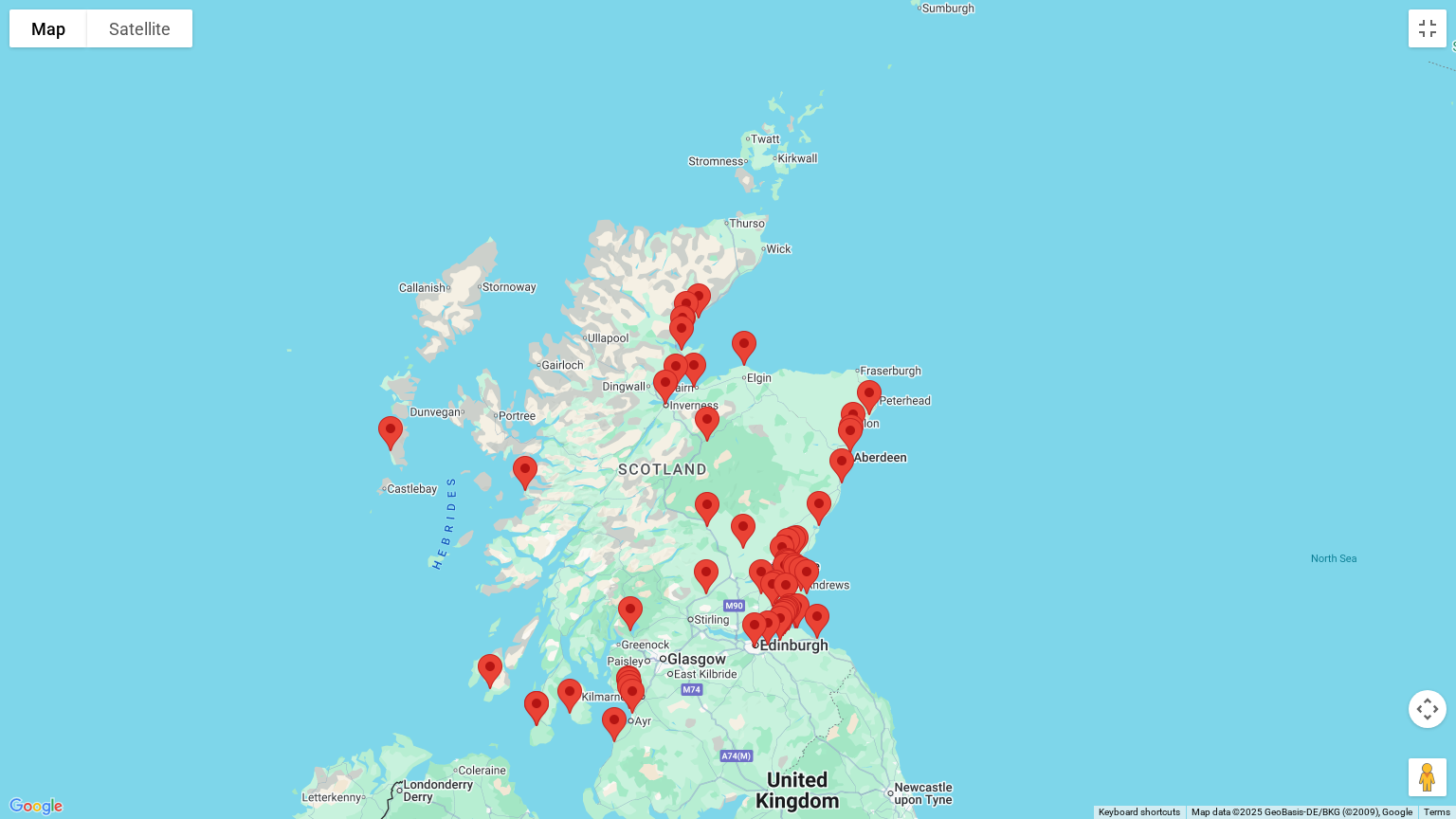
click at [687, 326] on img at bounding box center [682, 333] width 40 height 50
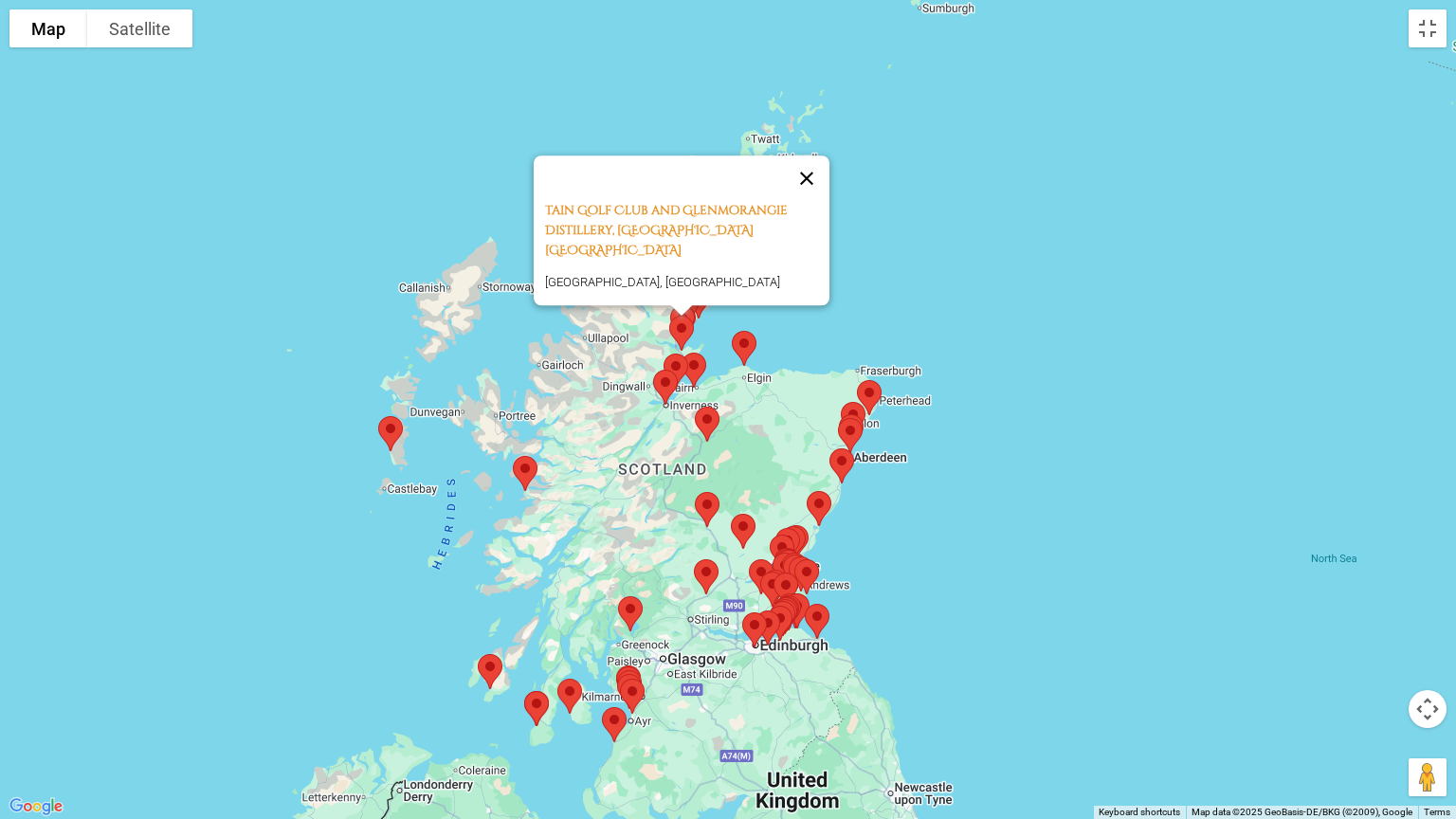
click at [815, 190] on button "Close" at bounding box center [807, 178] width 46 height 46
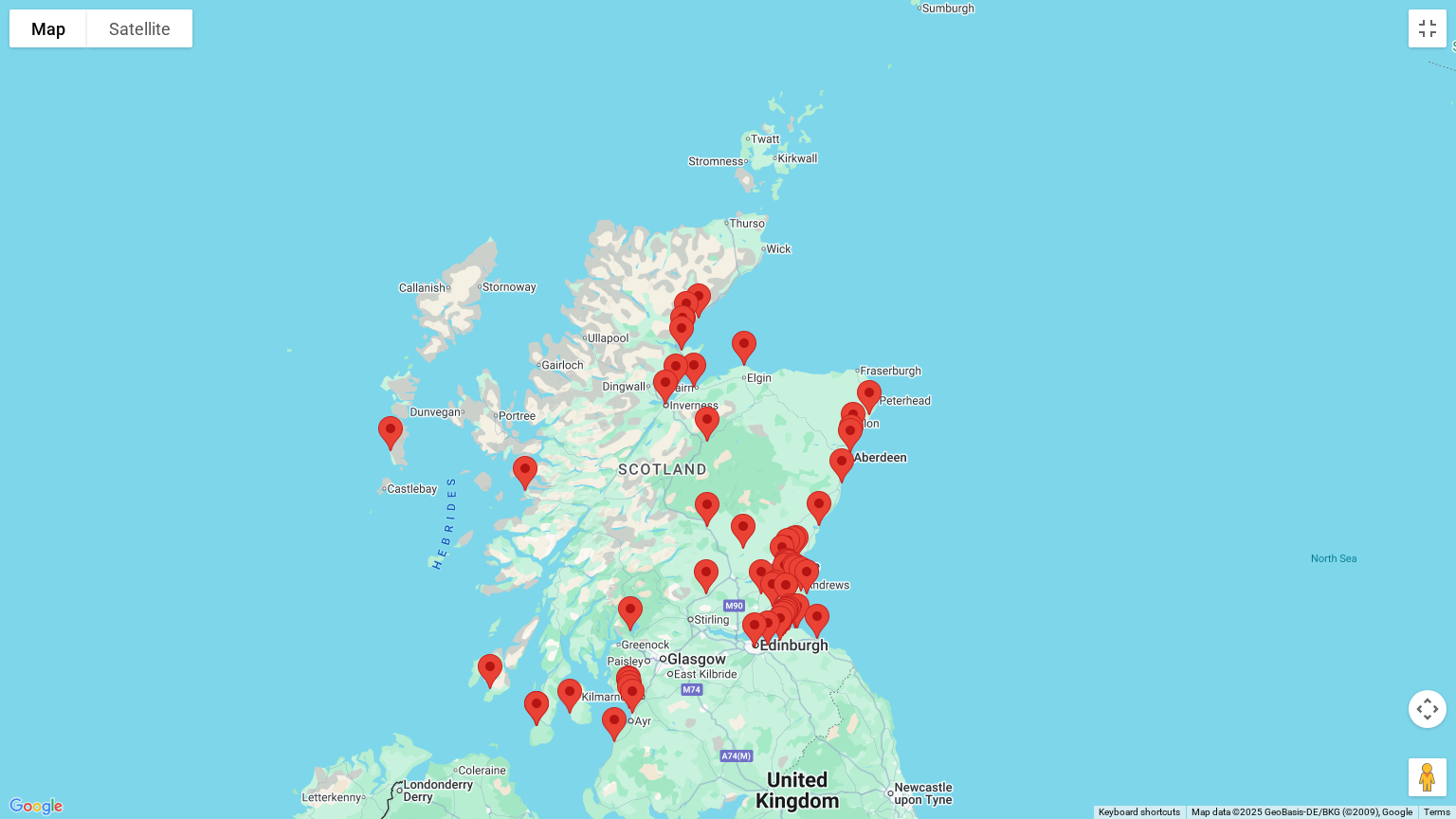
click at [704, 290] on img at bounding box center [687, 309] width 40 height 50
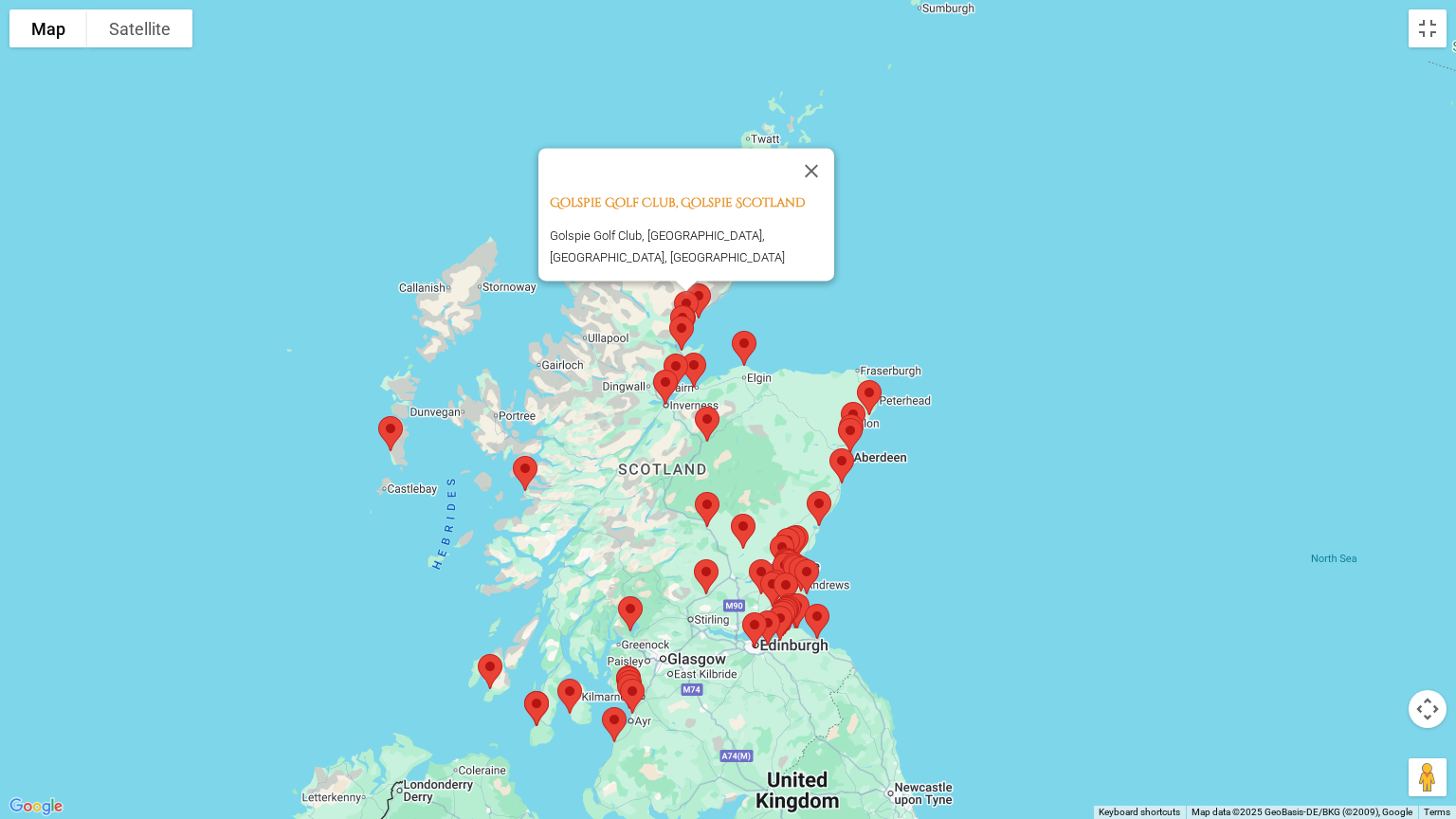
click at [690, 301] on img at bounding box center [683, 323] width 40 height 50
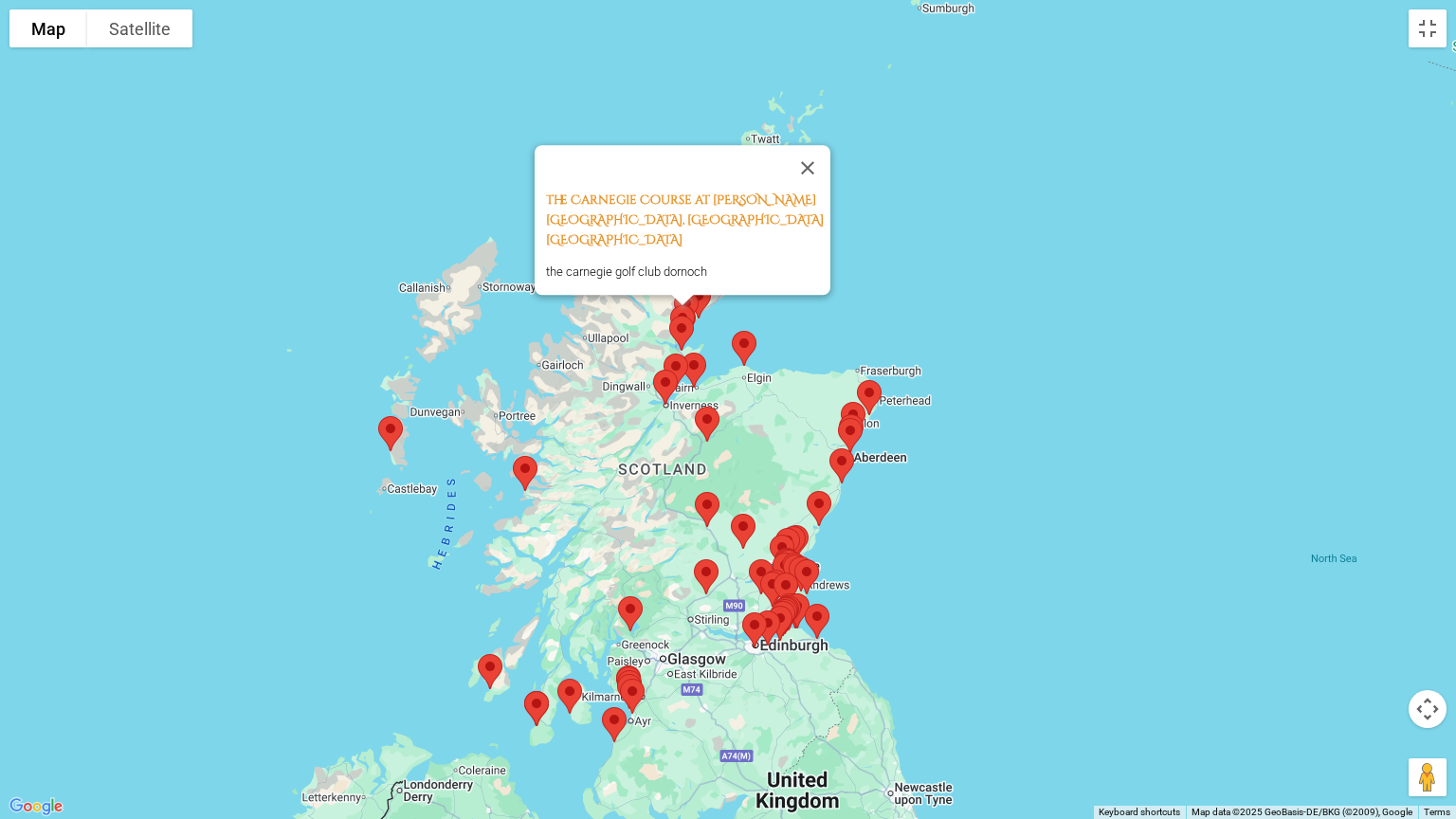
click at [687, 312] on img at bounding box center [682, 333] width 40 height 50
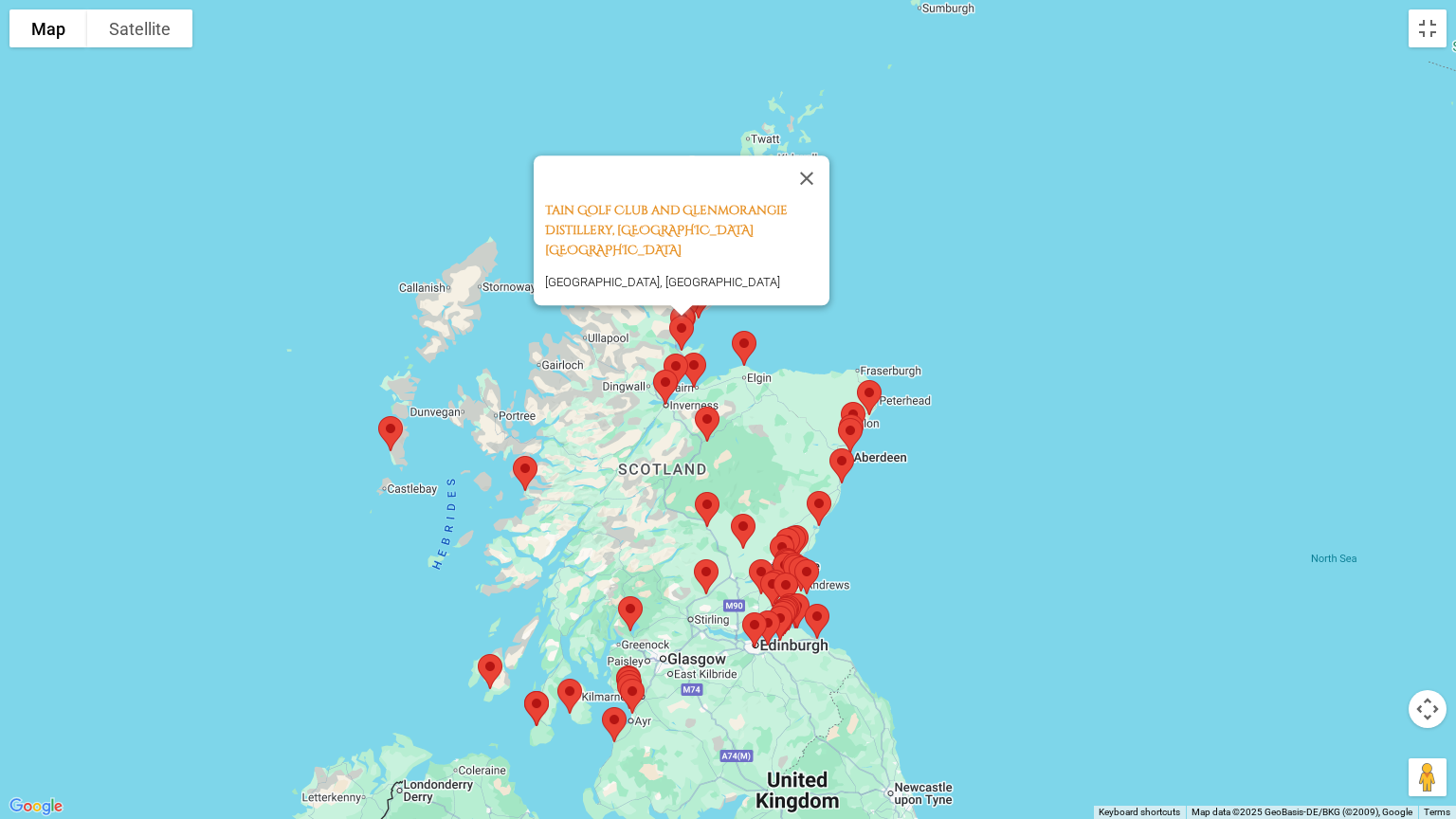
click at [687, 324] on img at bounding box center [682, 333] width 40 height 50
click at [686, 327] on img at bounding box center [682, 333] width 40 height 50
click at [673, 337] on img at bounding box center [682, 333] width 40 height 50
click at [677, 333] on img at bounding box center [682, 333] width 40 height 50
click at [693, 311] on div at bounding box center [682, 311] width 24 height 11
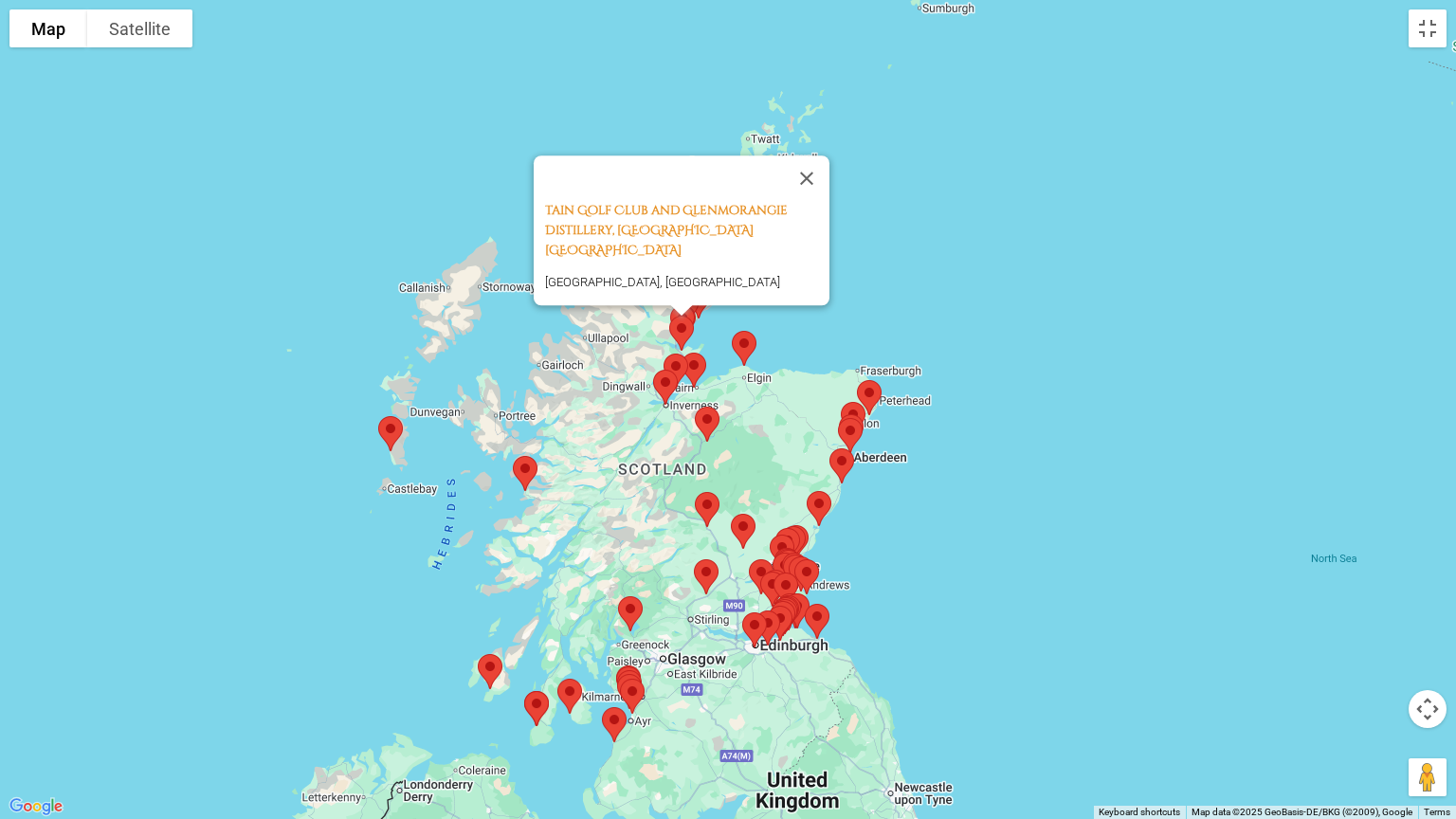
click at [693, 311] on div at bounding box center [682, 311] width 24 height 11
click at [736, 337] on img at bounding box center [745, 348] width 40 height 50
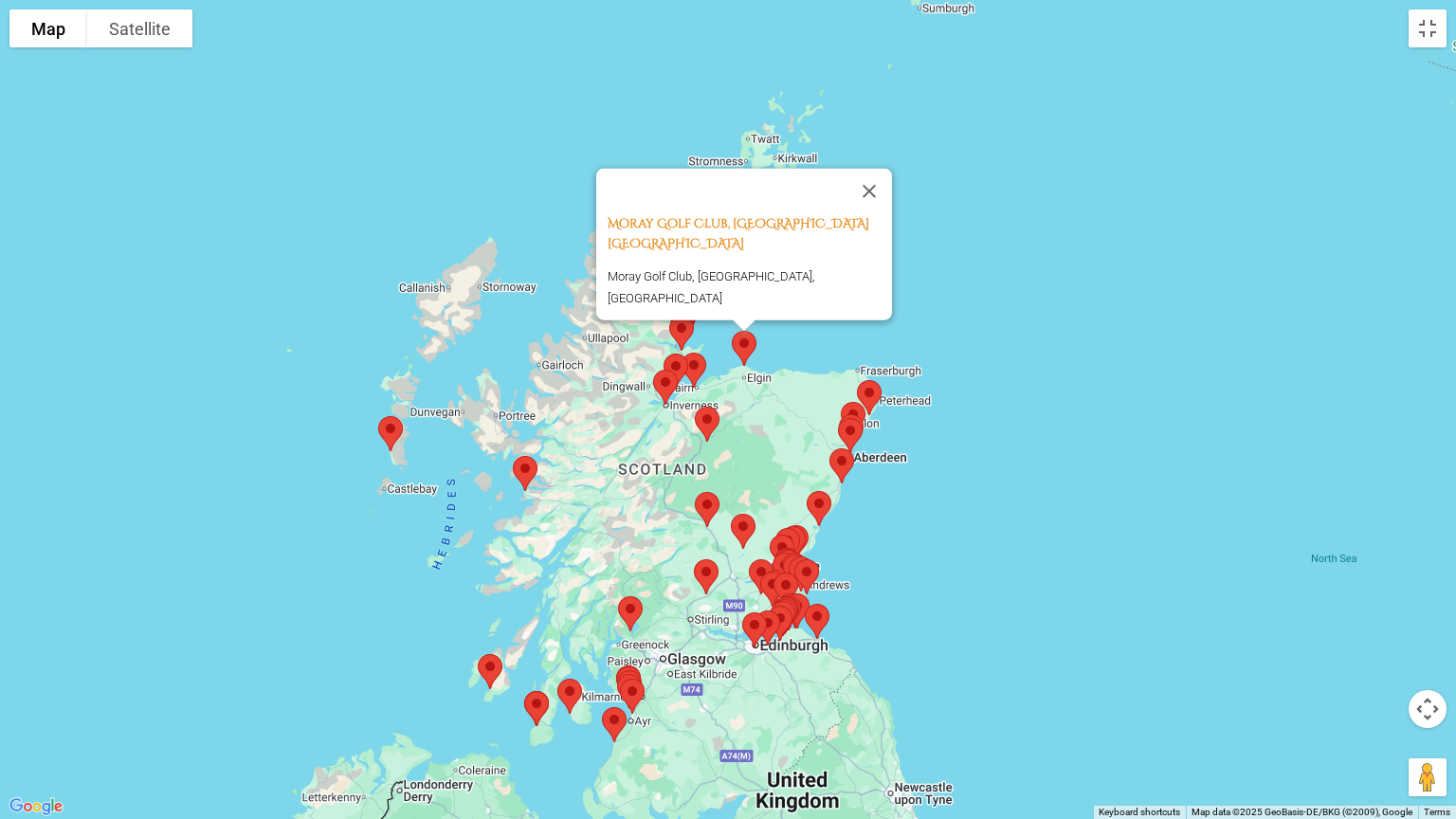
click at [699, 371] on img at bounding box center [694, 370] width 40 height 50
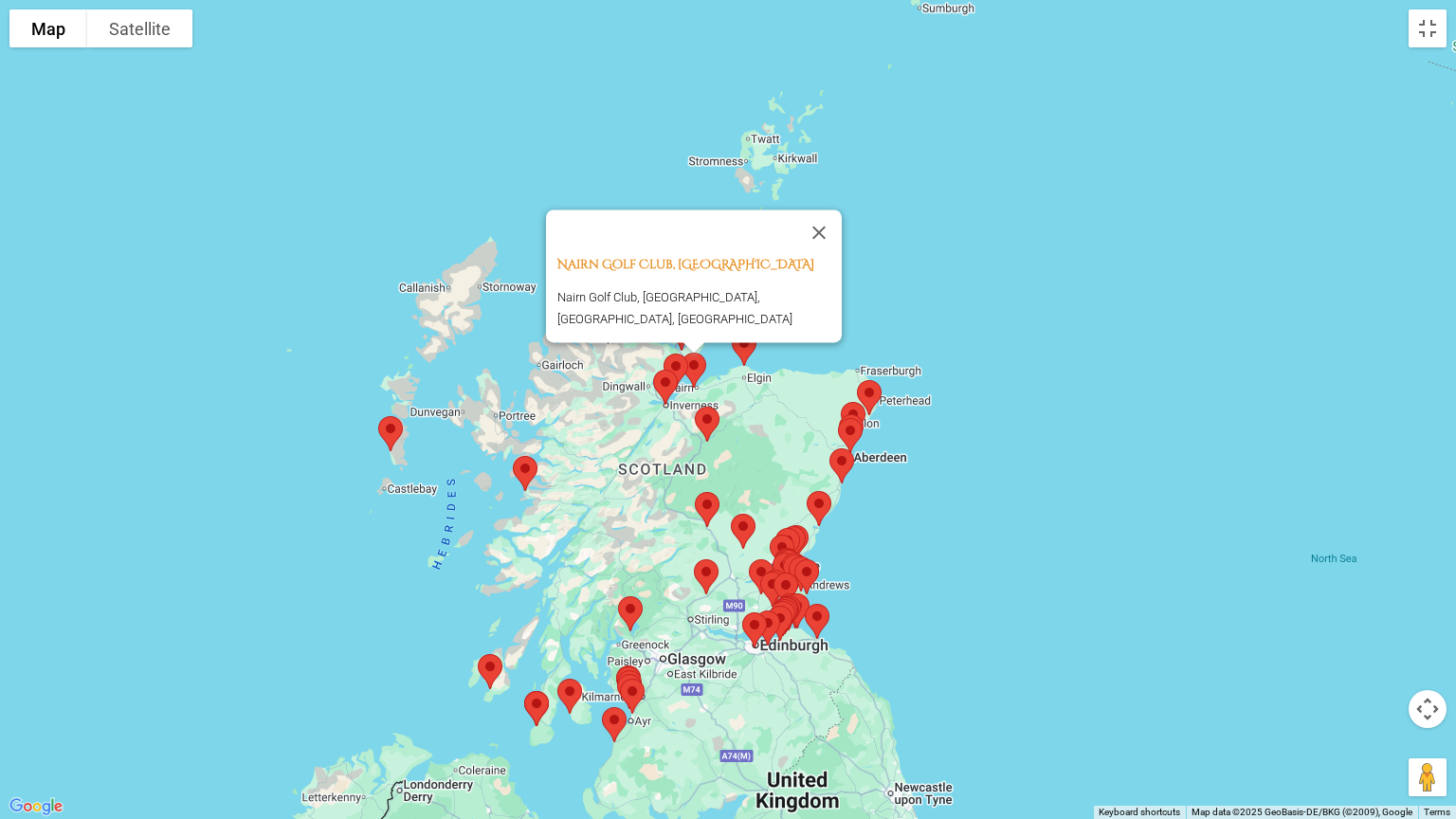
click at [671, 364] on img at bounding box center [666, 387] width 40 height 50
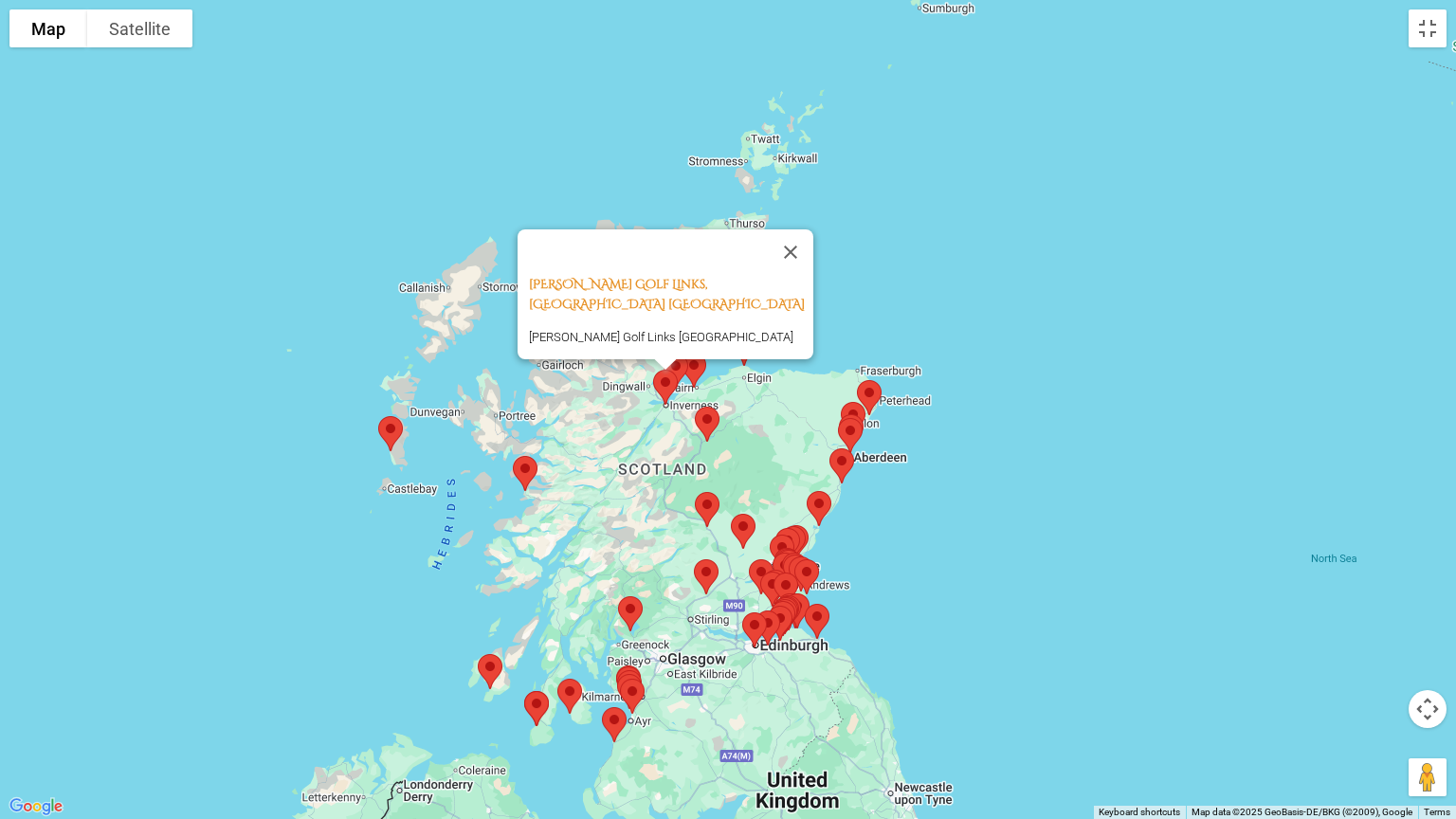
click at [660, 386] on img at bounding box center [666, 387] width 40 height 50
click at [668, 383] on img at bounding box center [666, 387] width 40 height 50
click at [868, 387] on img at bounding box center [869, 397] width 40 height 50
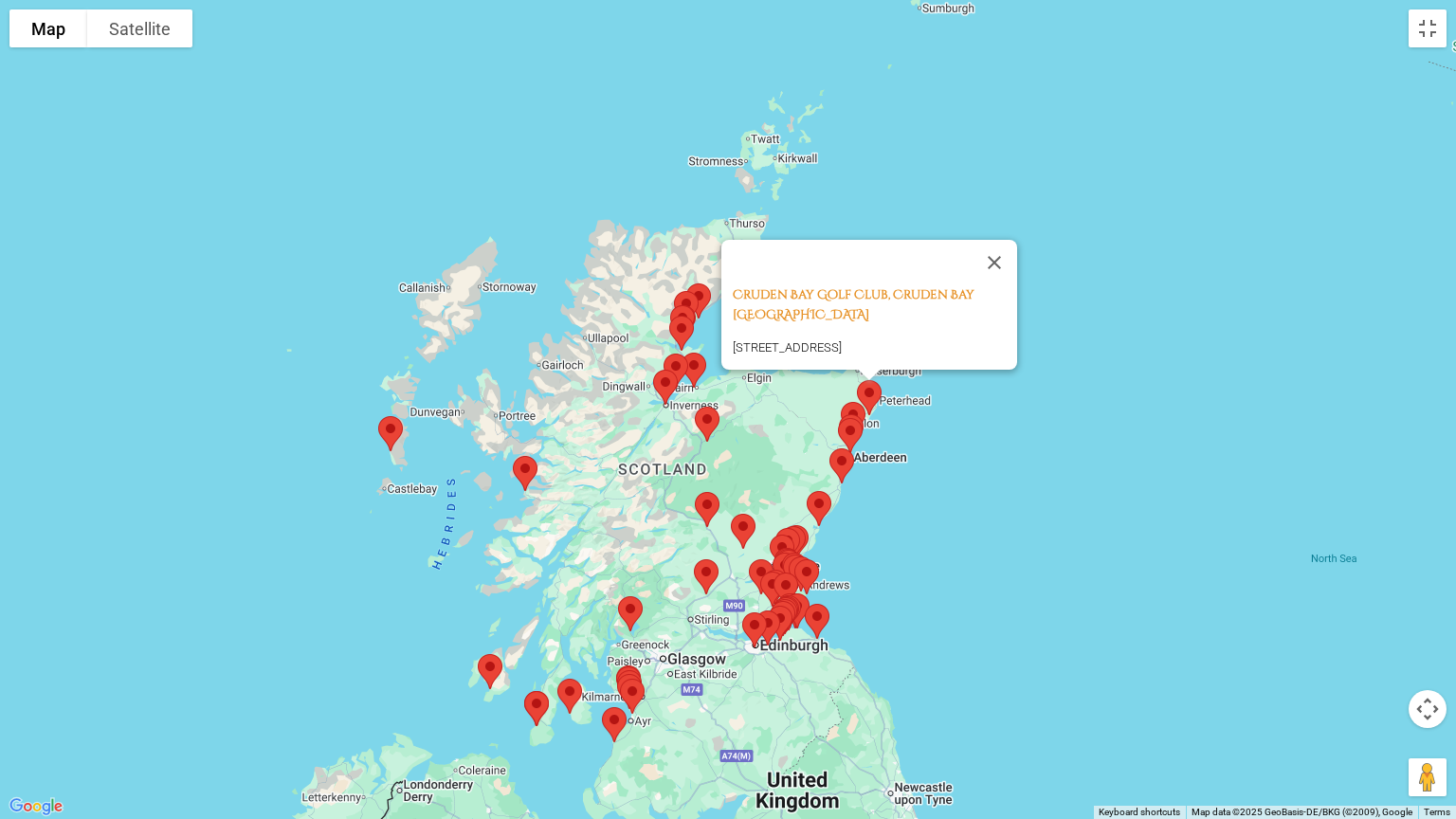
click at [859, 408] on img at bounding box center [851, 431] width 40 height 50
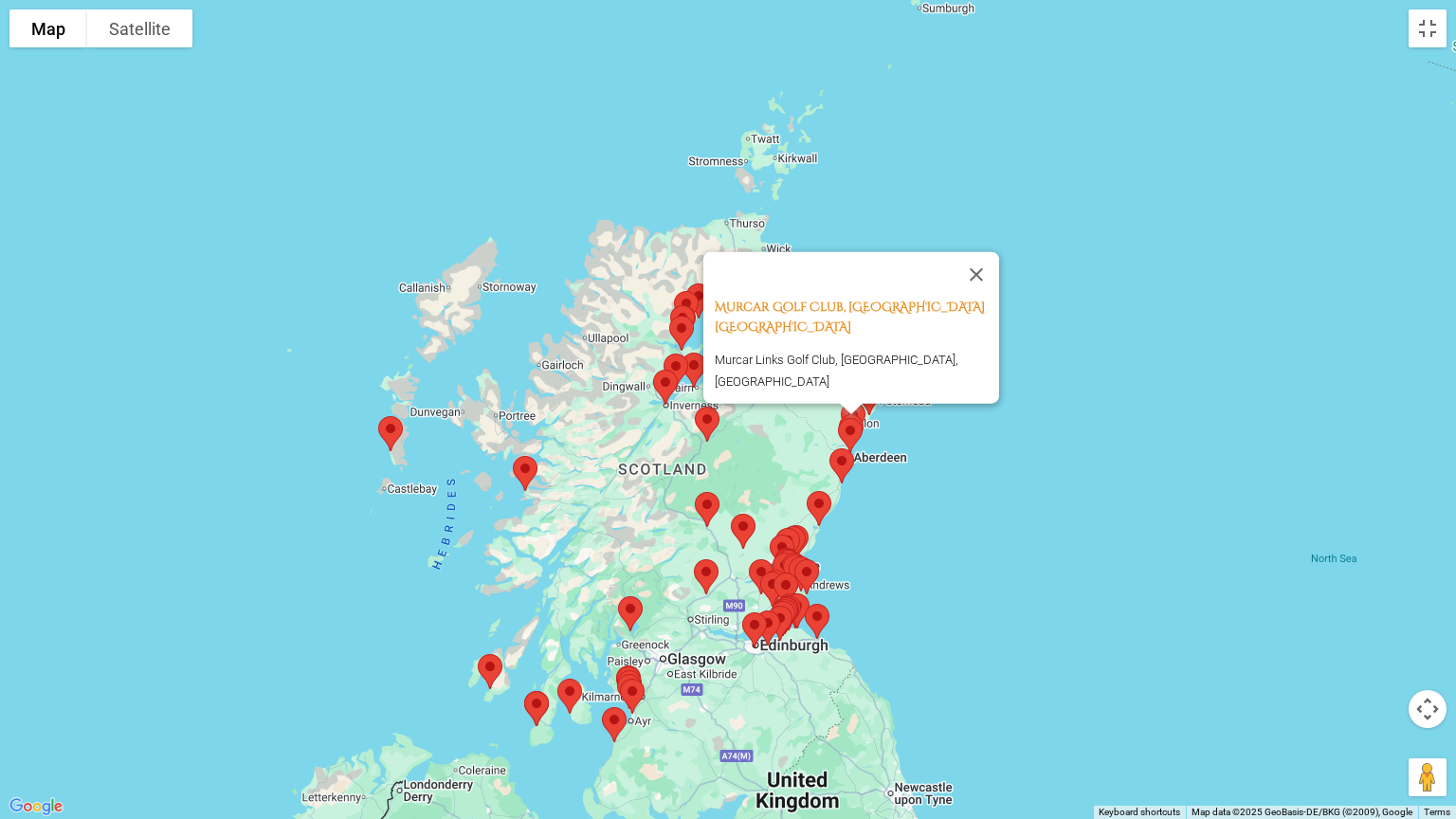
click at [852, 432] on img at bounding box center [850, 435] width 40 height 50
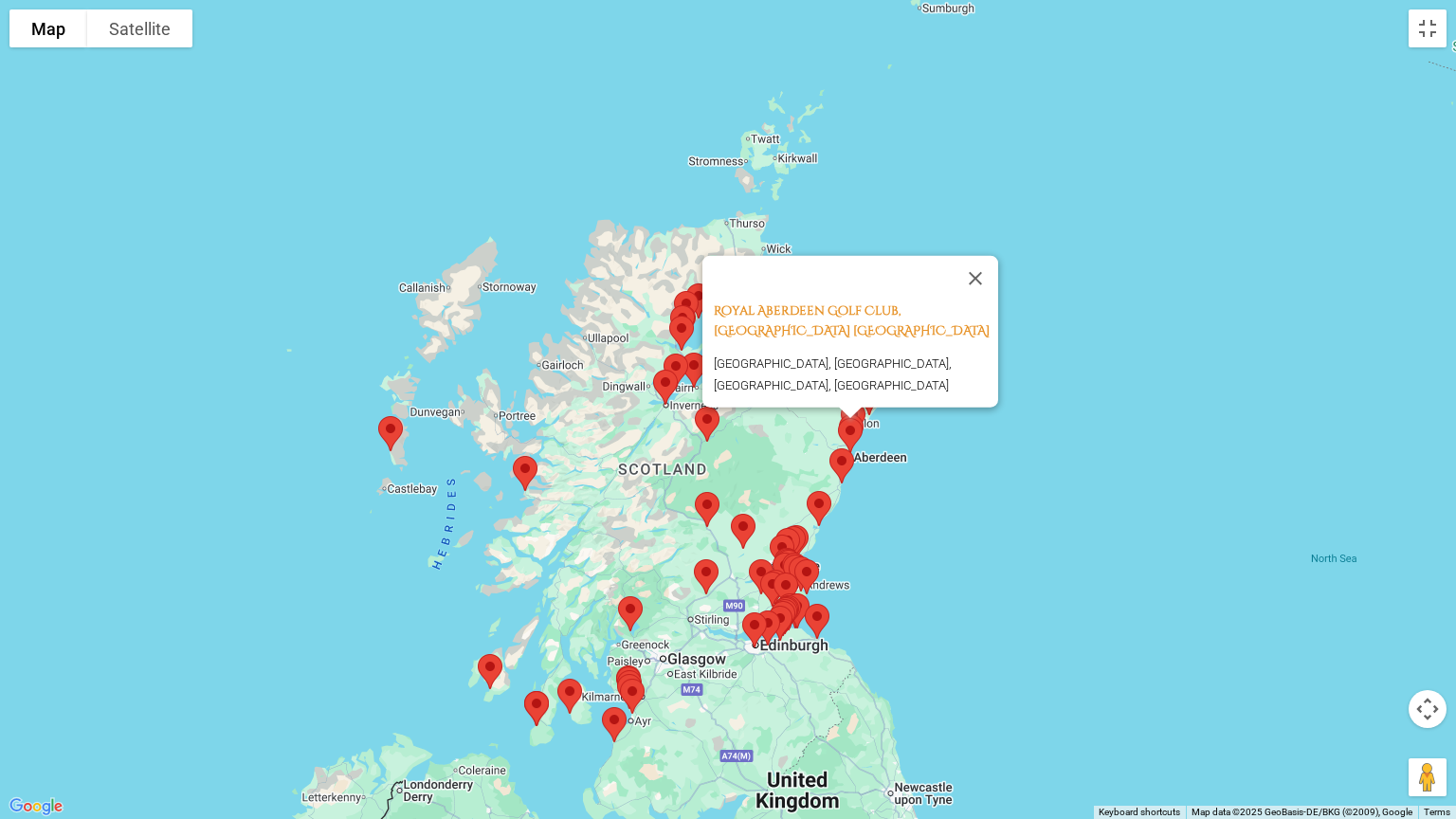
click at [846, 463] on img at bounding box center [842, 466] width 40 height 50
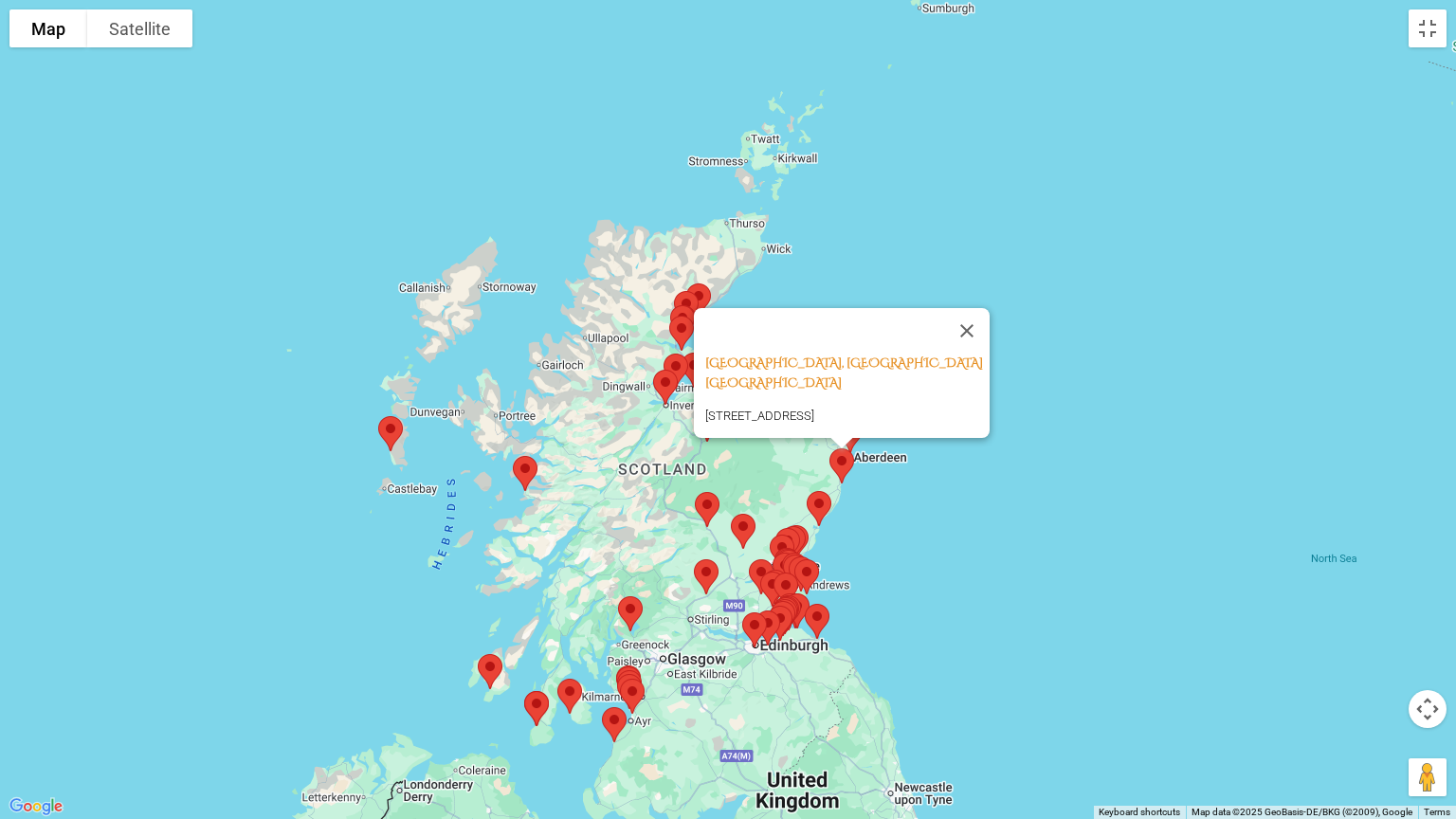
click at [955, 497] on div "[GEOGRAPHIC_DATA], [GEOGRAPHIC_DATA] [GEOGRAPHIC_DATA] [GEOGRAPHIC_DATA], [GEOG…" at bounding box center [728, 410] width 1456 height 819
click at [885, 551] on div "[GEOGRAPHIC_DATA], [GEOGRAPHIC_DATA] [GEOGRAPHIC_DATA] [GEOGRAPHIC_DATA], [GEOG…" at bounding box center [728, 410] width 1456 height 819
click at [982, 309] on button "Close" at bounding box center [967, 331] width 46 height 46
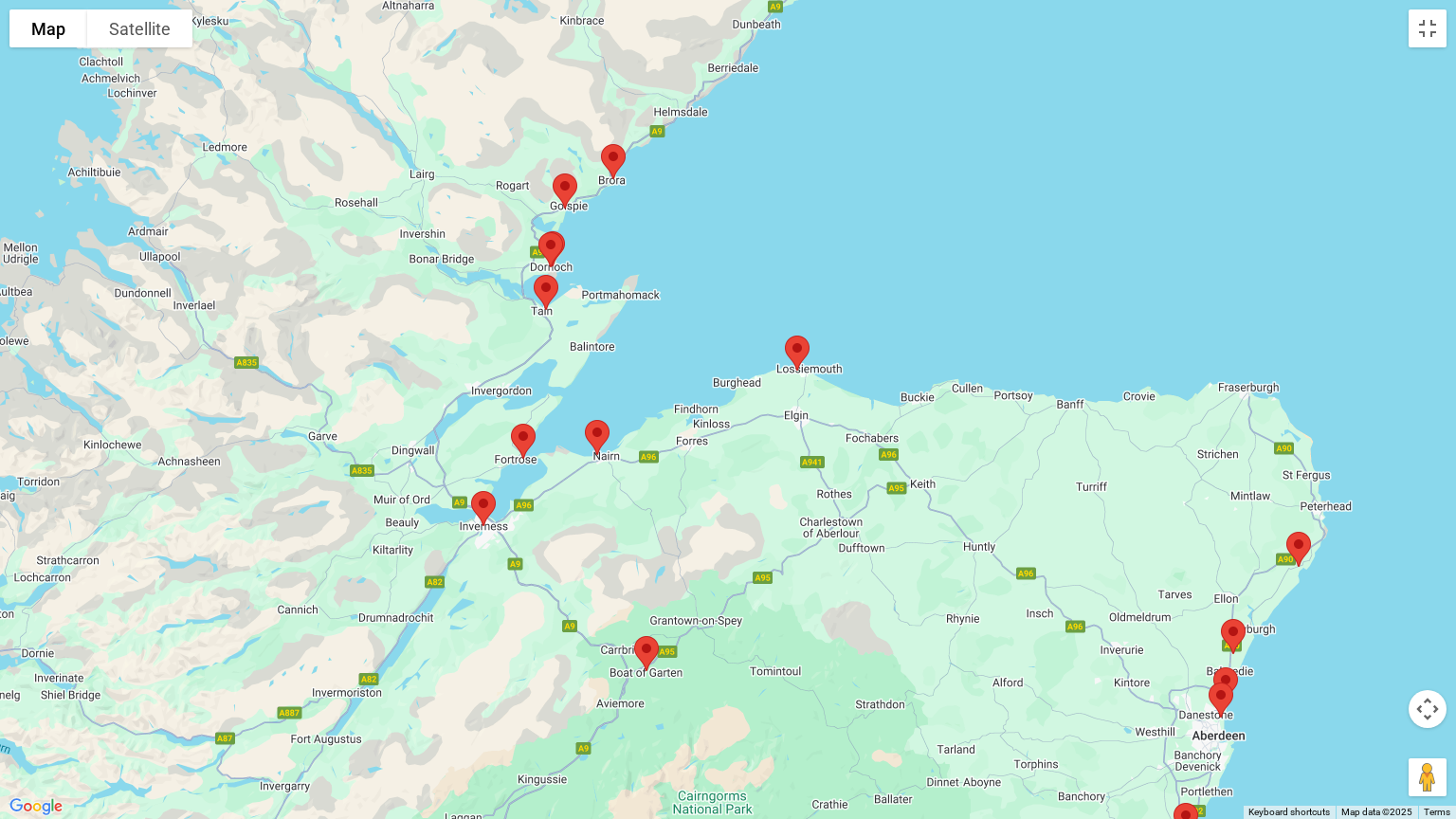
drag, startPoint x: 498, startPoint y: 423, endPoint x: 921, endPoint y: 212, distance: 472.7
click at [921, 212] on div at bounding box center [728, 410] width 1456 height 819
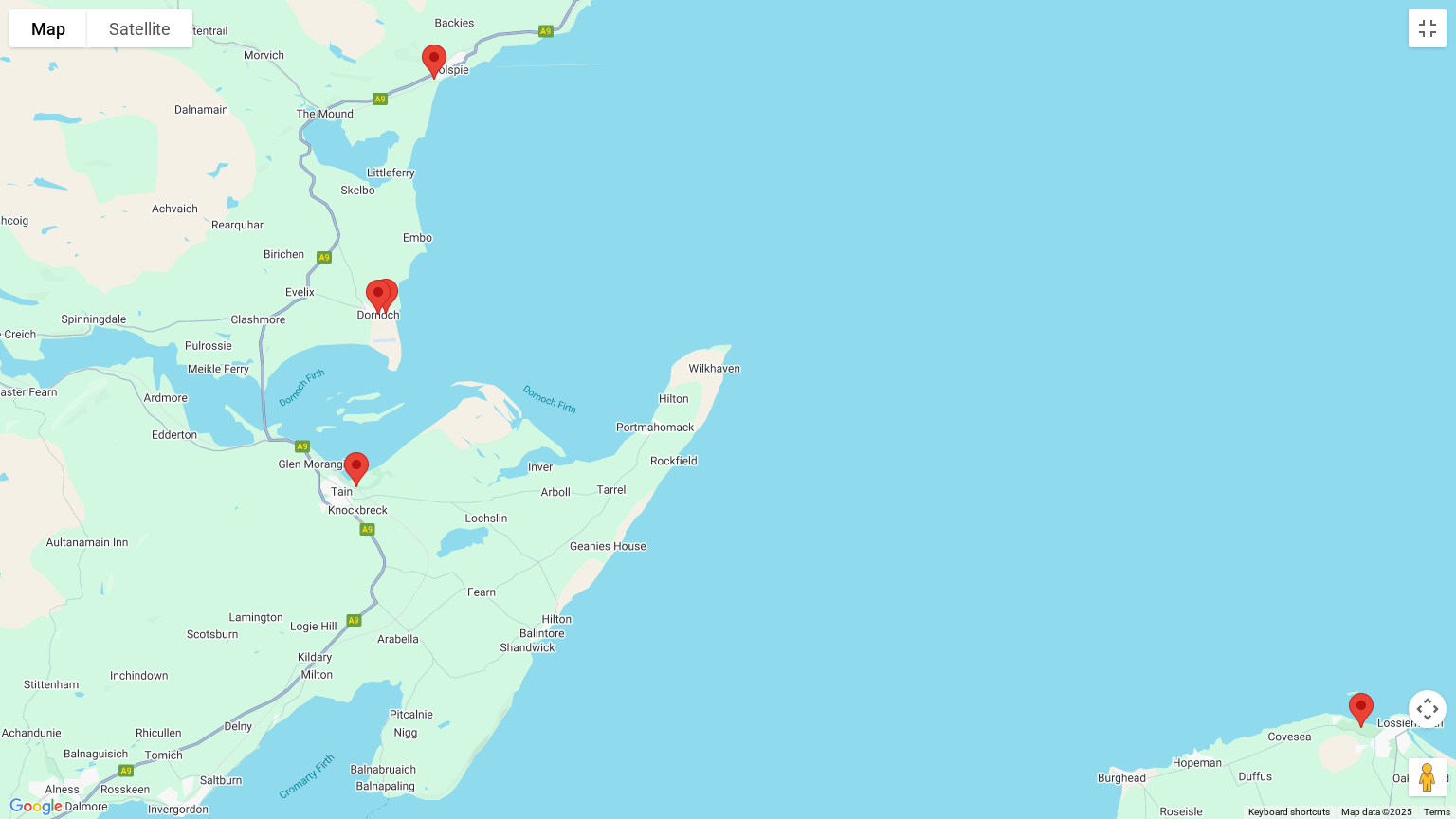
click at [395, 291] on img at bounding box center [378, 297] width 40 height 50
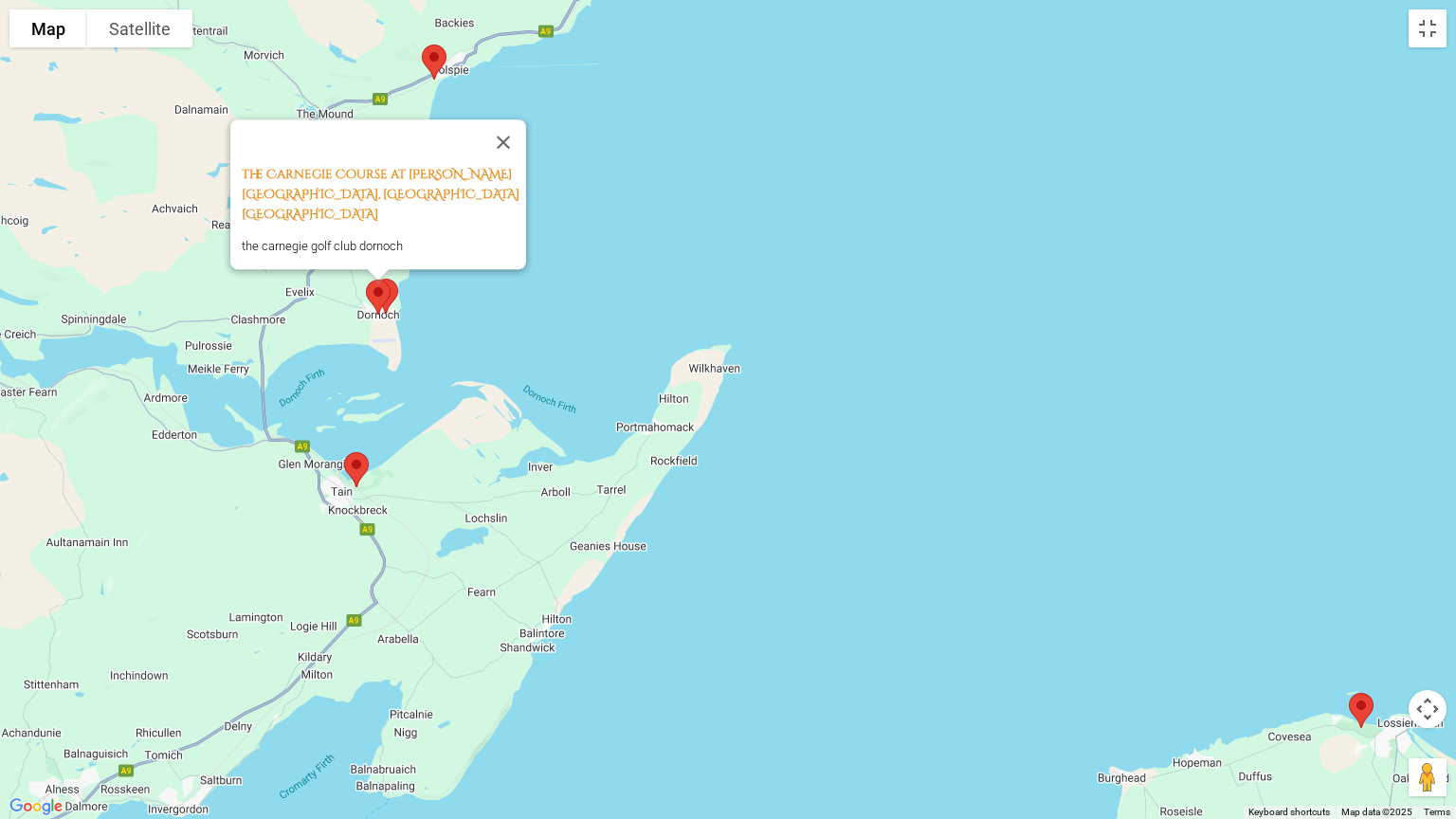
click at [378, 291] on img at bounding box center [378, 297] width 40 height 50
click at [369, 296] on img at bounding box center [378, 297] width 40 height 50
click at [395, 295] on img at bounding box center [378, 297] width 40 height 50
click at [395, 283] on img at bounding box center [378, 297] width 40 height 50
click at [512, 153] on button "Close" at bounding box center [504, 142] width 46 height 46
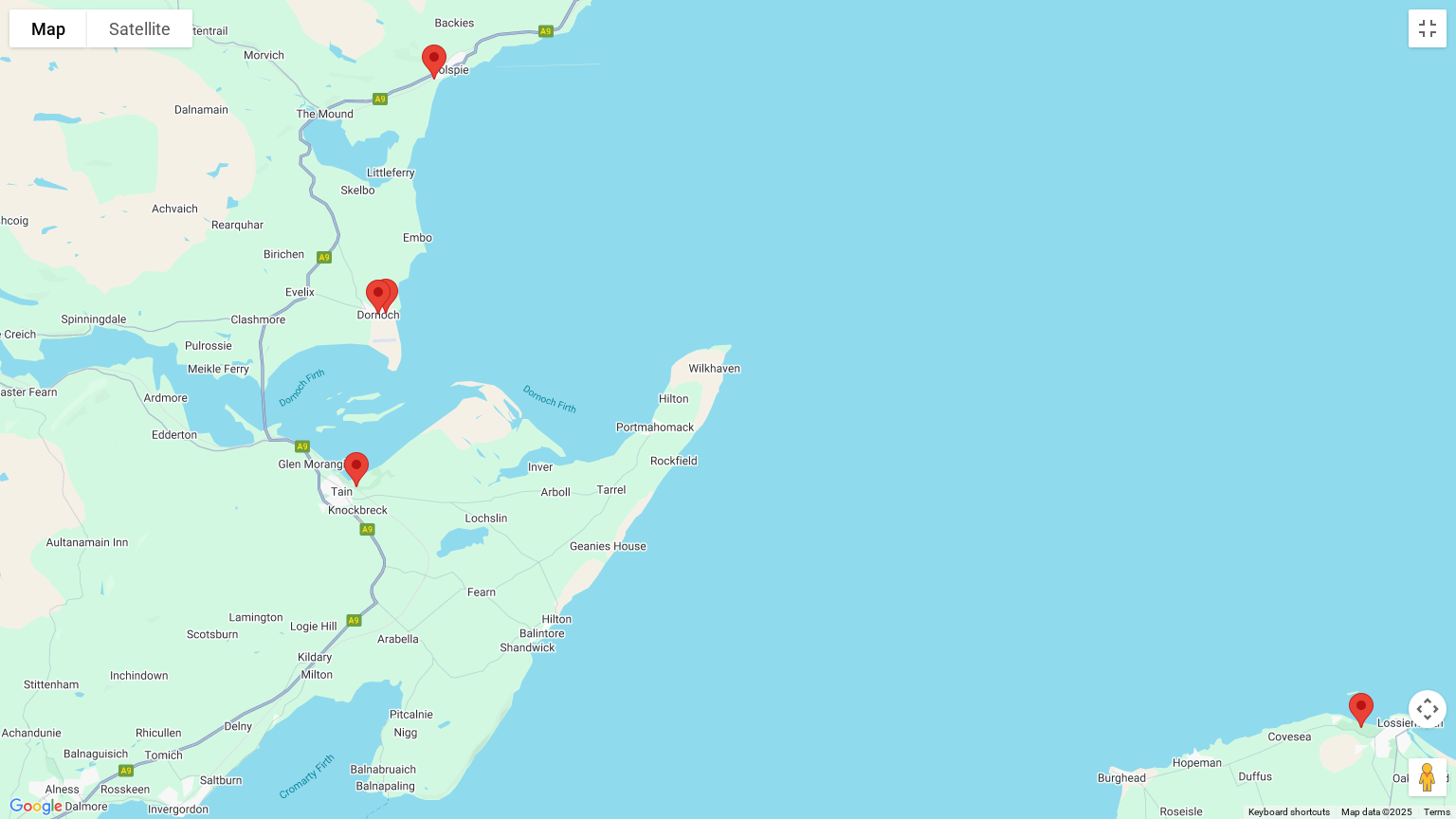
click at [402, 287] on img at bounding box center [386, 296] width 40 height 50
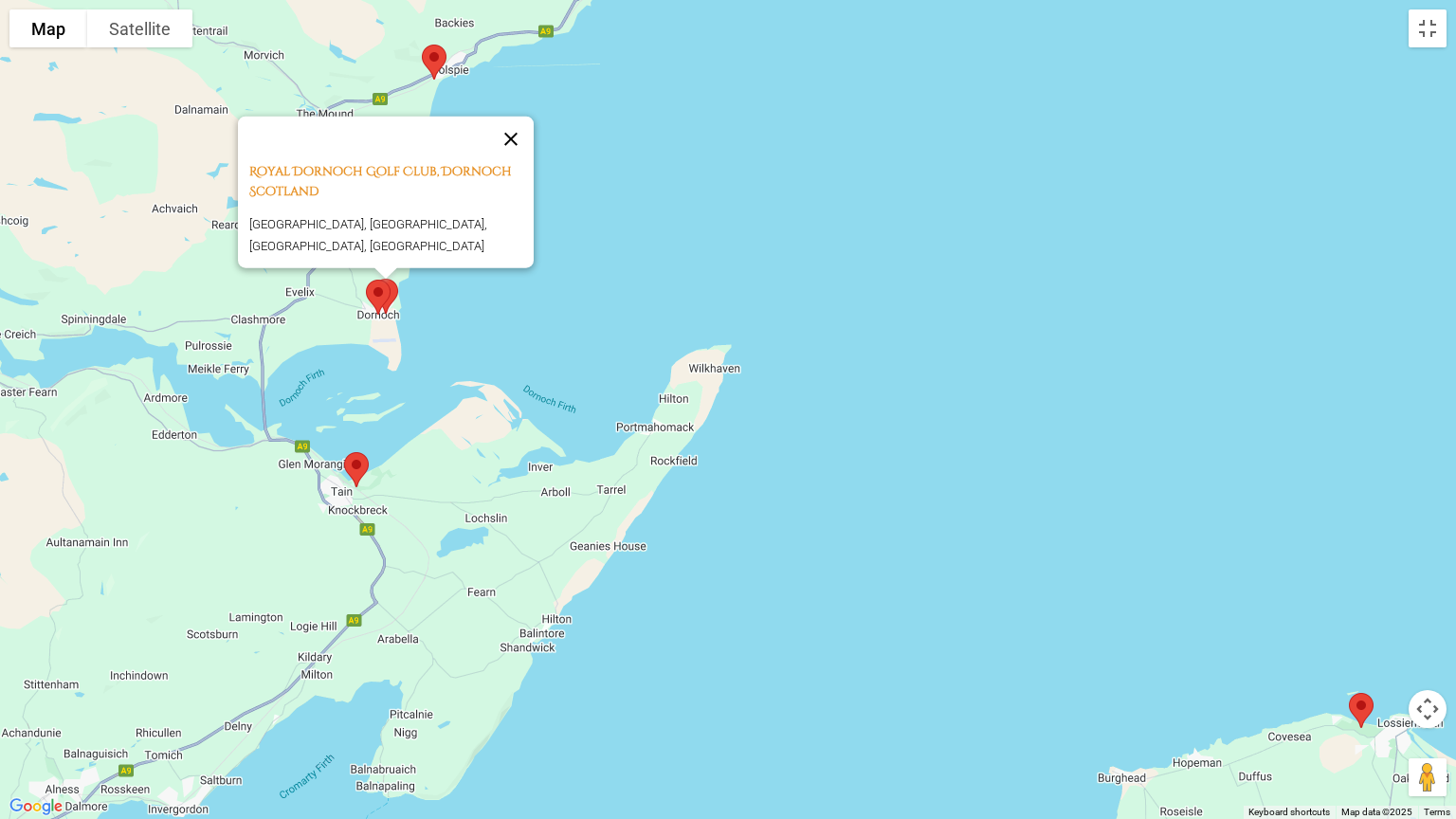
click at [522, 118] on button "Close" at bounding box center [511, 139] width 46 height 46
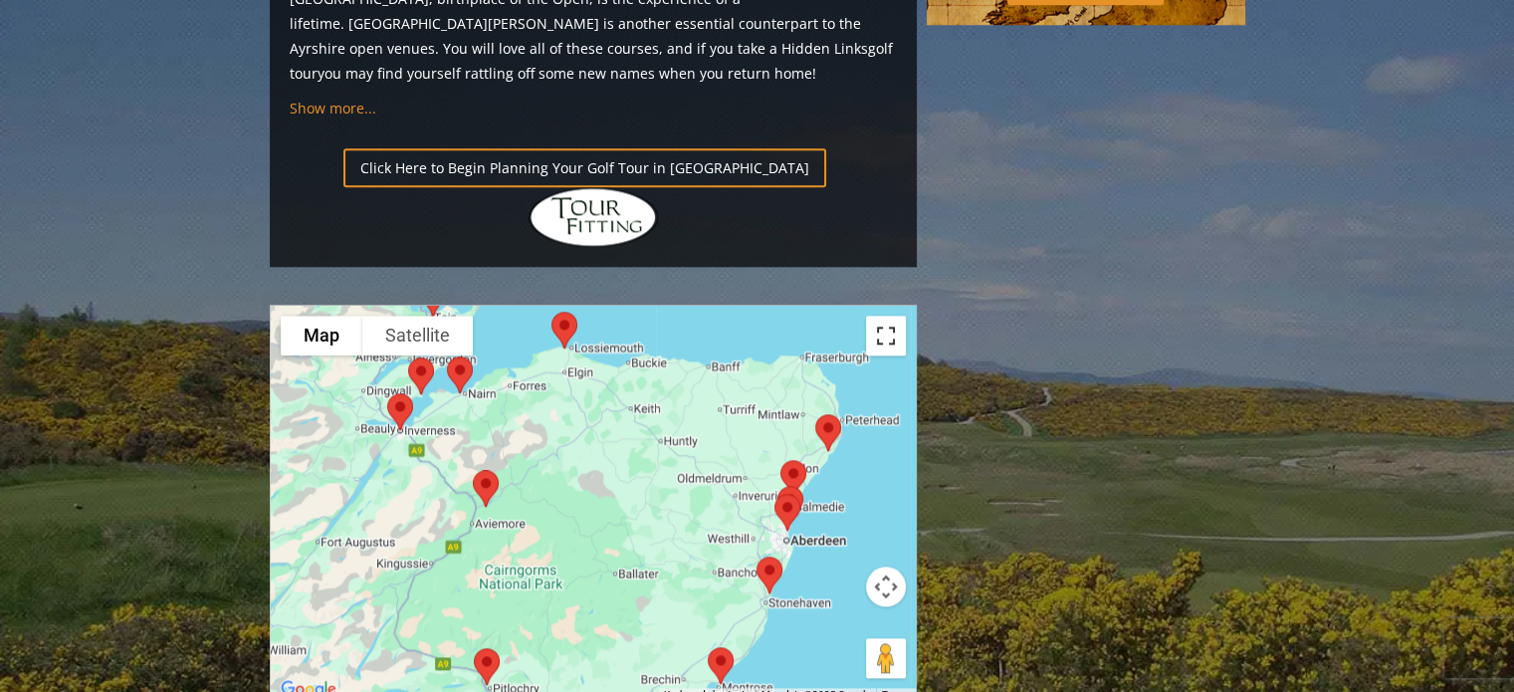
drag, startPoint x: 891, startPoint y: 174, endPoint x: 891, endPoint y: 295, distance: 120.5
click at [891, 316] on button "Toggle fullscreen view" at bounding box center [886, 336] width 40 height 40
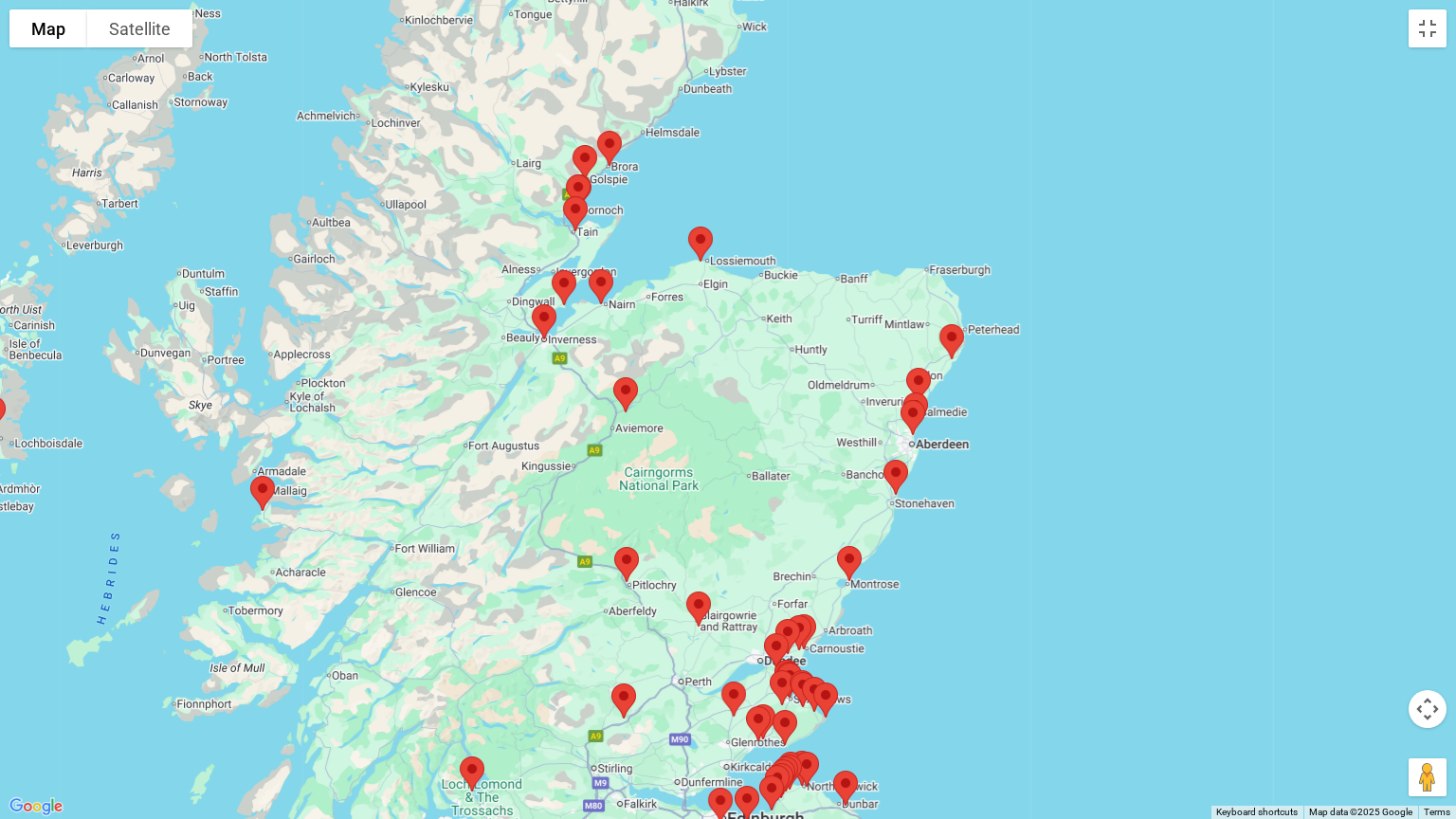
click at [534, 315] on img at bounding box center [545, 322] width 40 height 50
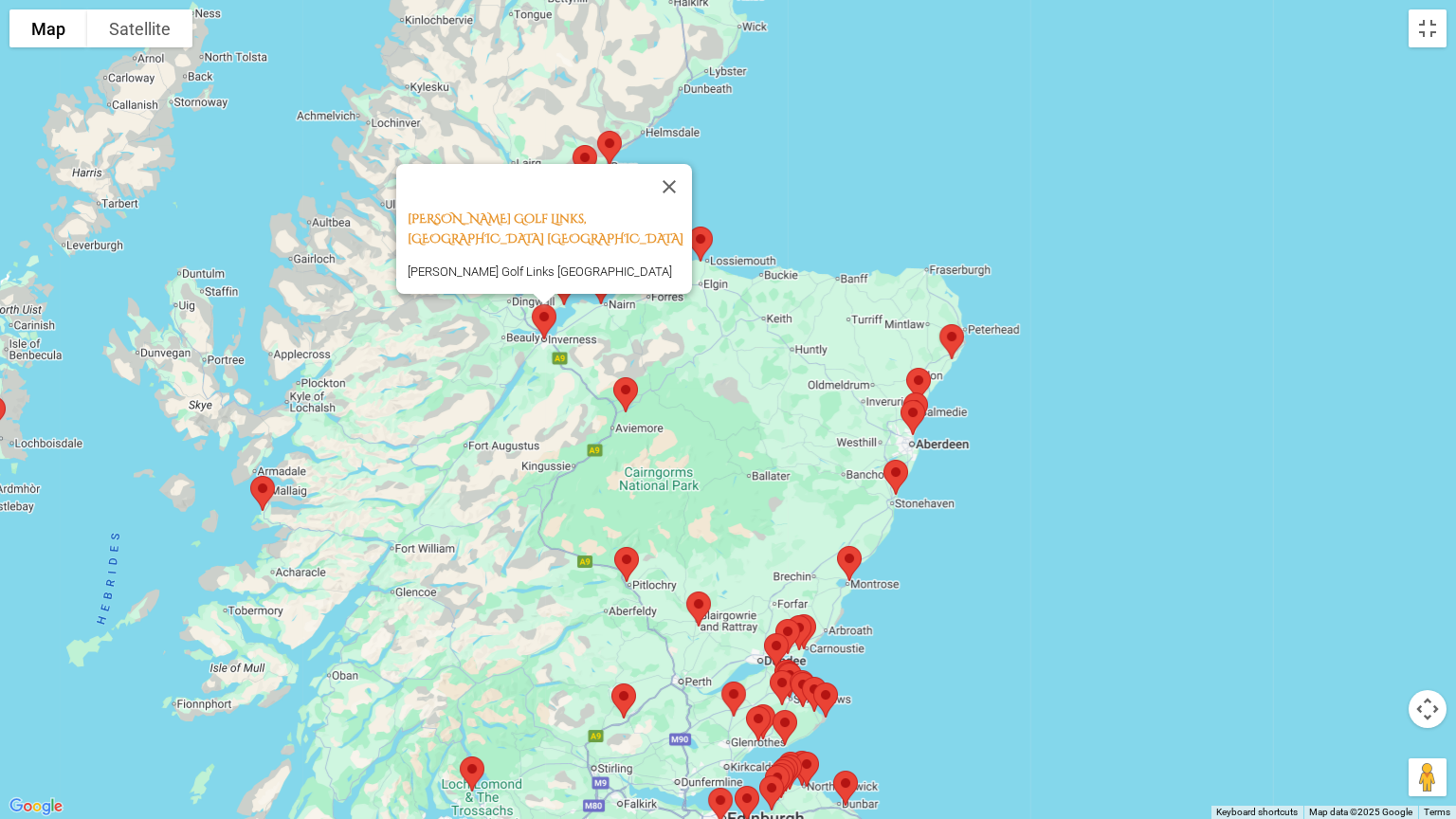
click at [702, 244] on img at bounding box center [701, 244] width 40 height 50
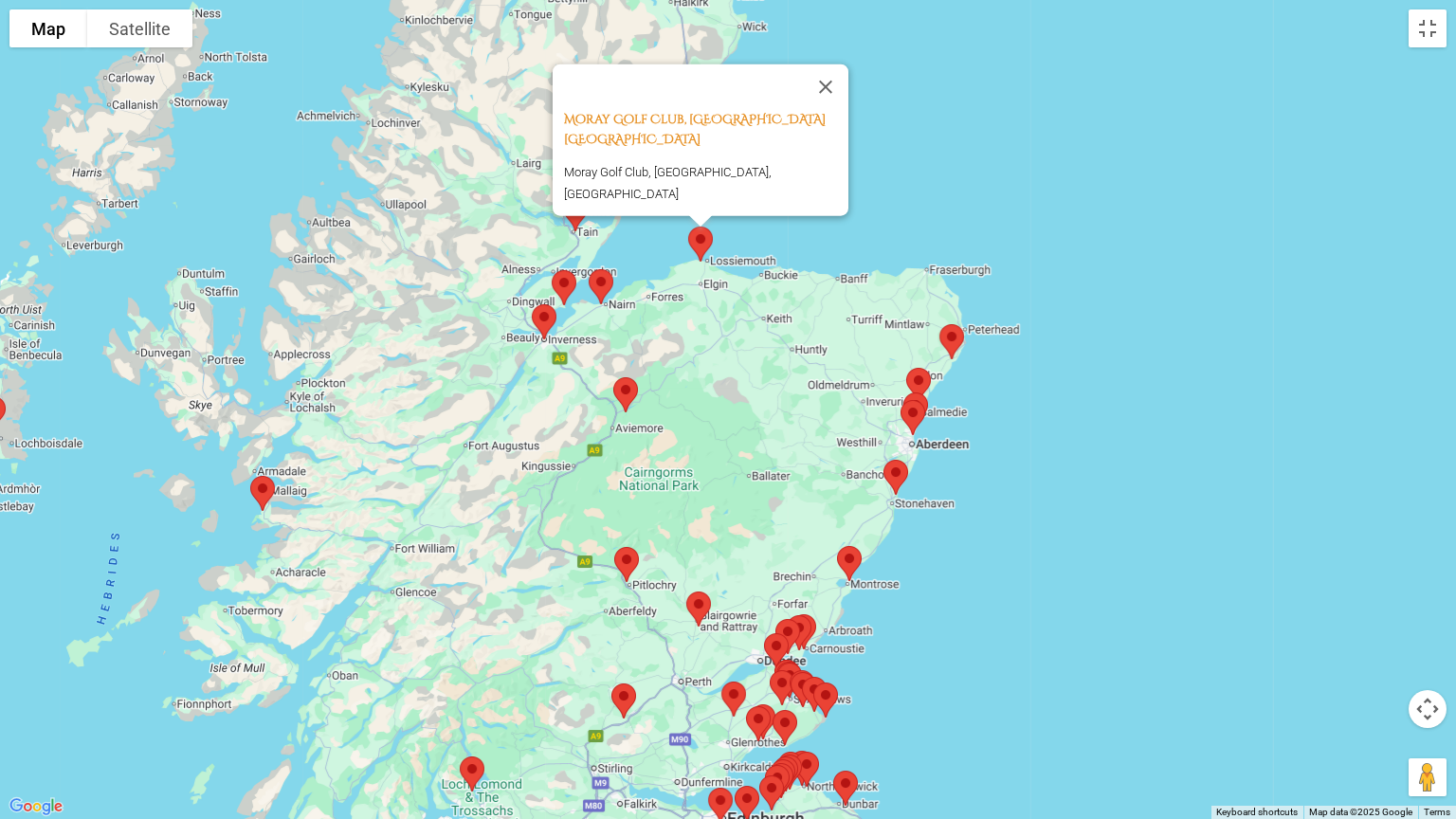
click at [603, 289] on img at bounding box center [601, 287] width 40 height 50
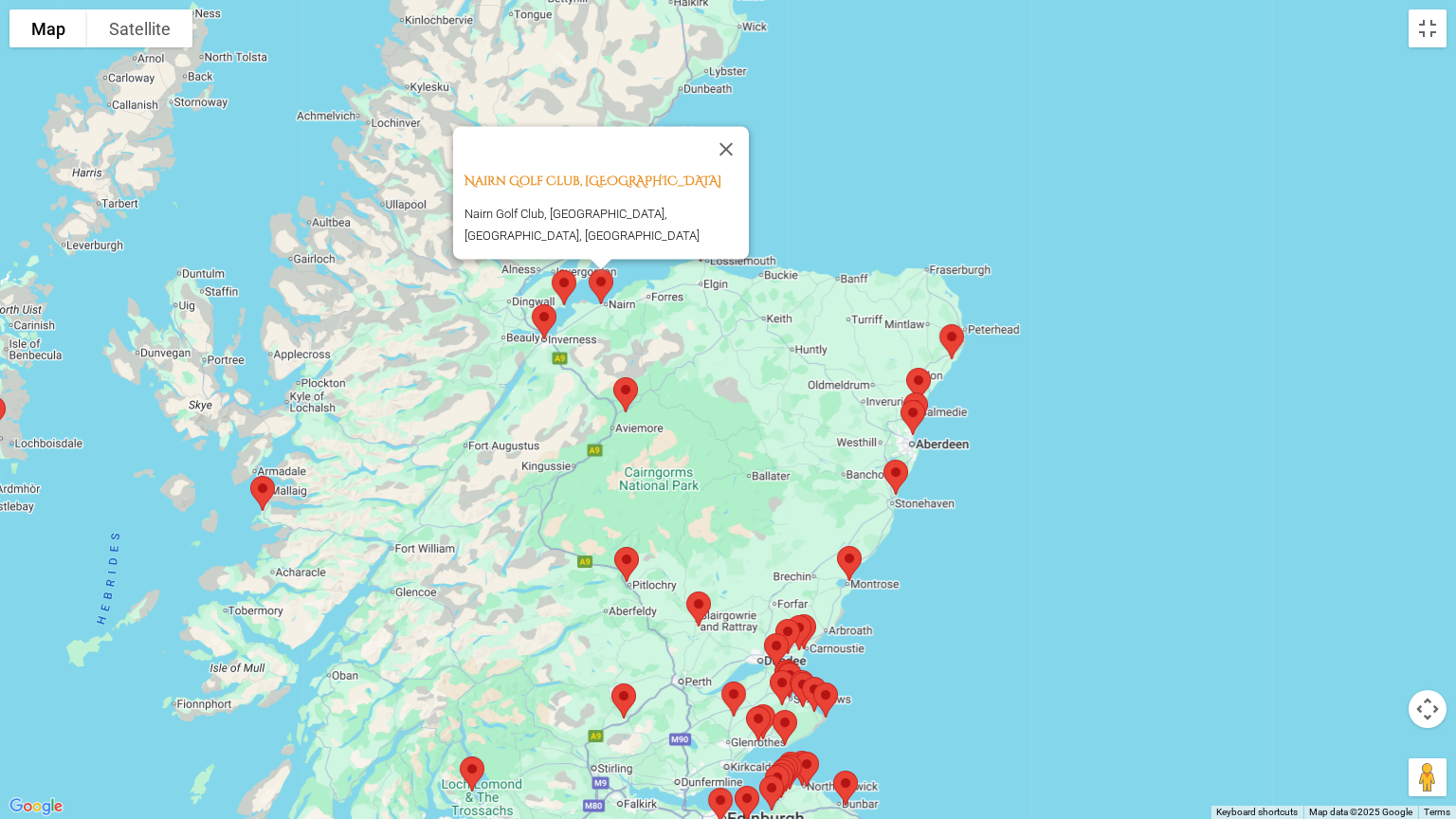
click at [557, 279] on img at bounding box center [564, 288] width 40 height 50
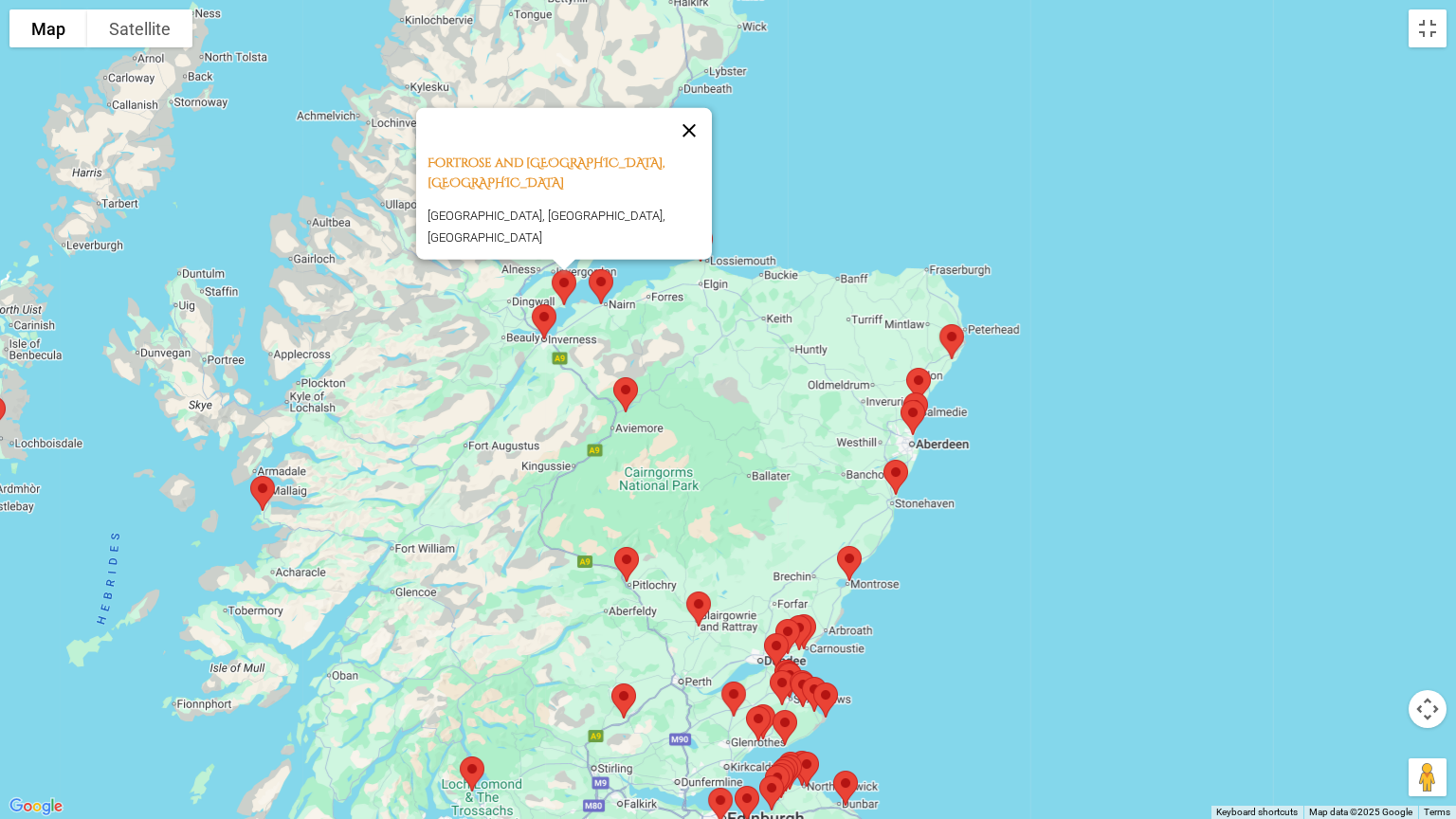
click at [695, 123] on button "Close" at bounding box center [689, 130] width 46 height 46
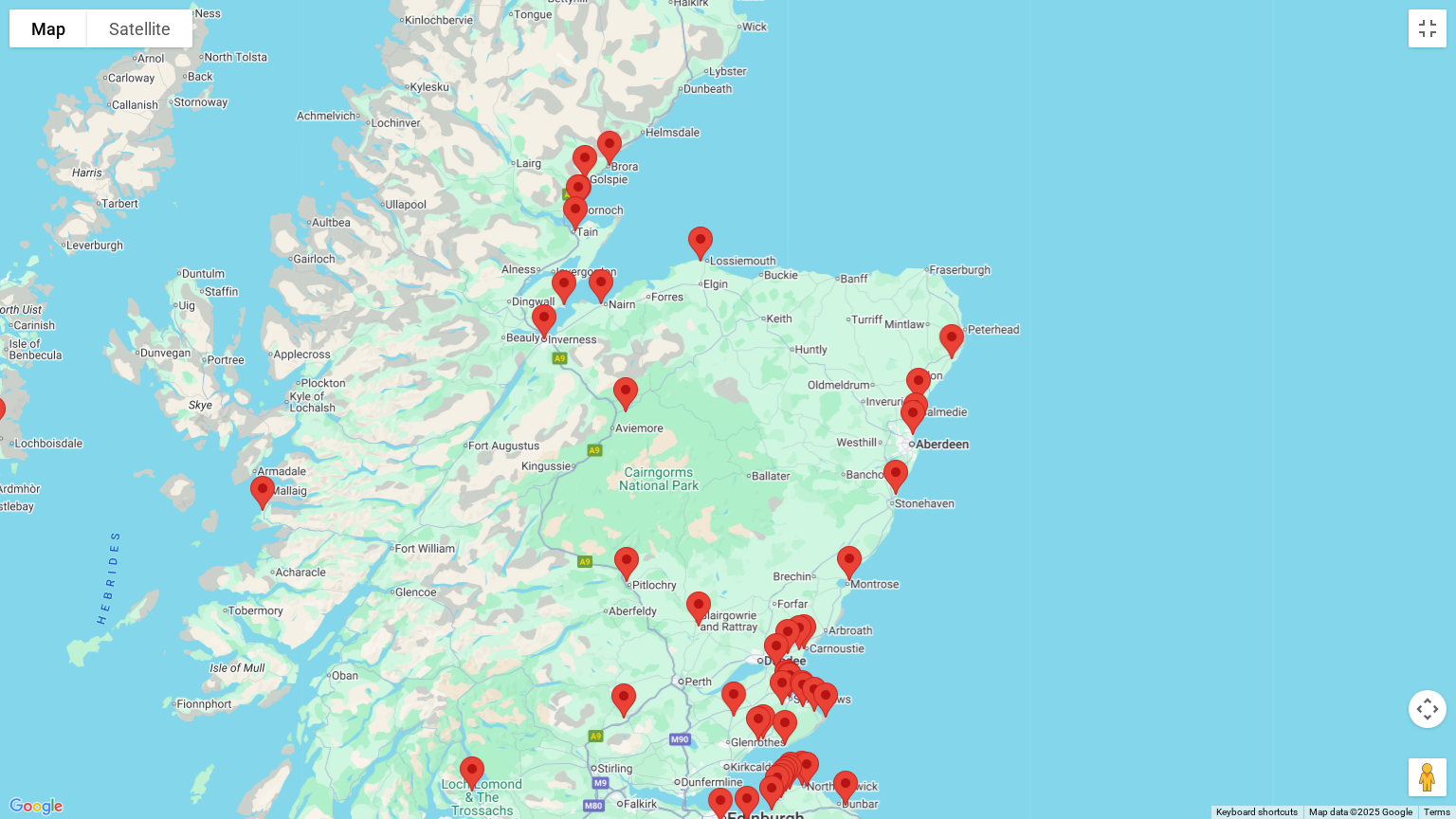
click at [576, 204] on img at bounding box center [575, 213] width 40 height 50
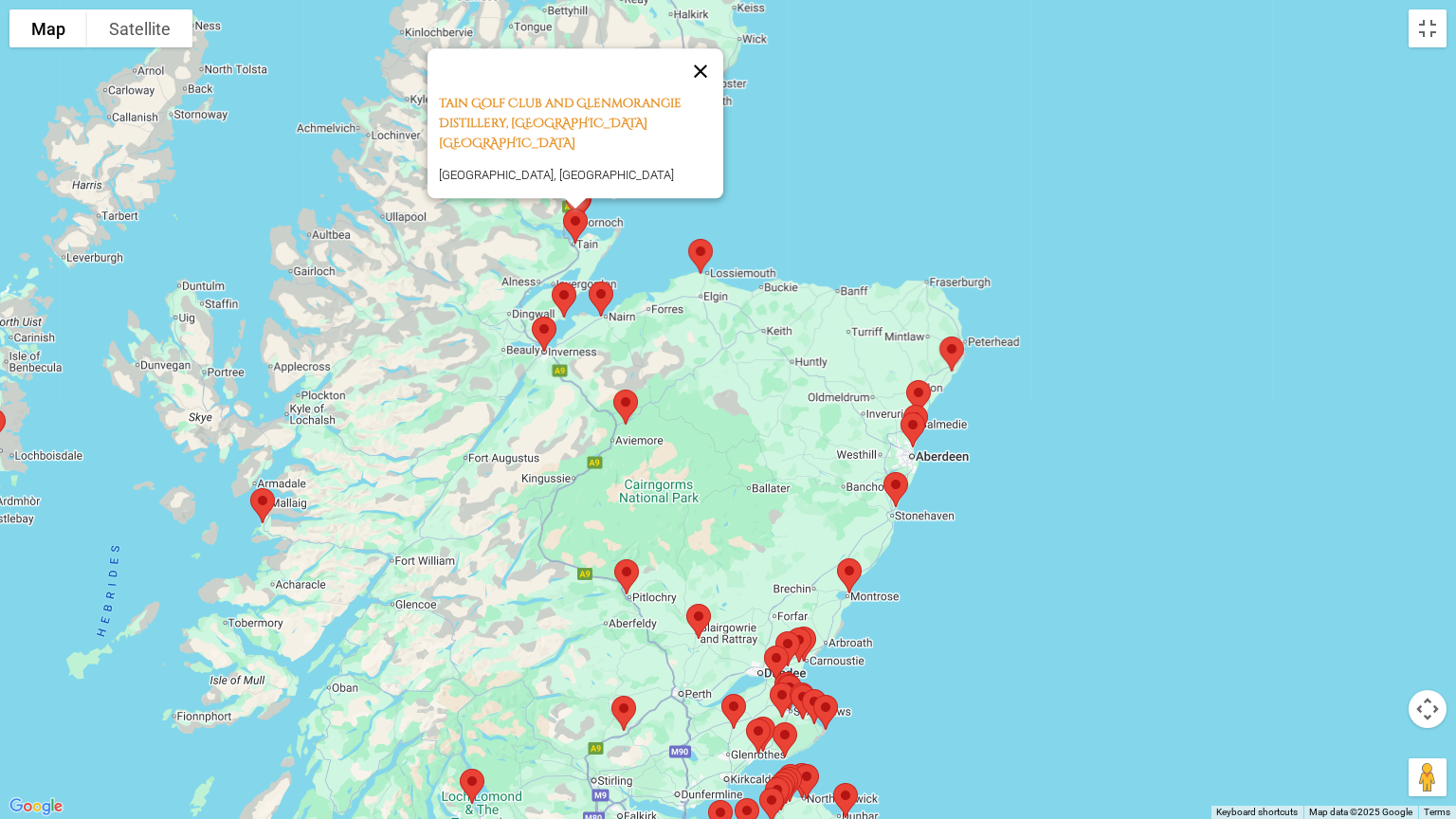
click at [712, 79] on button "Close" at bounding box center [701, 71] width 46 height 46
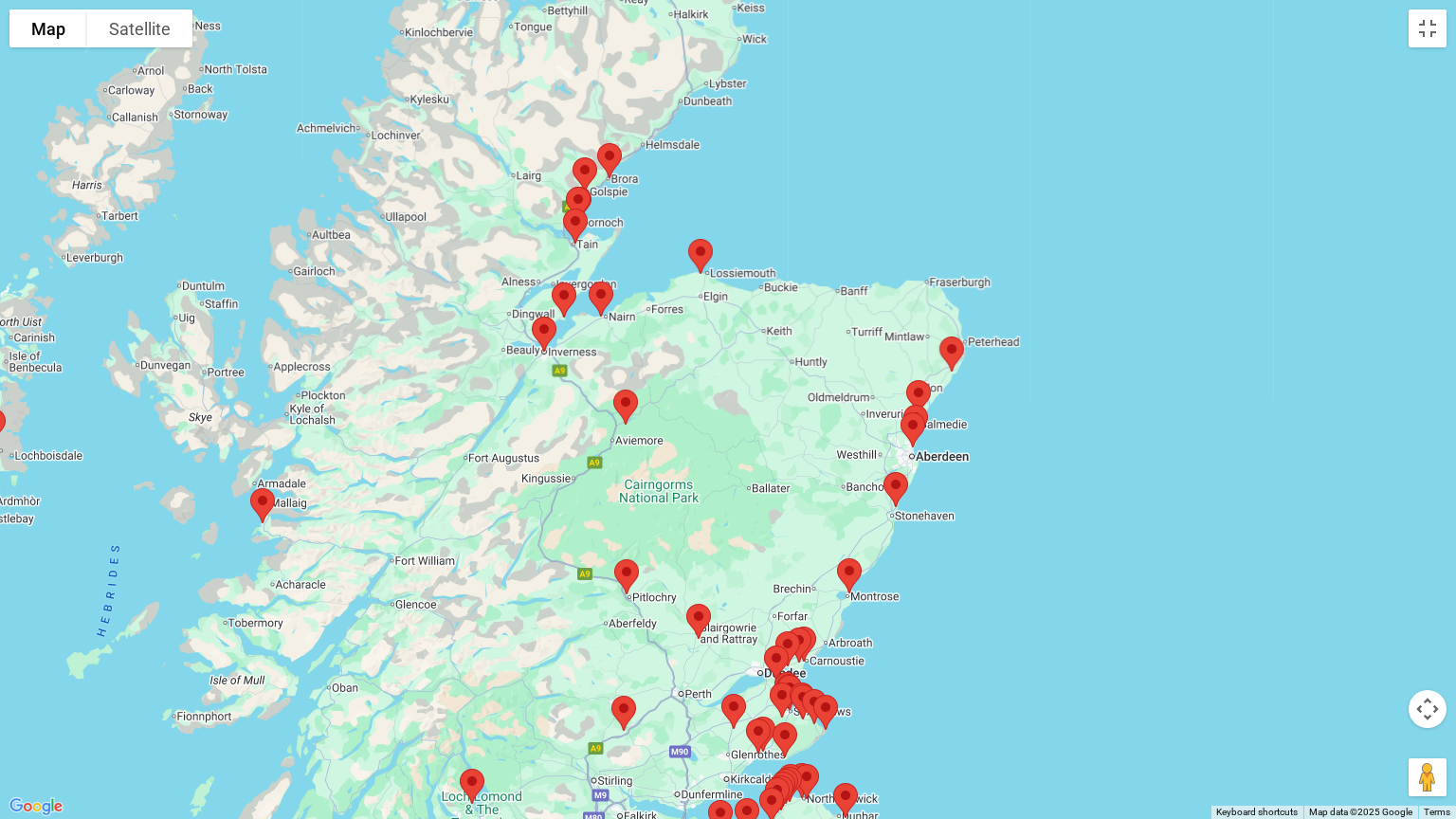
click at [578, 194] on img at bounding box center [578, 204] width 40 height 50
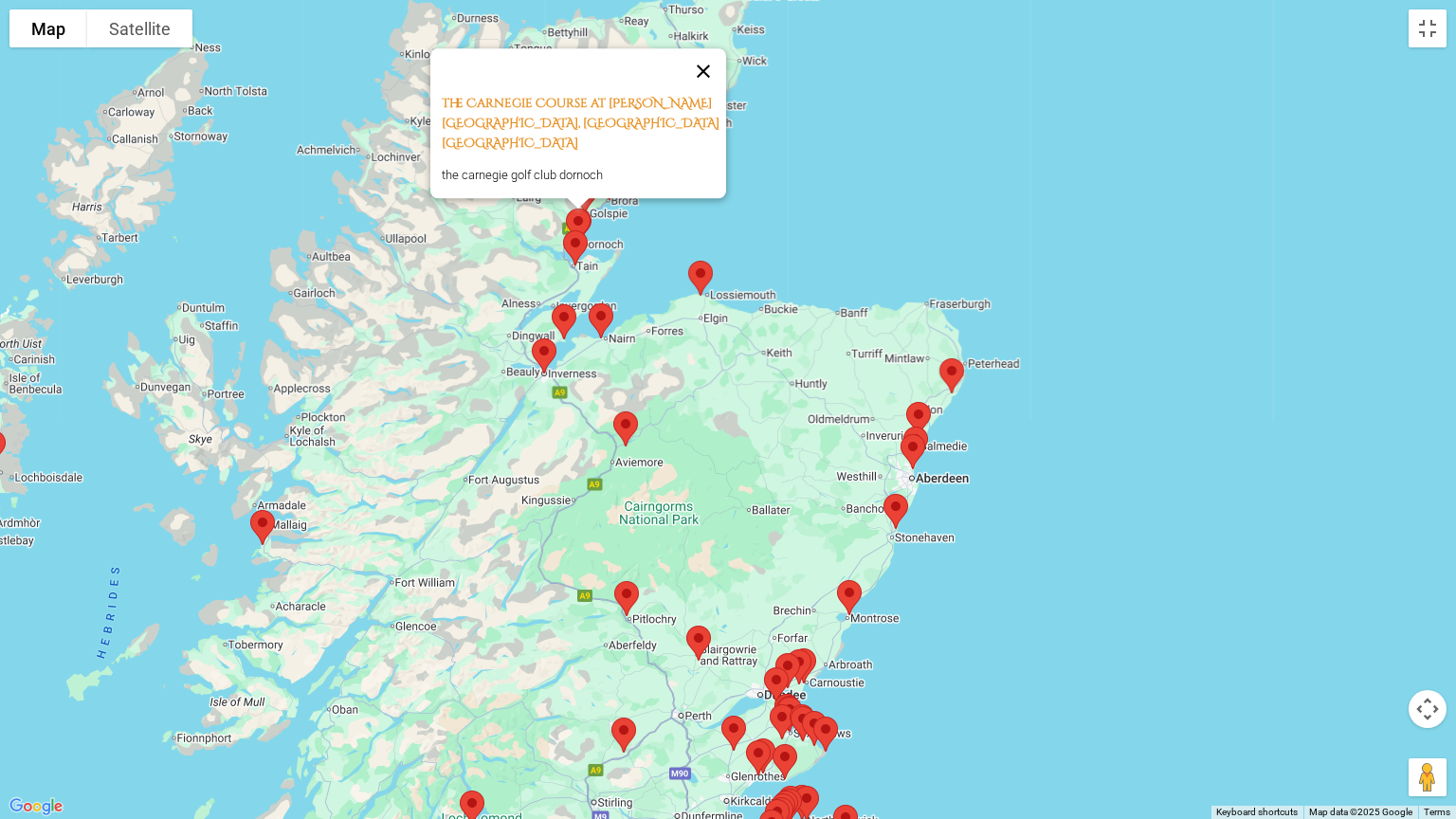
click at [721, 85] on button "Close" at bounding box center [704, 71] width 46 height 46
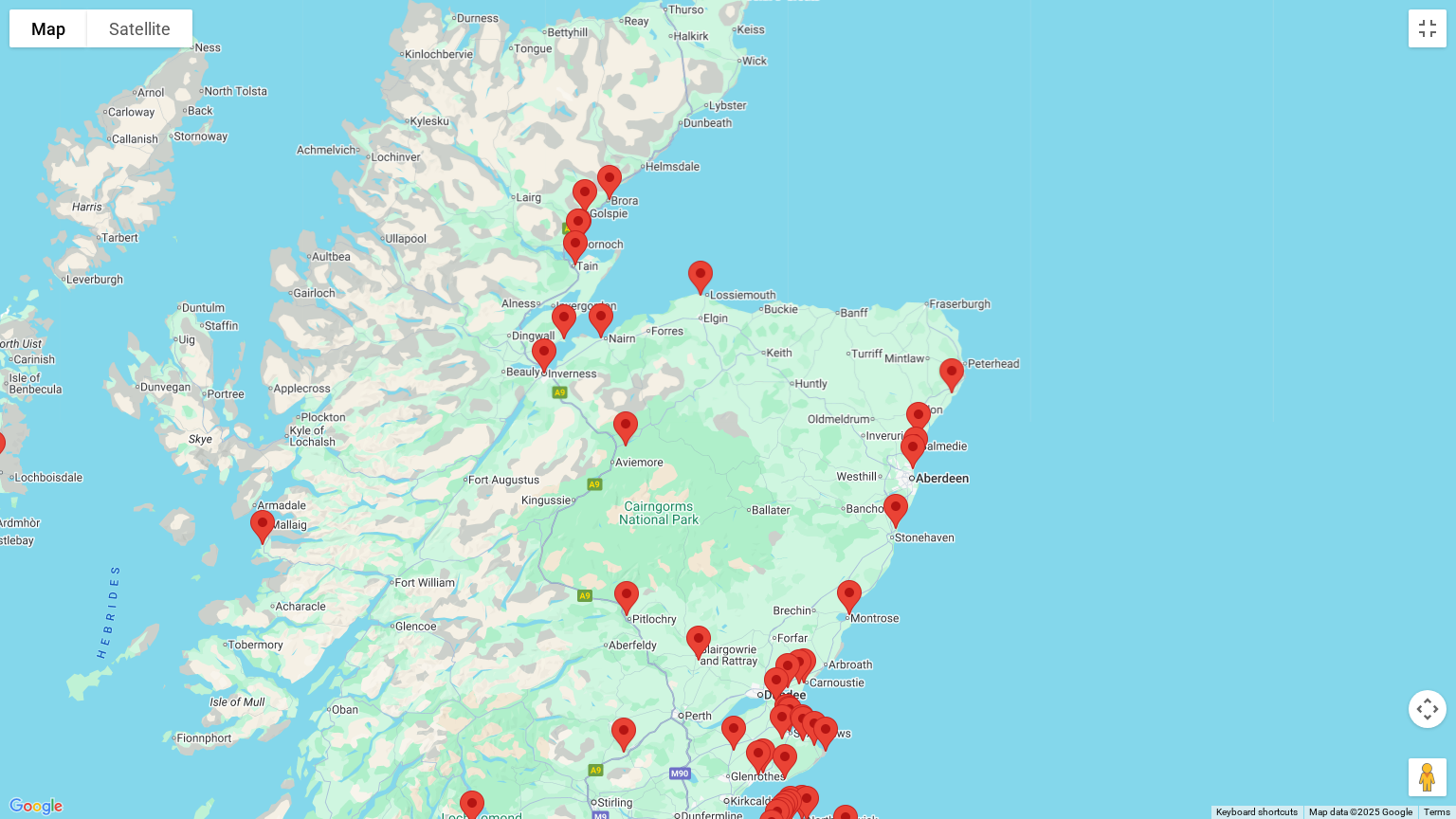
click at [580, 186] on img at bounding box center [585, 196] width 40 height 50
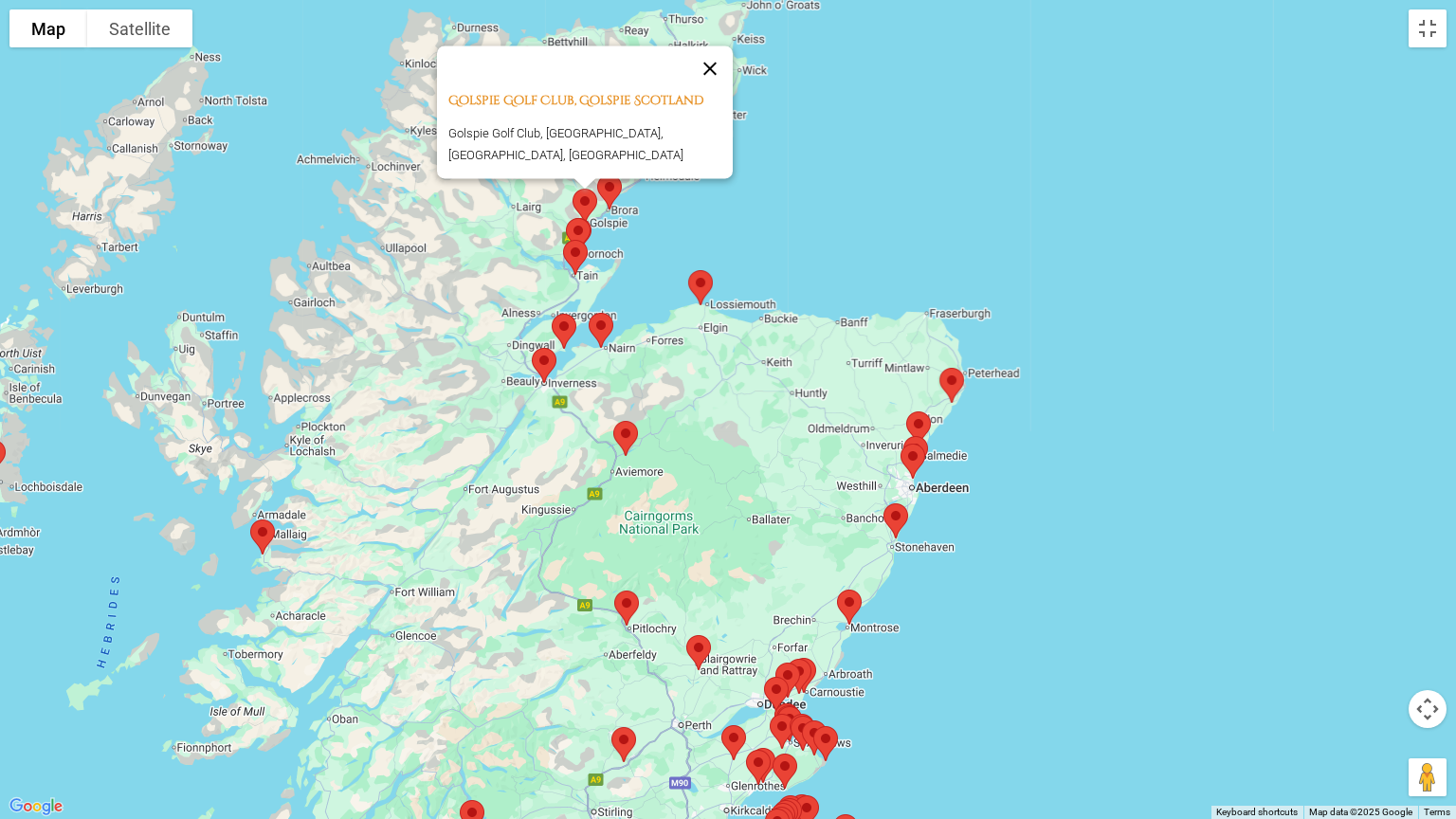
click at [725, 86] on button "Close" at bounding box center [710, 69] width 46 height 46
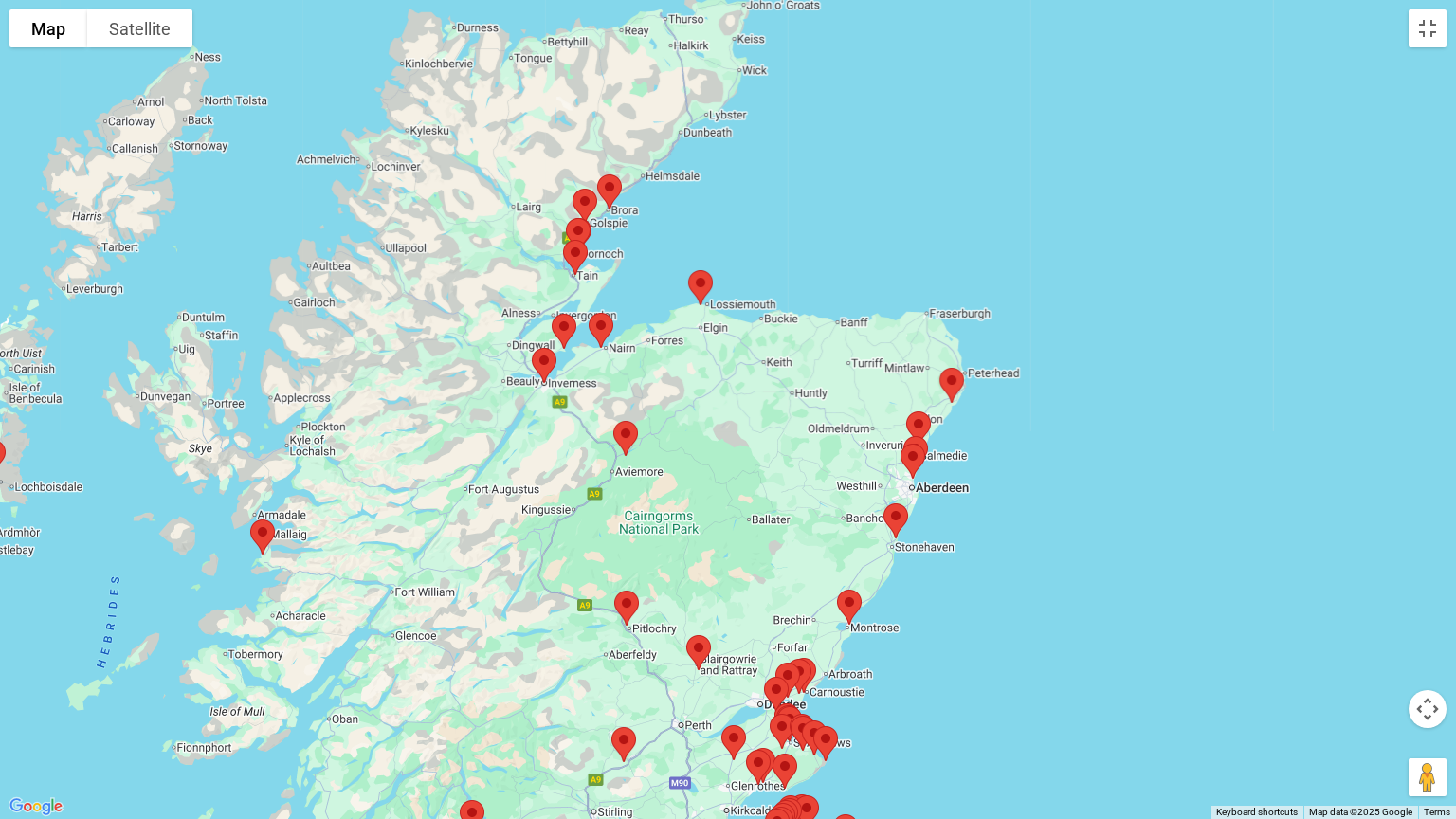
click at [610, 187] on img at bounding box center [609, 191] width 40 height 50
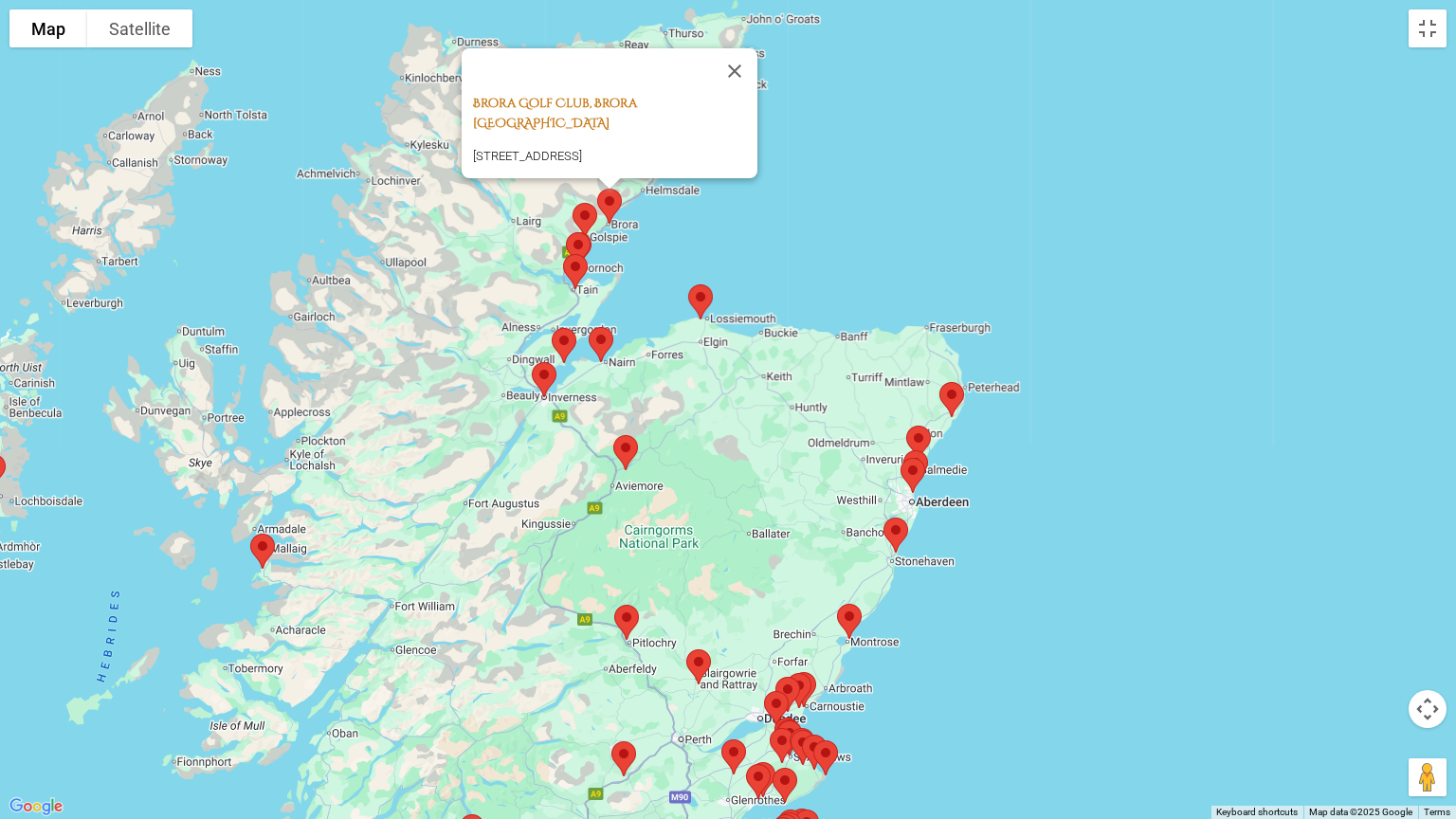
click at [626, 111] on link "Brora Golf Club, Brora [GEOGRAPHIC_DATA]" at bounding box center [555, 113] width 164 height 37
